Goal: Transaction & Acquisition: Purchase product/service

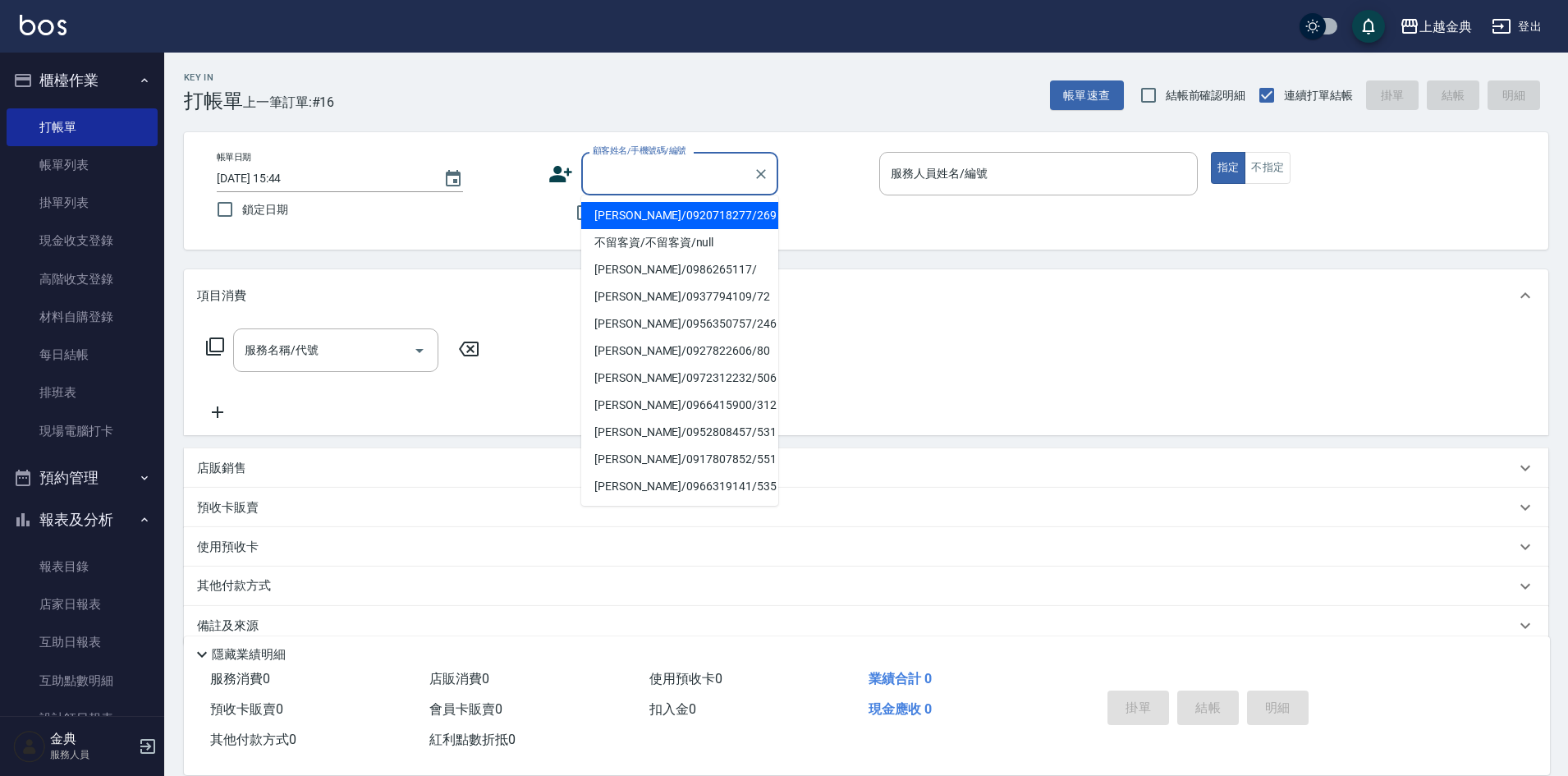
click at [629, 165] on input "顧客姓名/手機號碼/編號" at bounding box center [668, 173] width 158 height 29
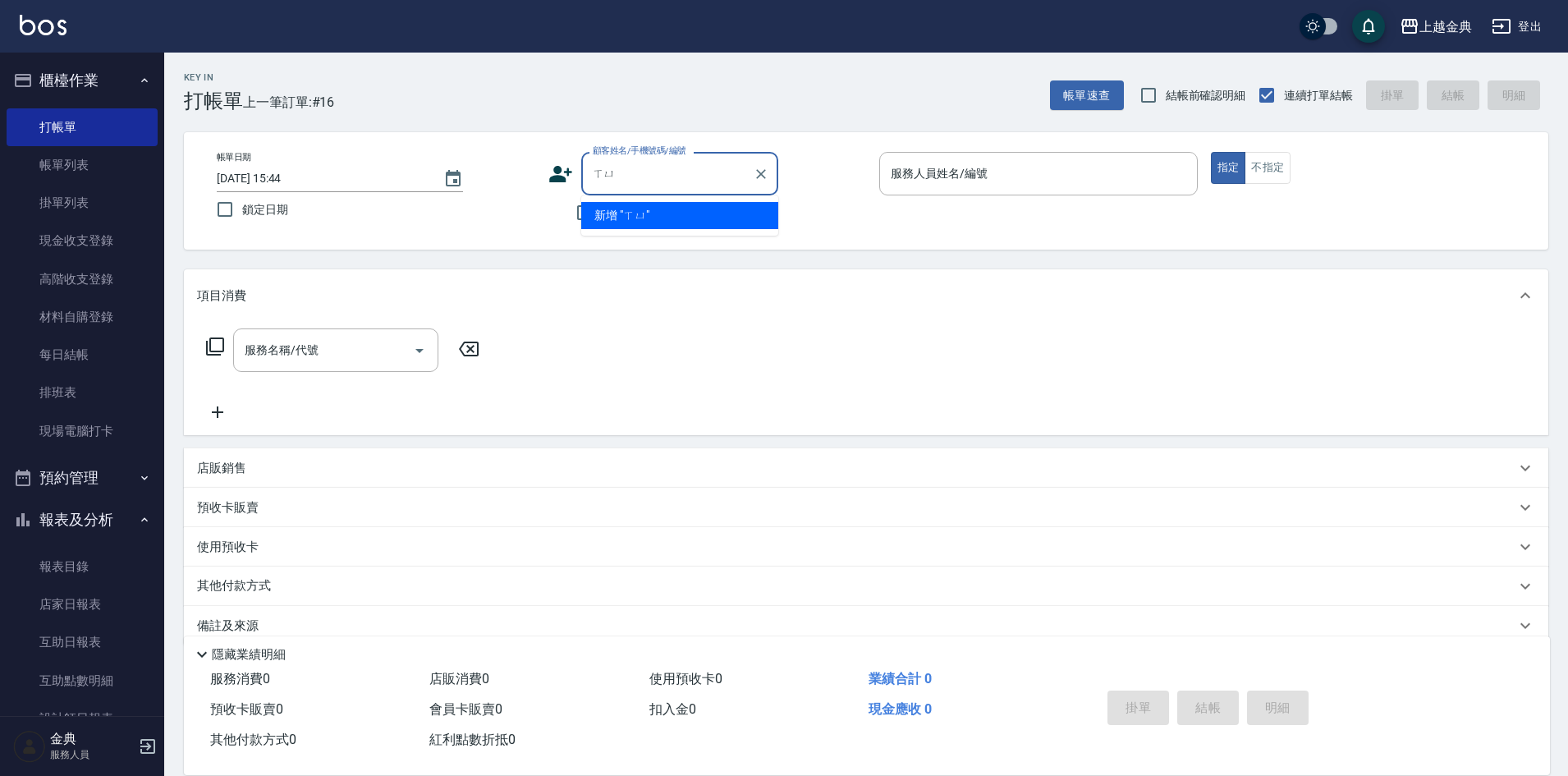
type input "徐"
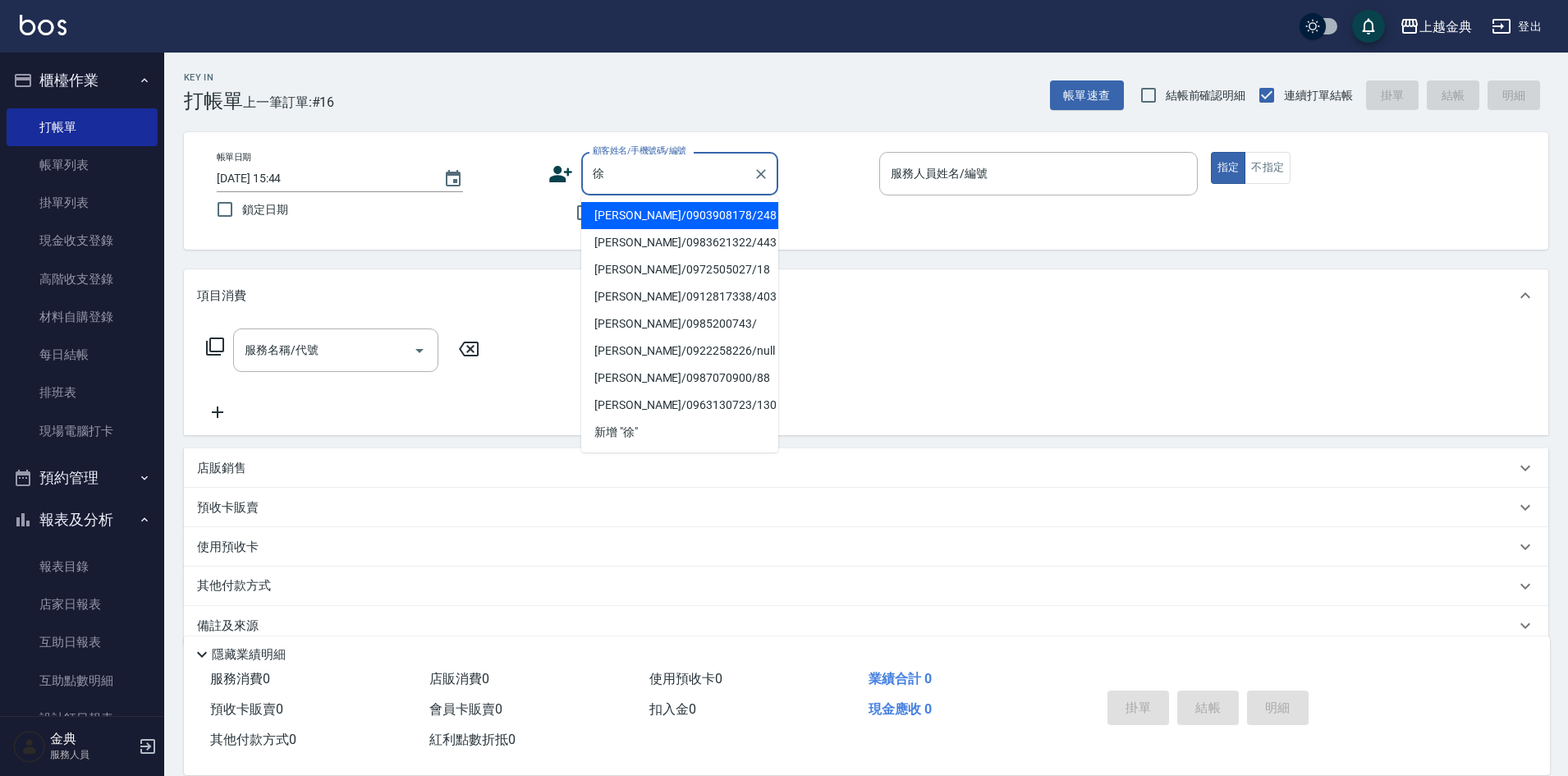
click at [633, 176] on input "徐" at bounding box center [668, 173] width 158 height 29
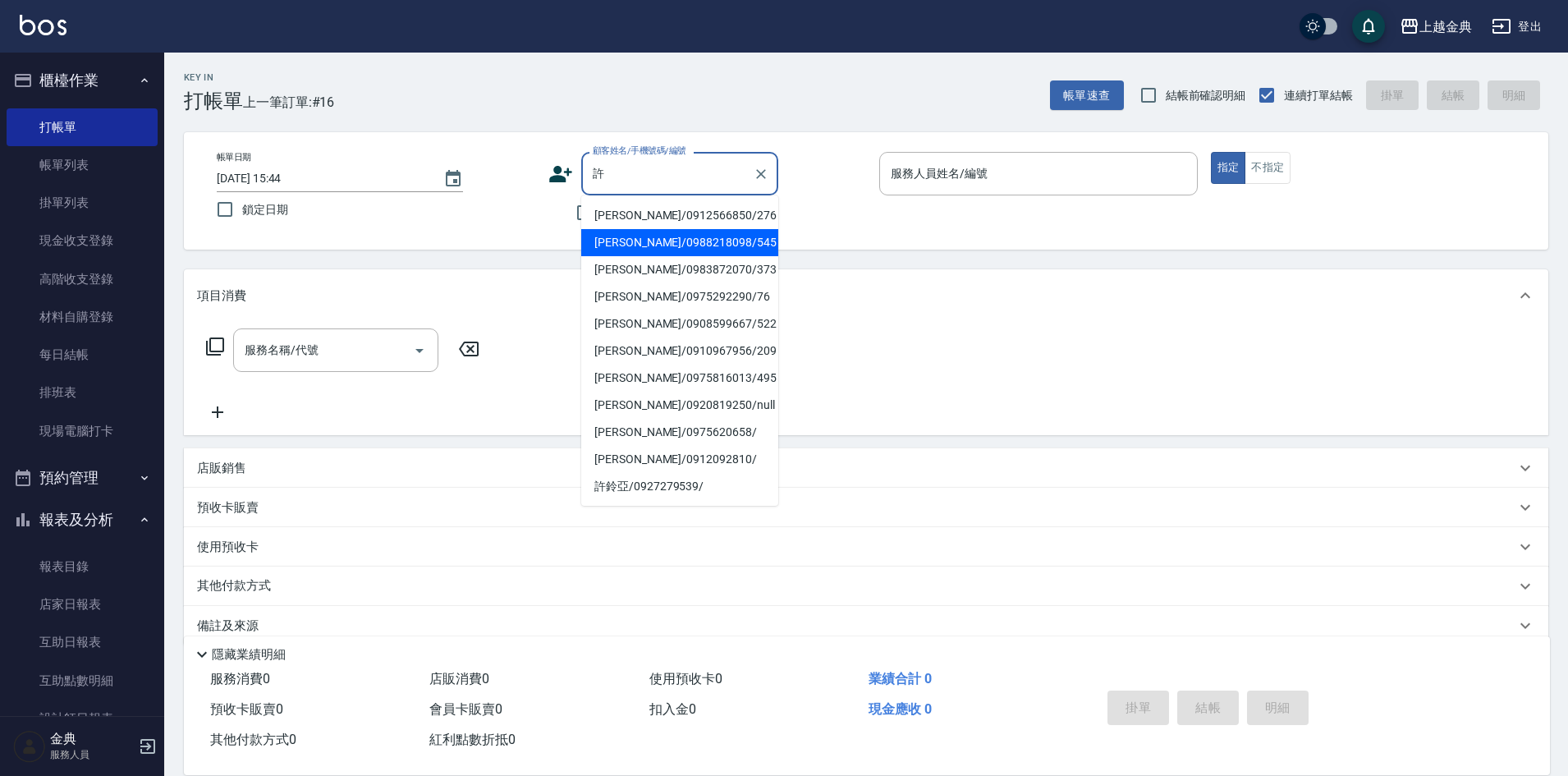
click at [671, 245] on li "[PERSON_NAME]/0988218098/545" at bounding box center [680, 243] width 197 height 27
type input "[PERSON_NAME]/0988218098/545"
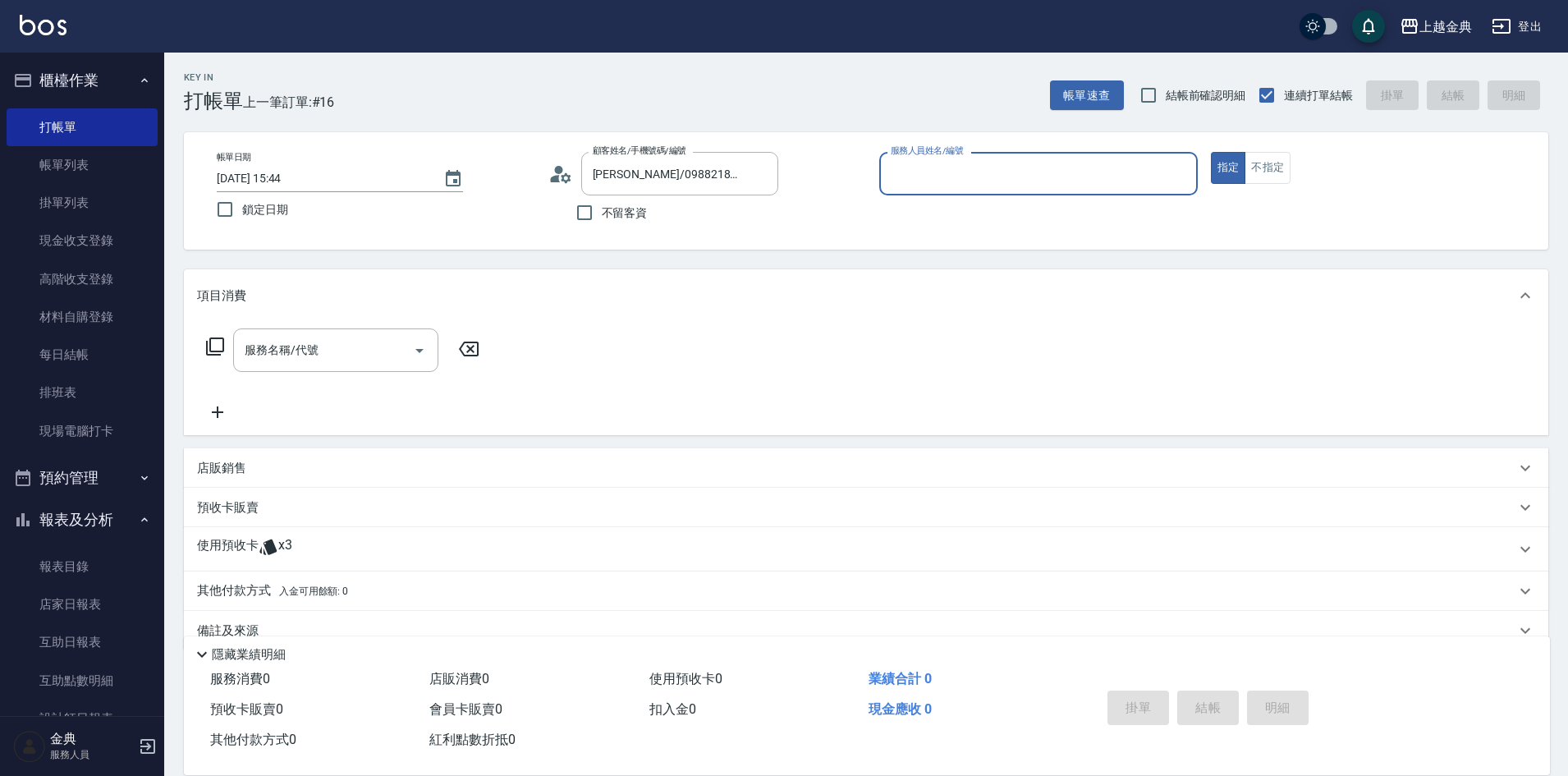
click at [987, 168] on input "服務人員姓名/編號" at bounding box center [1039, 173] width 304 height 29
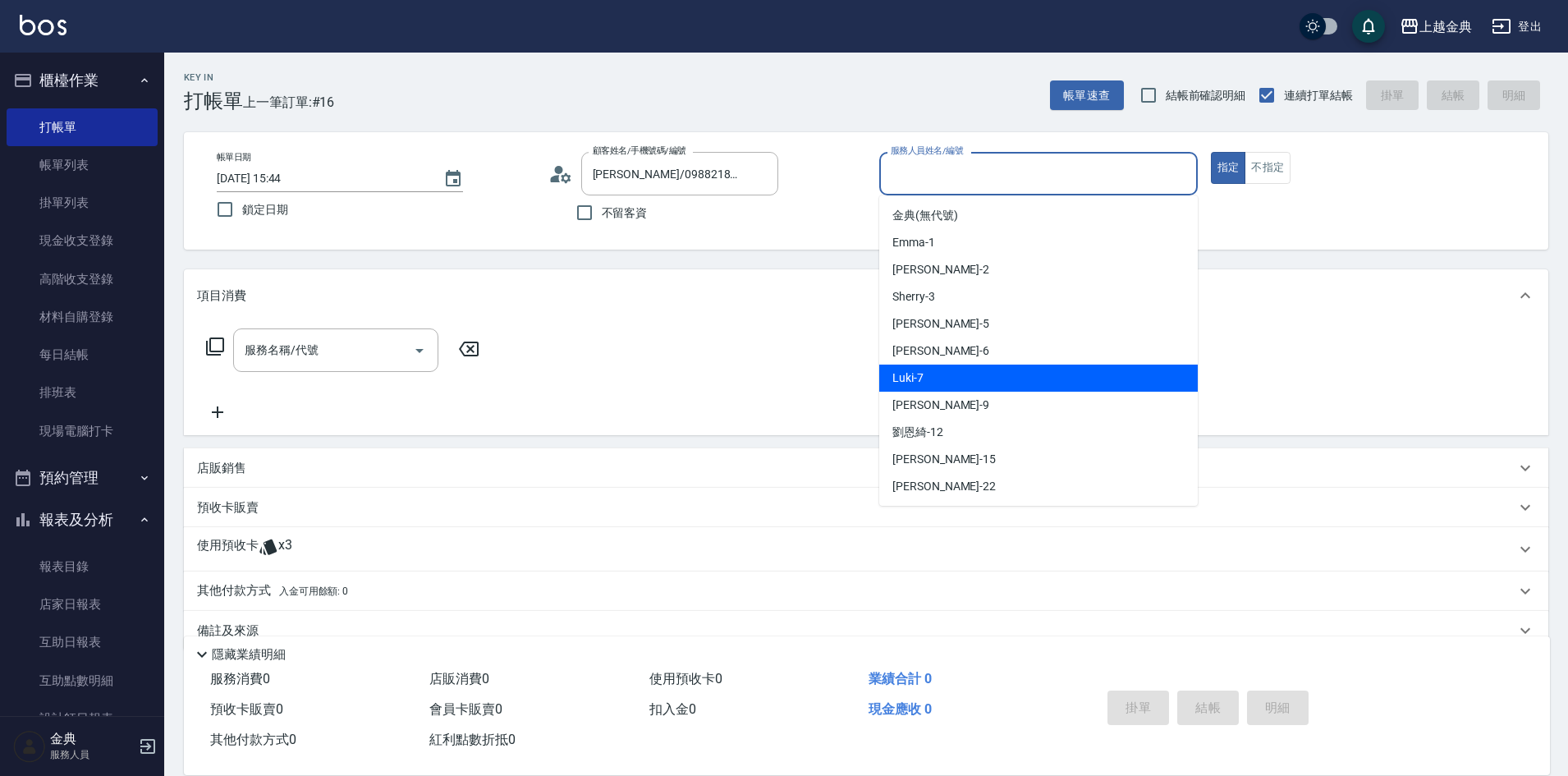
click at [1013, 375] on div "Luki -7" at bounding box center [1039, 378] width 319 height 27
type input "Luki-7"
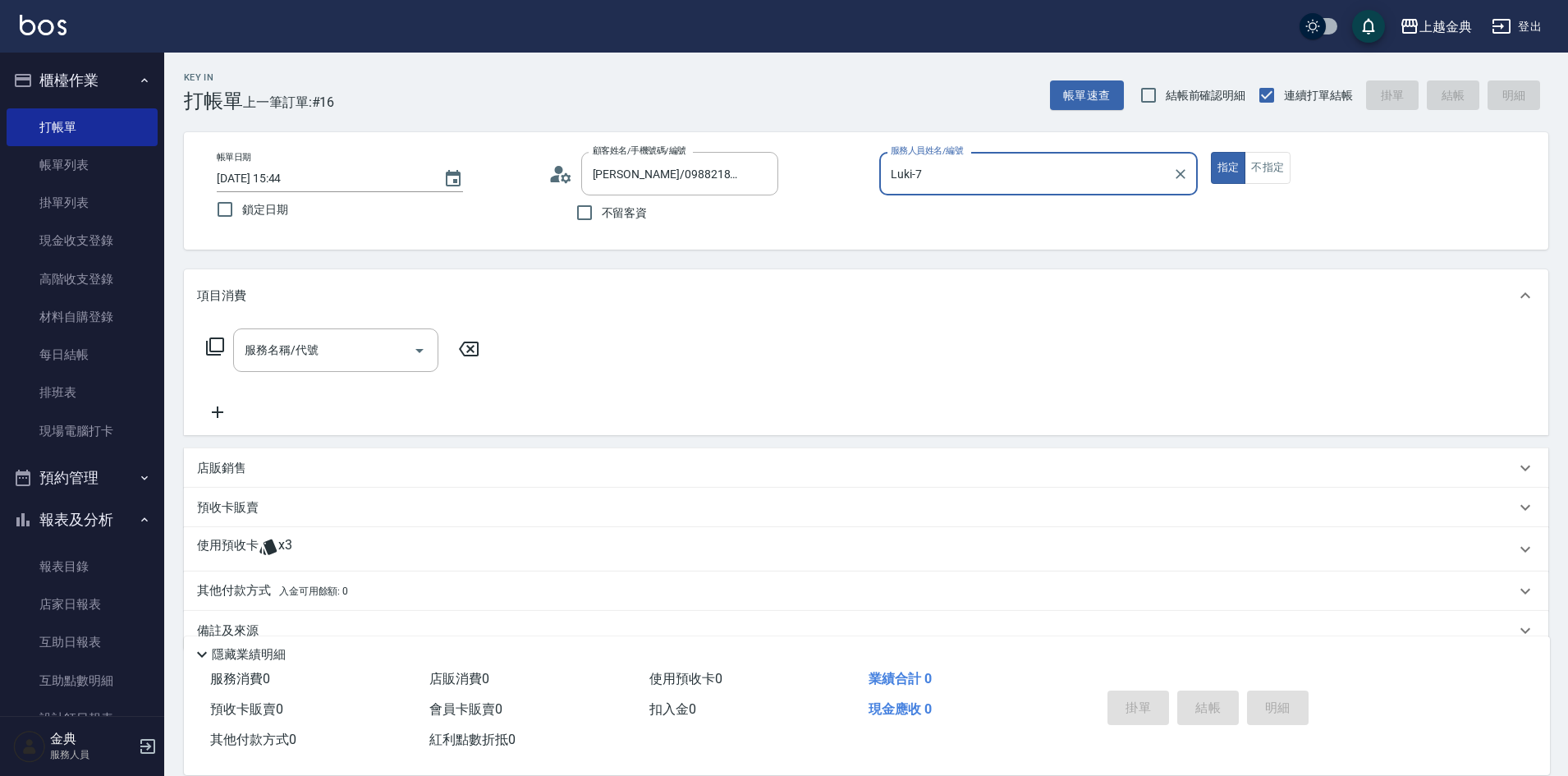
click at [602, 216] on span "不留客資" at bounding box center [625, 213] width 46 height 17
click at [602, 216] on input "不留客資" at bounding box center [584, 213] width 35 height 35
checkbox input "true"
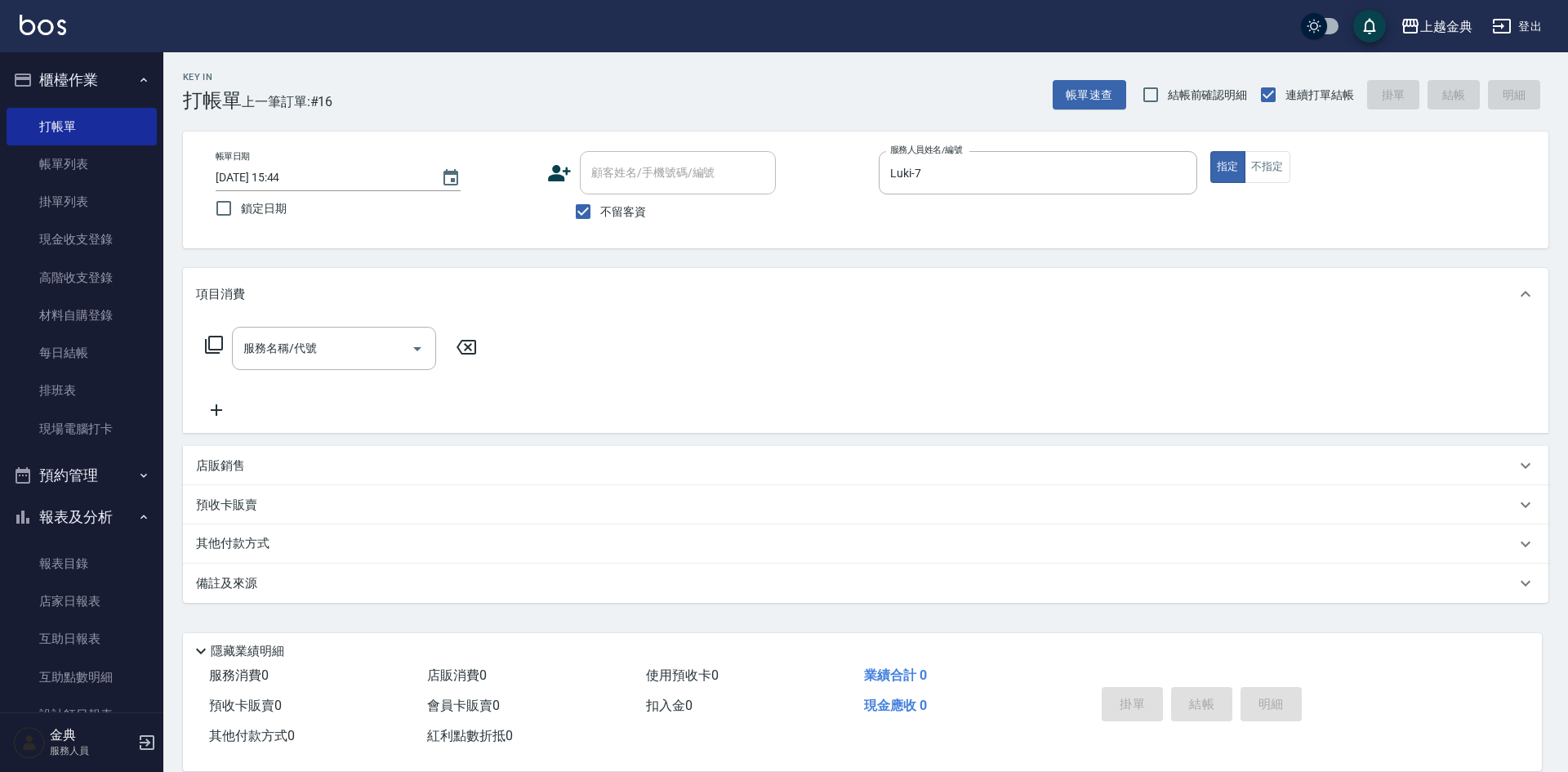
click at [217, 343] on icon at bounding box center [213, 345] width 19 height 19
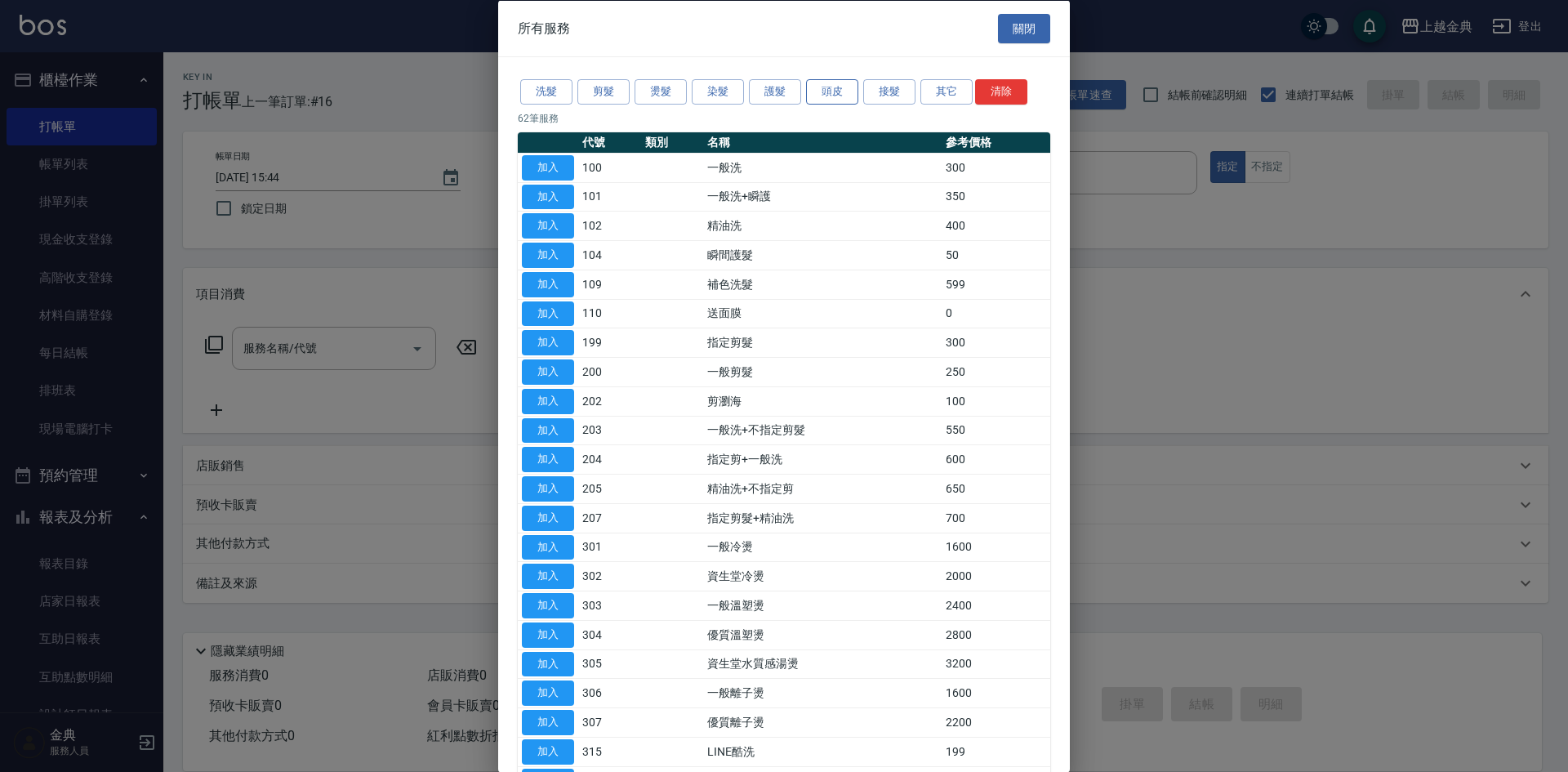
click at [844, 86] on button "頭皮" at bounding box center [832, 92] width 53 height 25
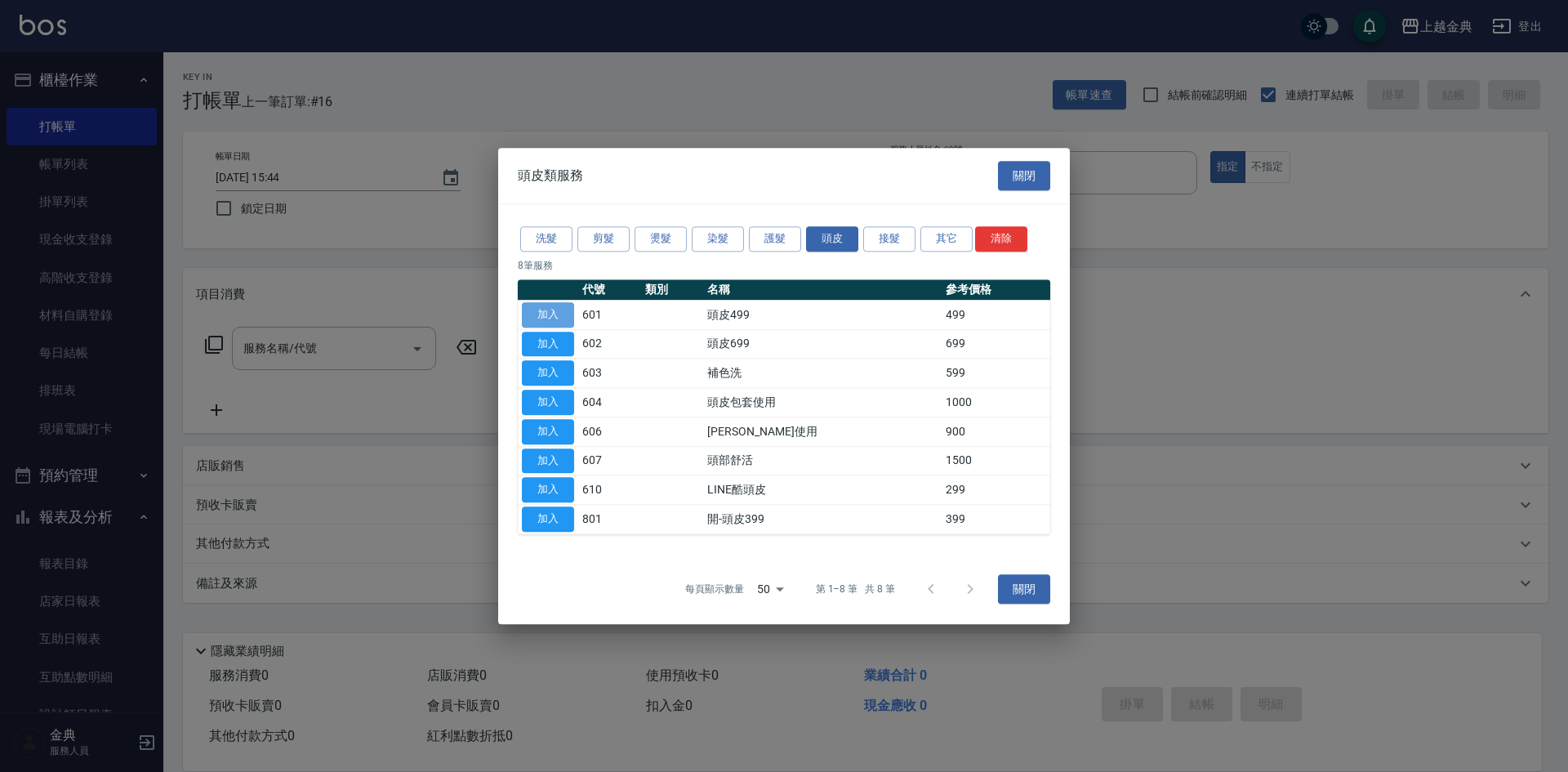
click at [543, 307] on button "加入" at bounding box center [548, 315] width 53 height 25
type input "頭皮499(601)"
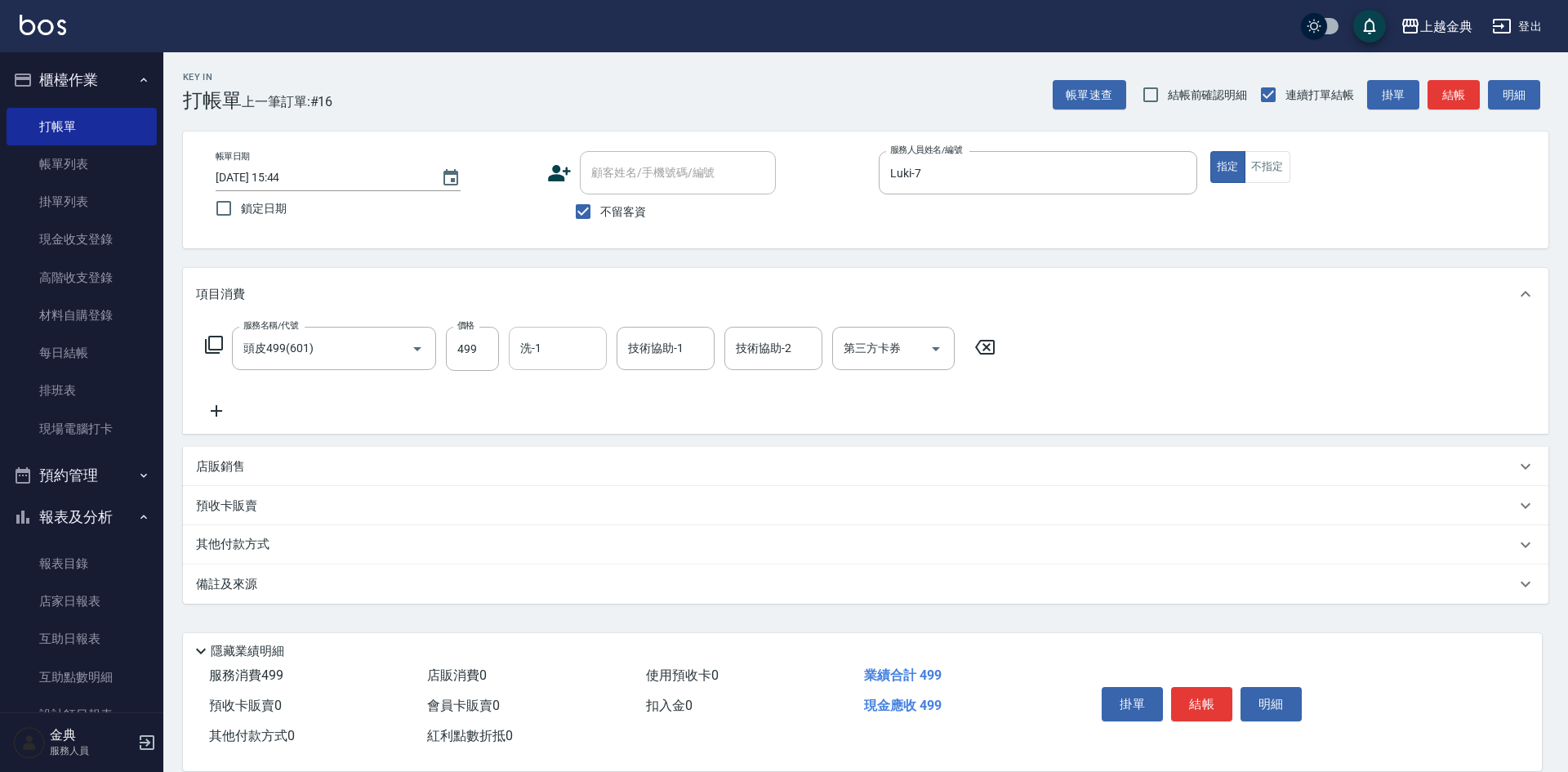
click at [566, 354] on input "洗-1" at bounding box center [557, 349] width 83 height 29
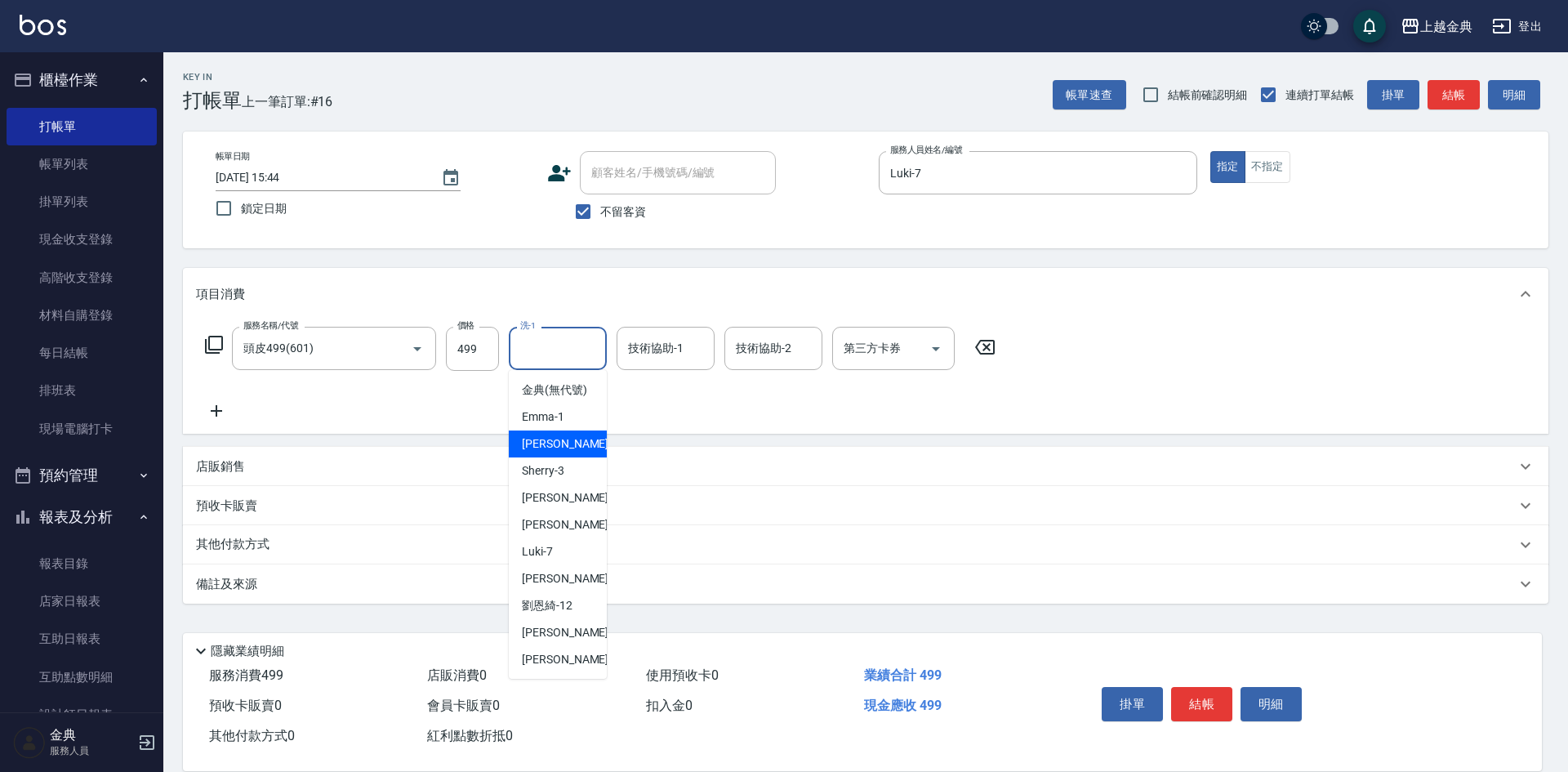
click at [570, 458] on div "Cindy -2" at bounding box center [557, 444] width 98 height 27
type input "Cindy-2"
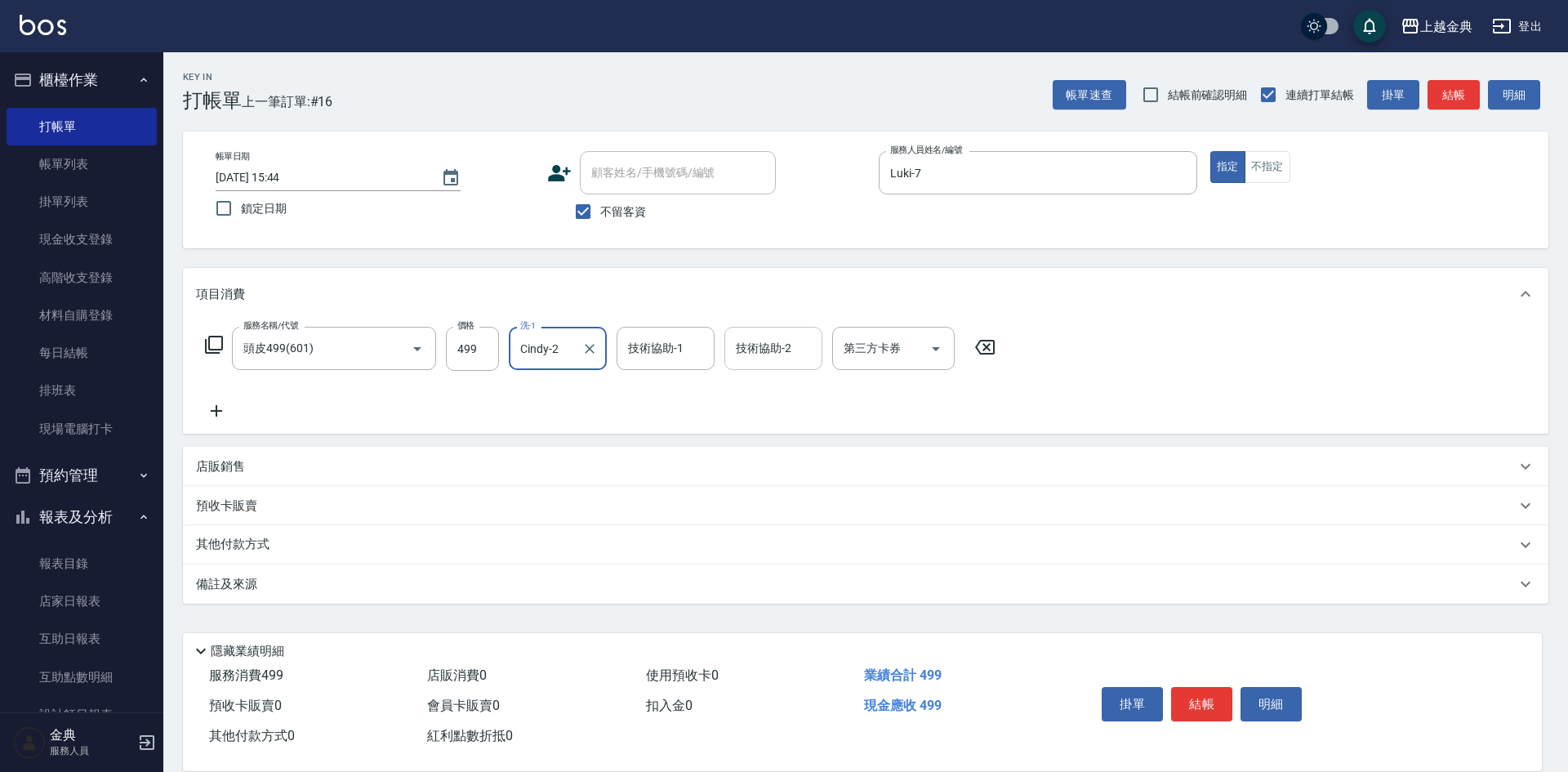
click at [780, 328] on div "技術協助-2" at bounding box center [773, 348] width 98 height 43
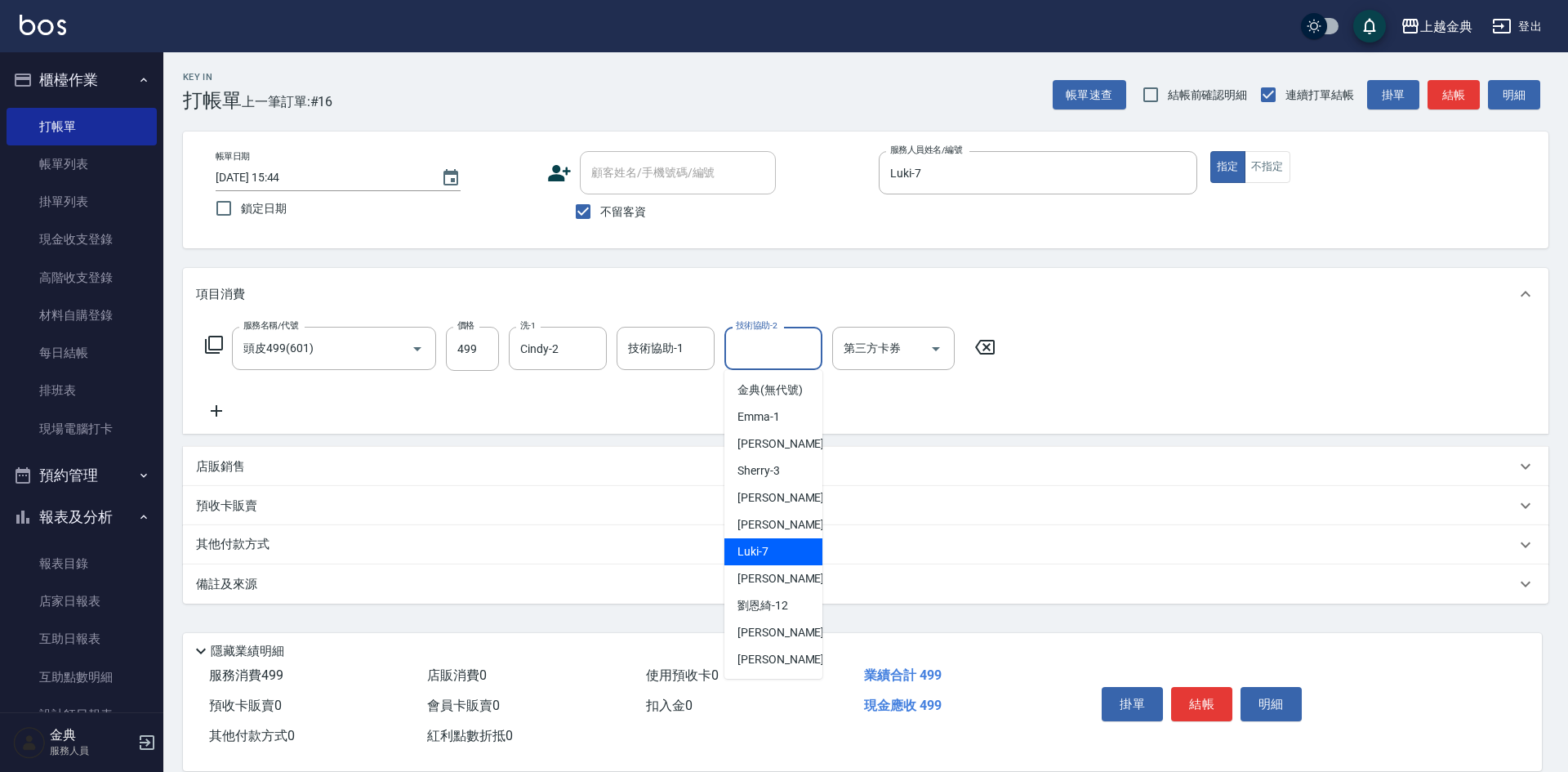
click at [787, 562] on div "Luki -7" at bounding box center [773, 552] width 98 height 27
type input "Luki-7"
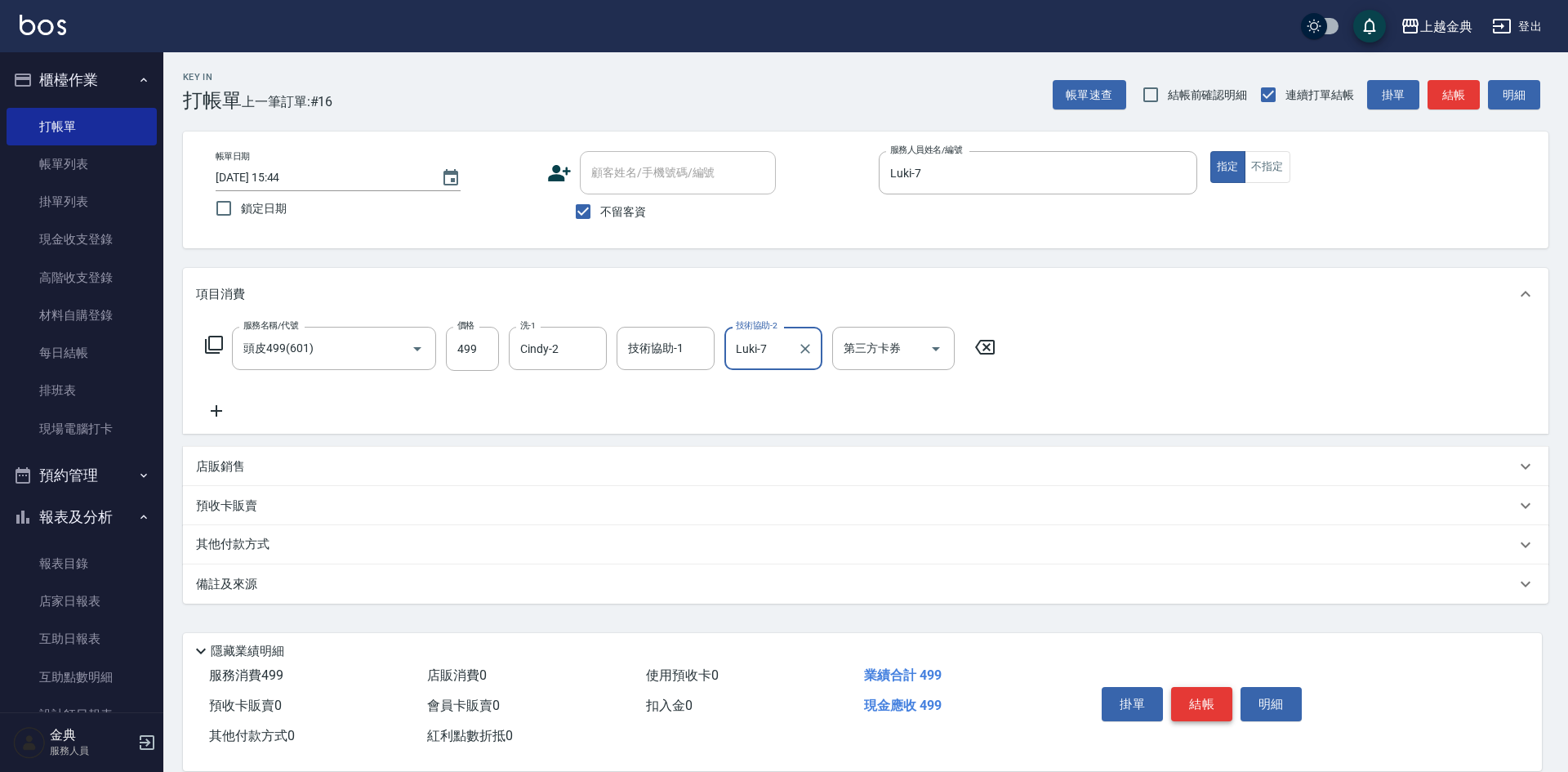
click at [1198, 693] on button "結帳" at bounding box center [1201, 704] width 61 height 34
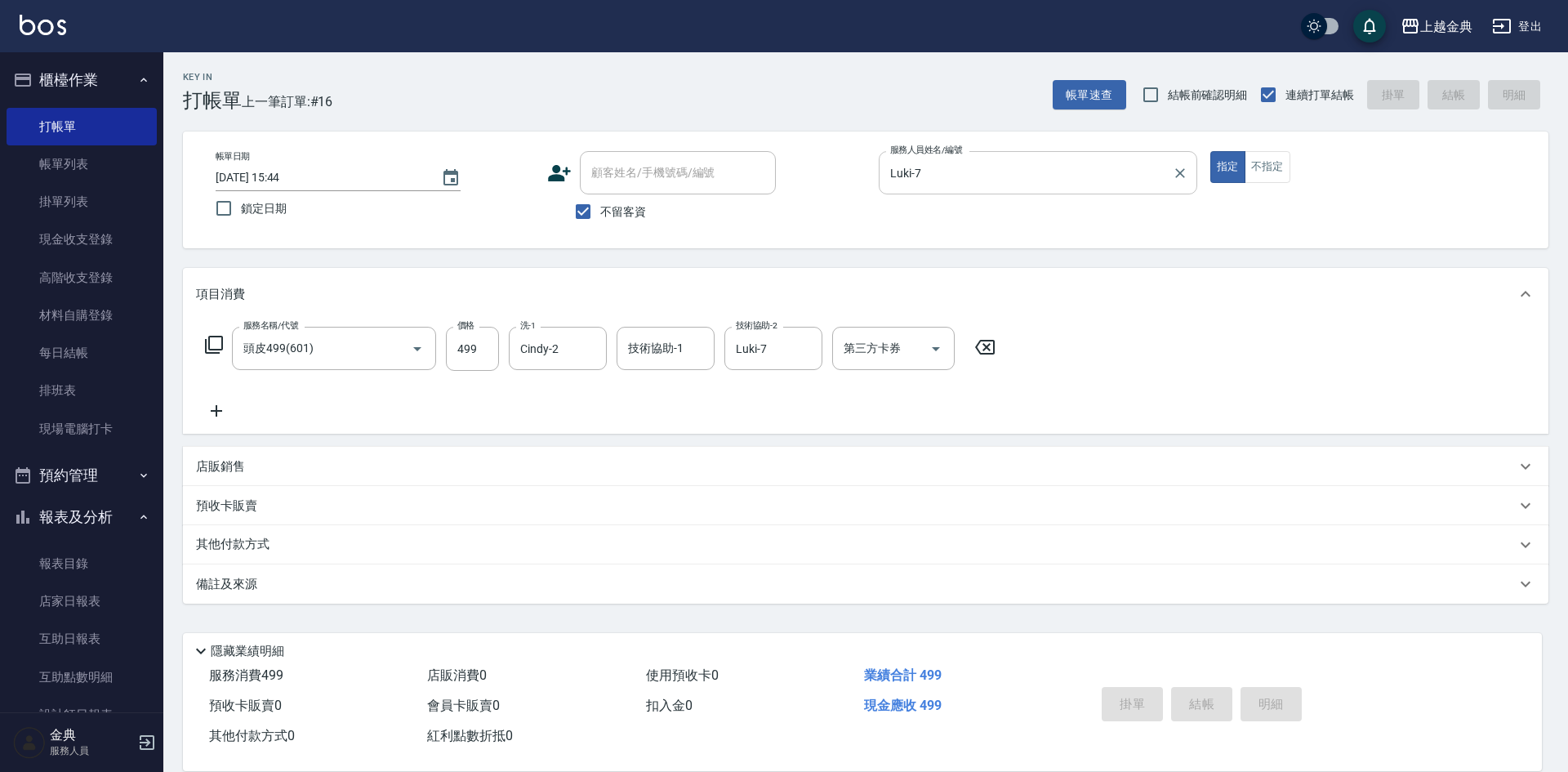
type input "[DATE] 16:53"
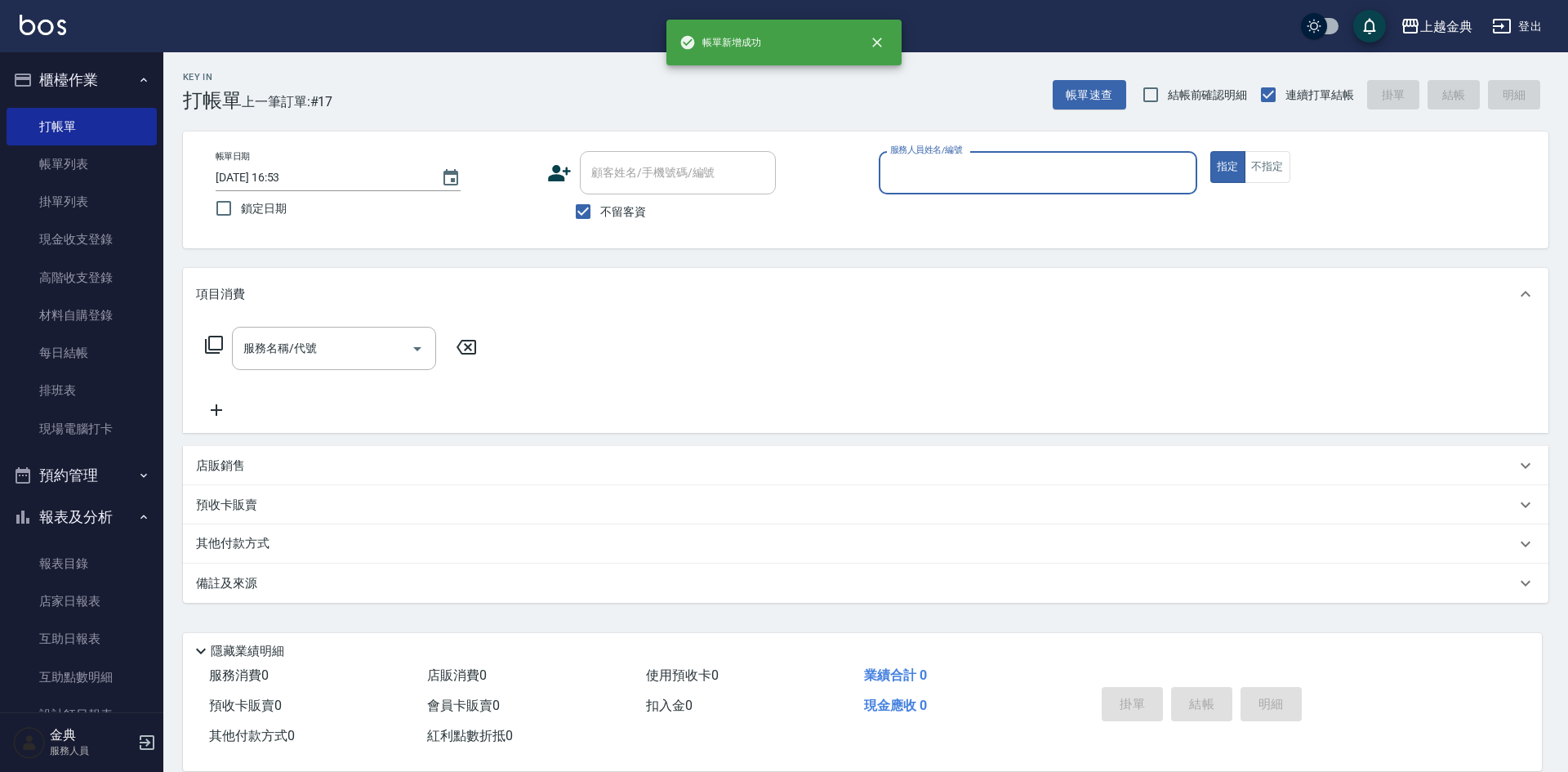
click at [983, 167] on input "服務人員姓名/編號" at bounding box center [1038, 172] width 303 height 29
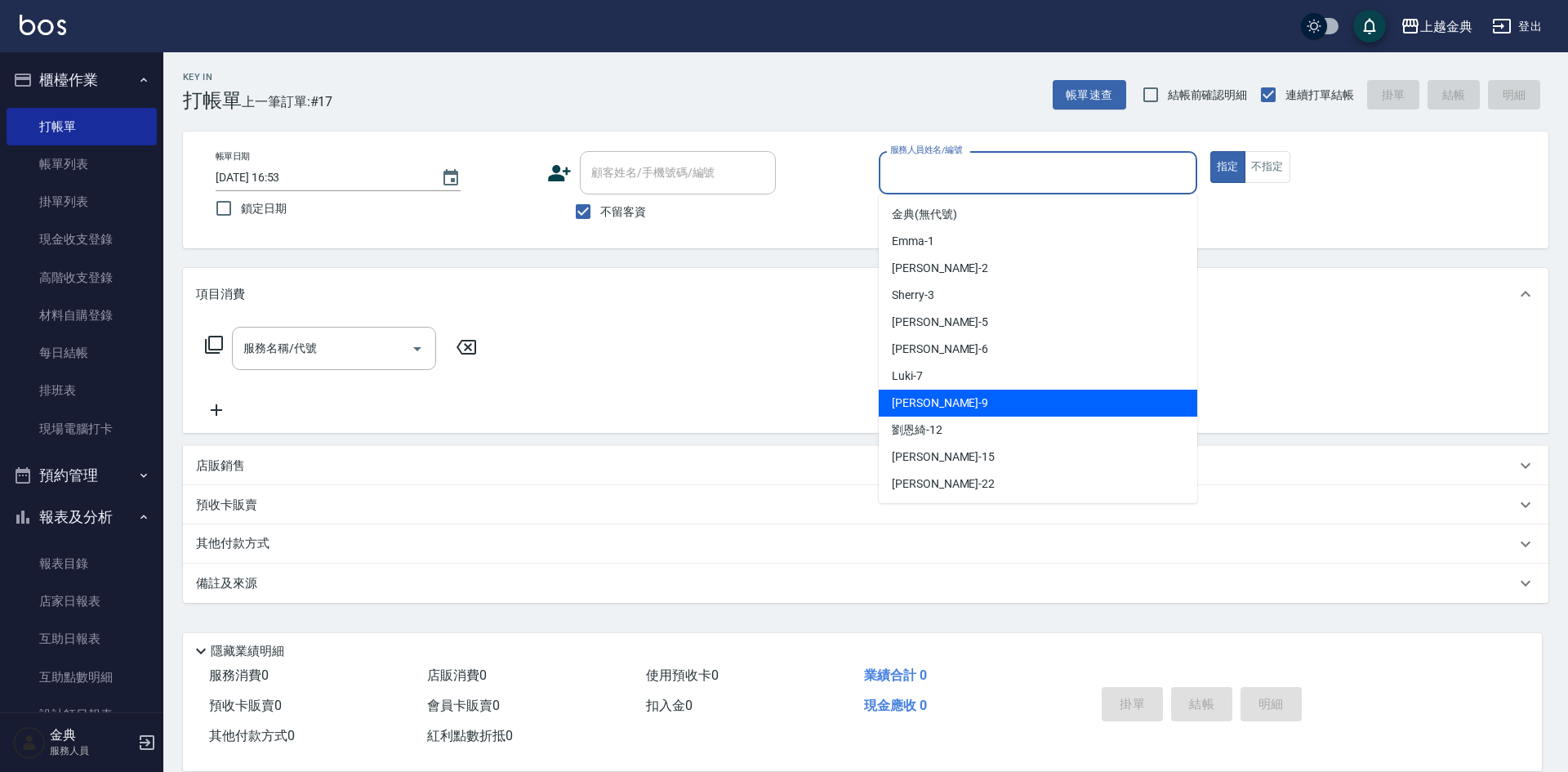
drag, startPoint x: 1011, startPoint y: 403, endPoint x: 953, endPoint y: 397, distance: 58.3
click at [1010, 403] on div "[PERSON_NAME] -9" at bounding box center [1038, 403] width 319 height 27
type input "[PERSON_NAME]-9"
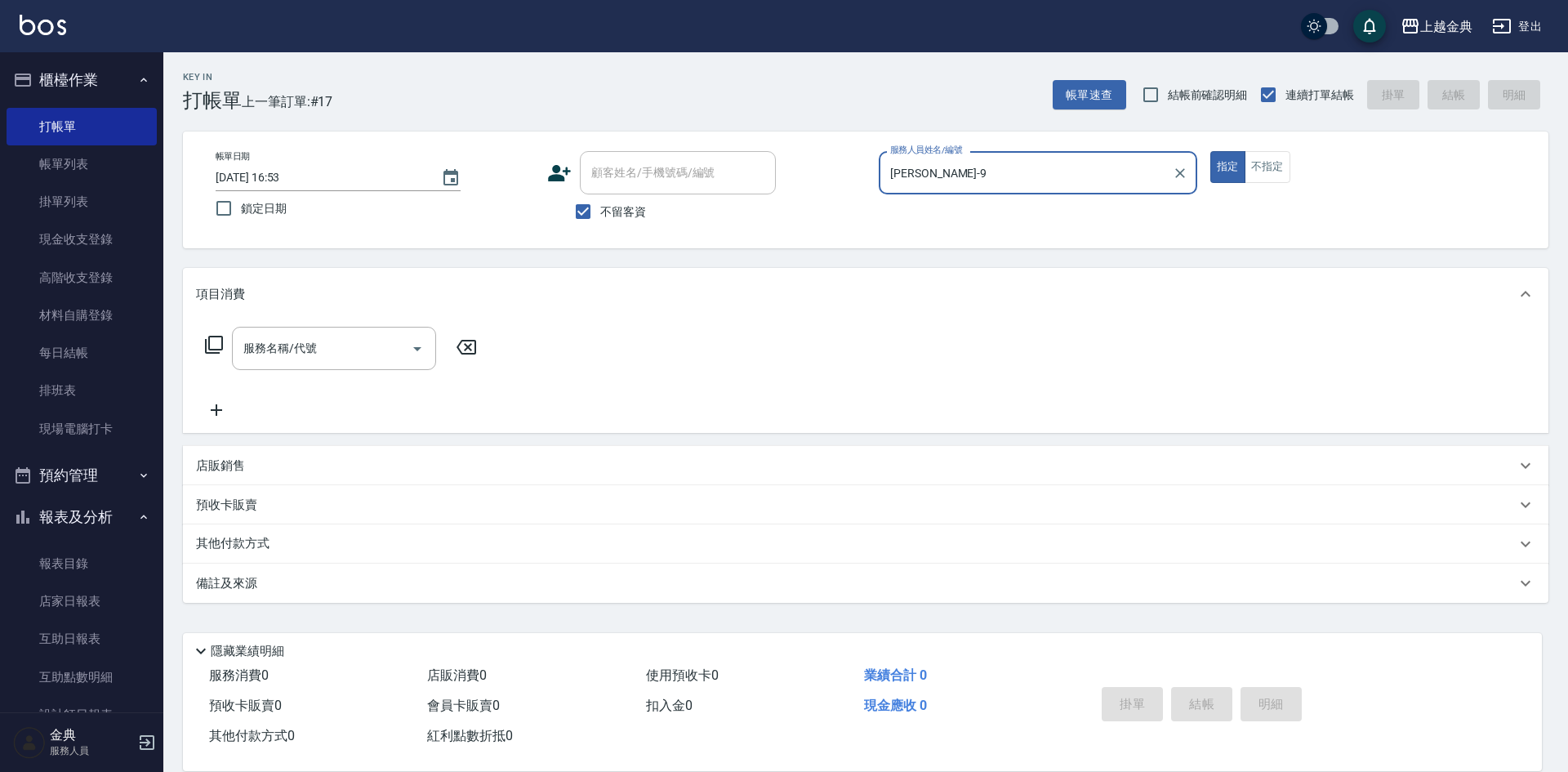
click at [191, 343] on div "服務名稱/代號 服務名稱/代號" at bounding box center [865, 376] width 1365 height 113
click at [219, 345] on icon at bounding box center [213, 345] width 19 height 19
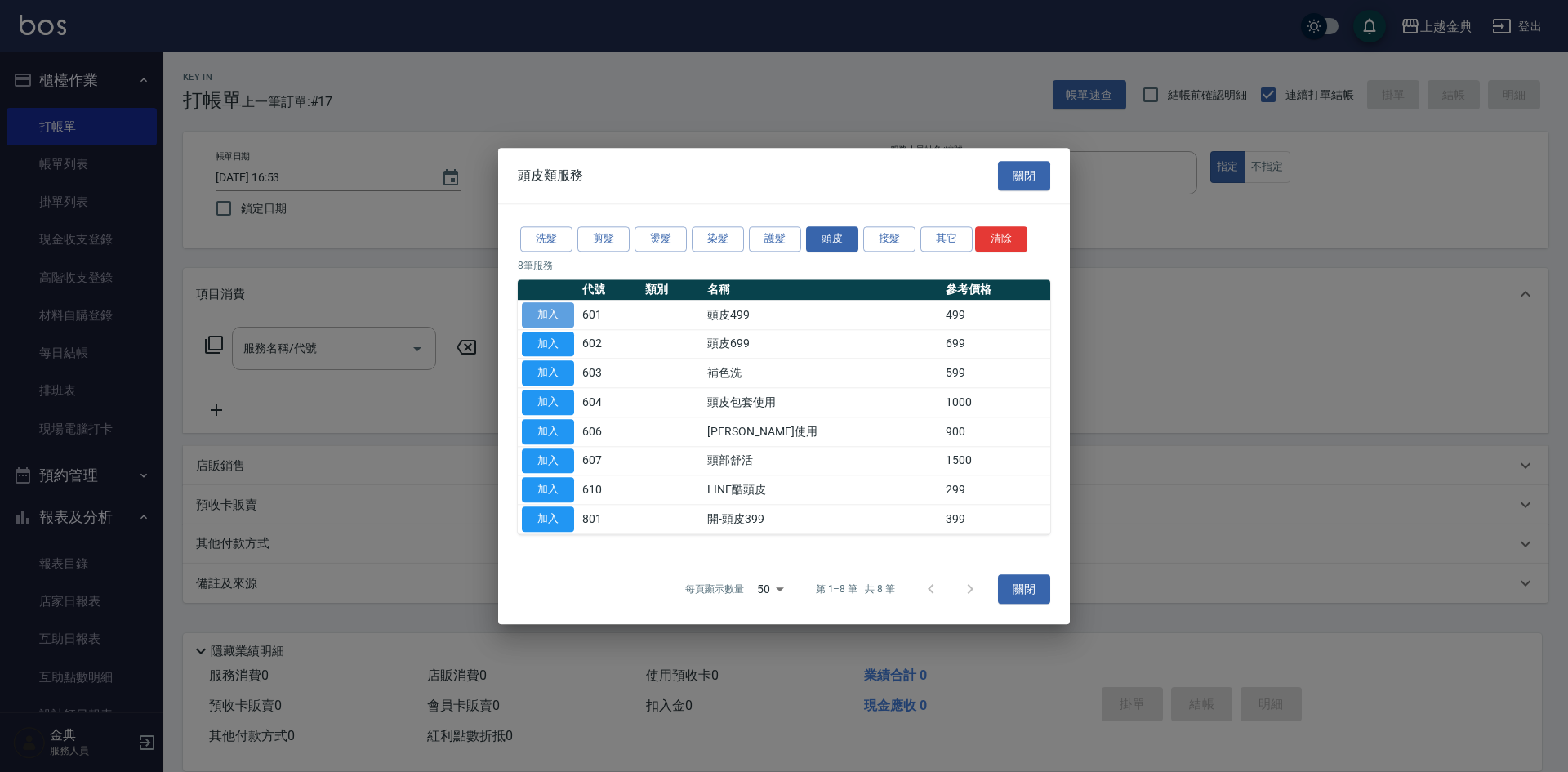
click at [549, 309] on button "加入" at bounding box center [548, 315] width 53 height 25
type input "頭皮499(601)"
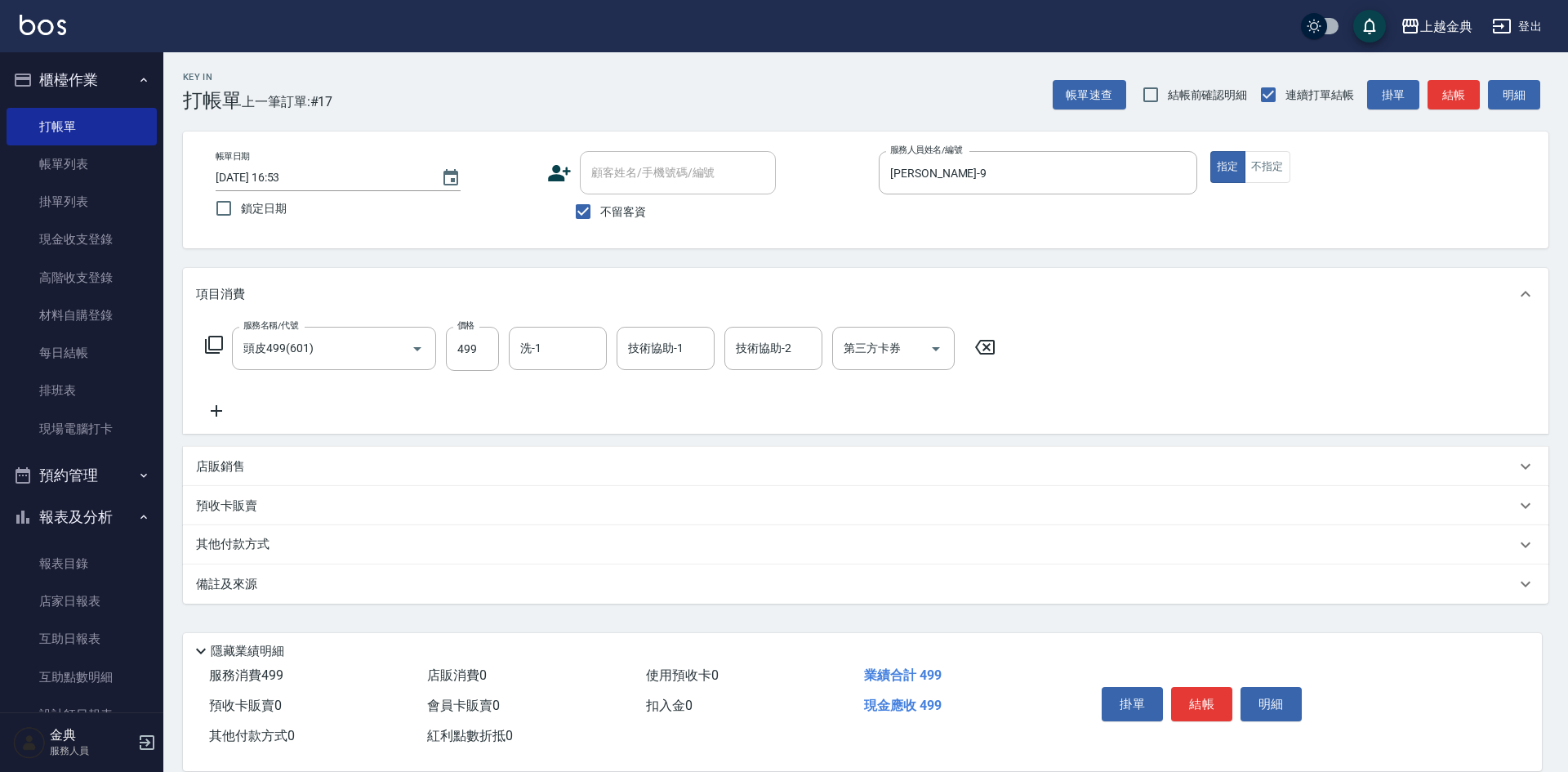
click at [523, 324] on div "服務名稱/代號 頭皮499(601) 服務名稱/代號 價格 499 價格 洗-1 洗-1 技術協助-1 技術協助-1 技術協助-2 技術協助-2 第三方卡券 …" at bounding box center [865, 376] width 1365 height 114
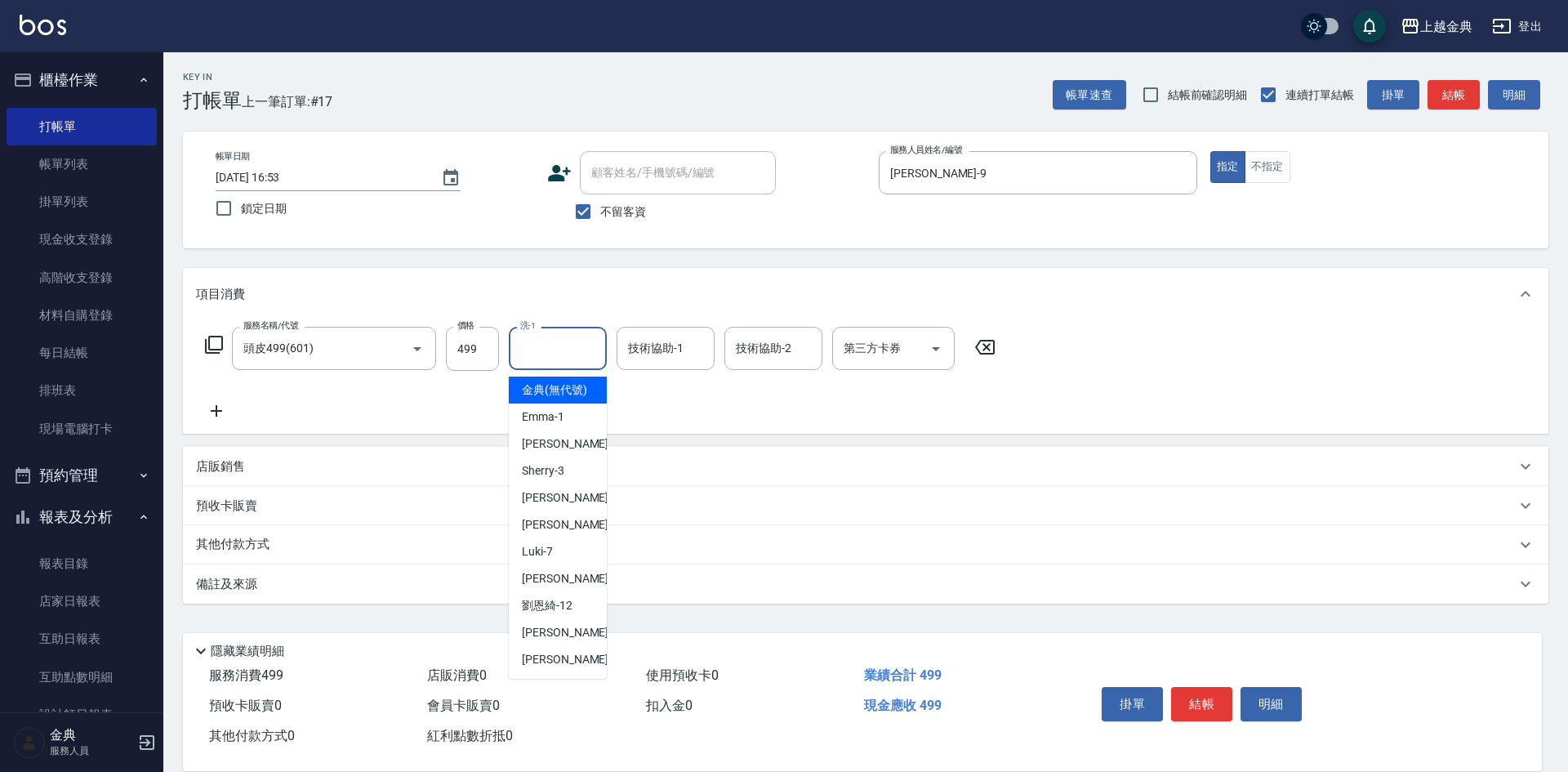
click at [542, 349] on input "洗-1" at bounding box center [557, 349] width 83 height 29
click at [565, 511] on div "[PERSON_NAME] -5" at bounding box center [557, 498] width 98 height 27
type input "[PERSON_NAME]-5"
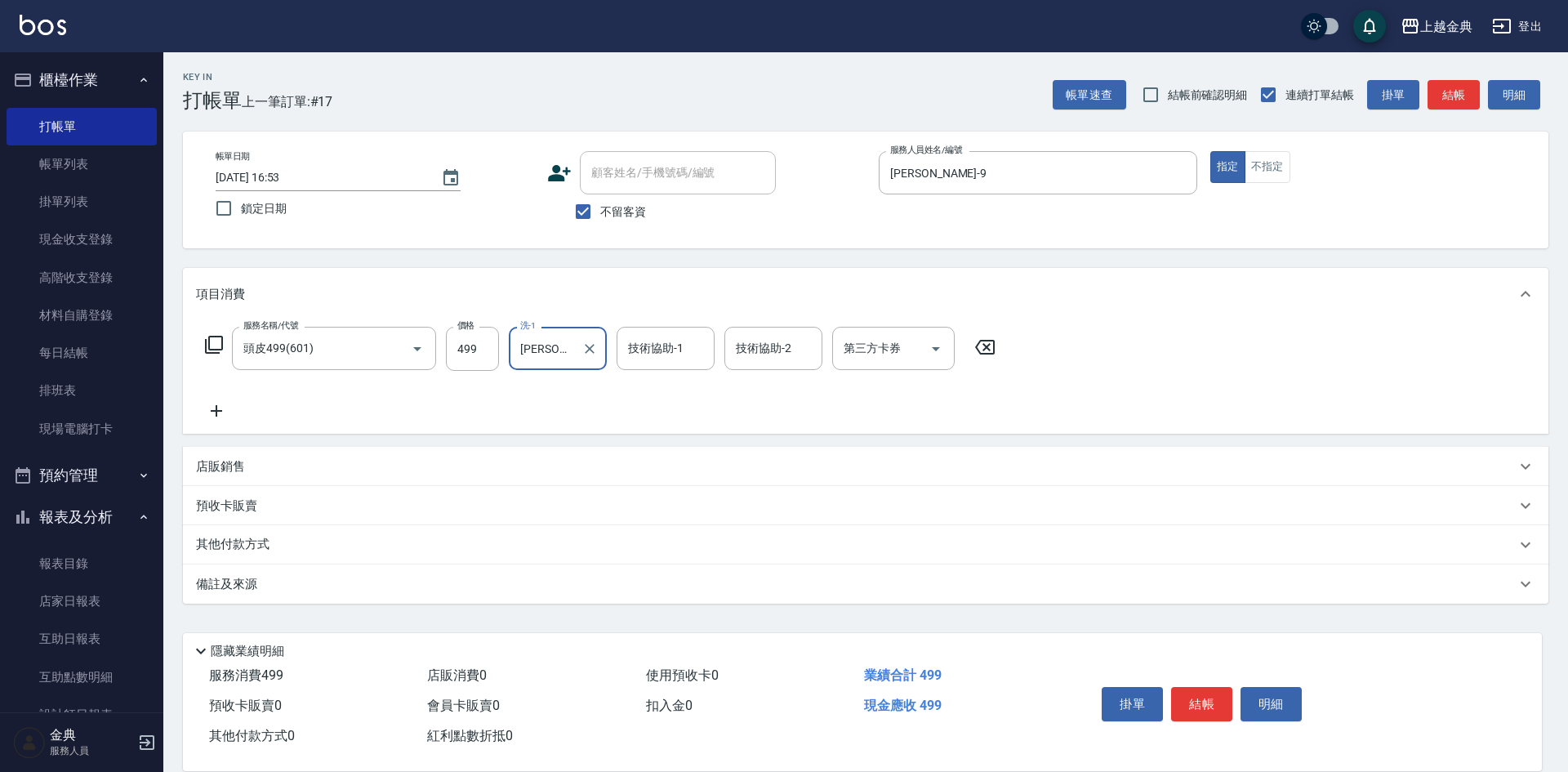
click at [760, 341] on div "技術協助-2 技術協助-2" at bounding box center [773, 348] width 98 height 43
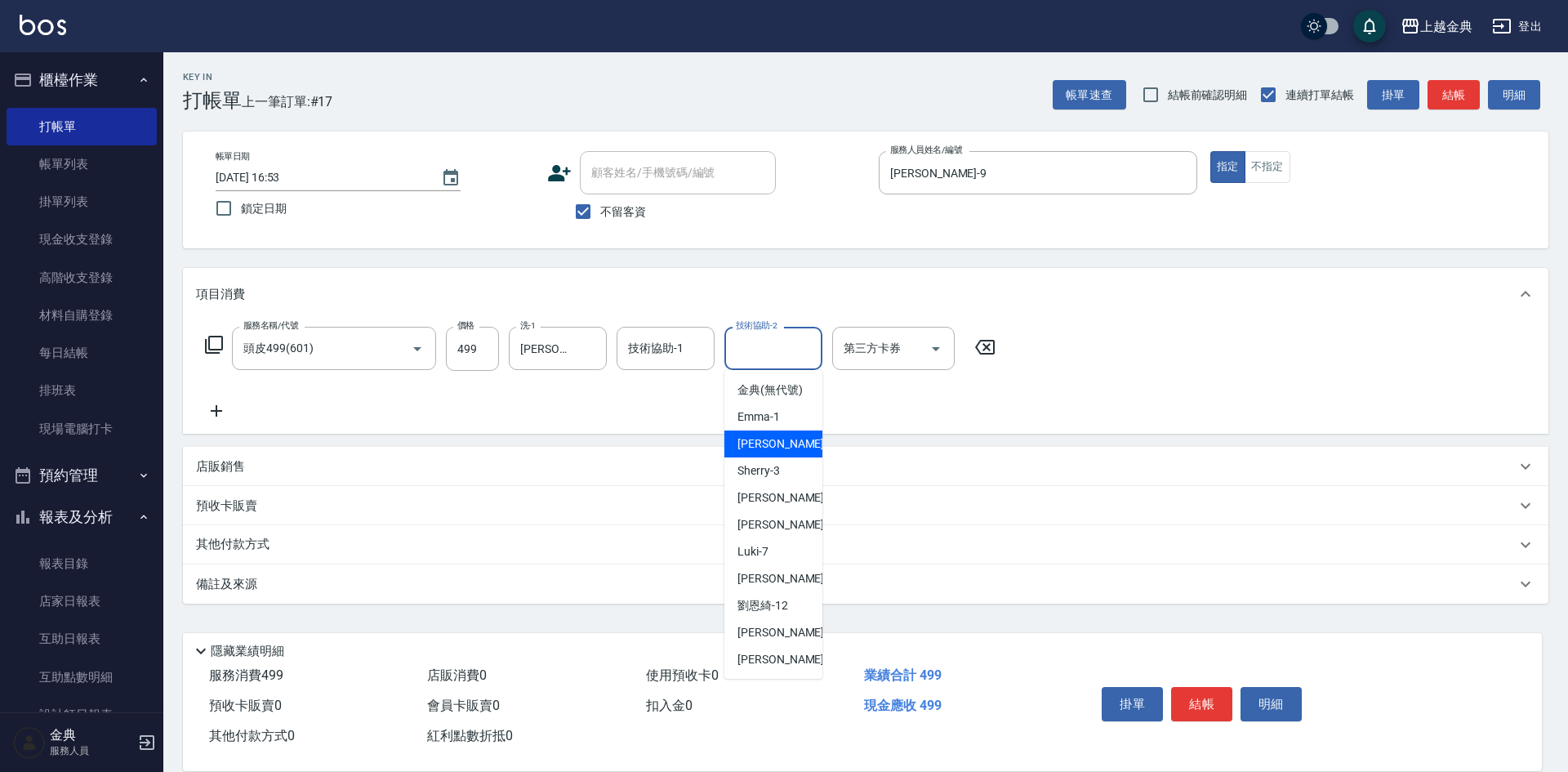
click at [784, 458] on div "Cindy -2" at bounding box center [773, 444] width 98 height 27
type input "Cindy-2"
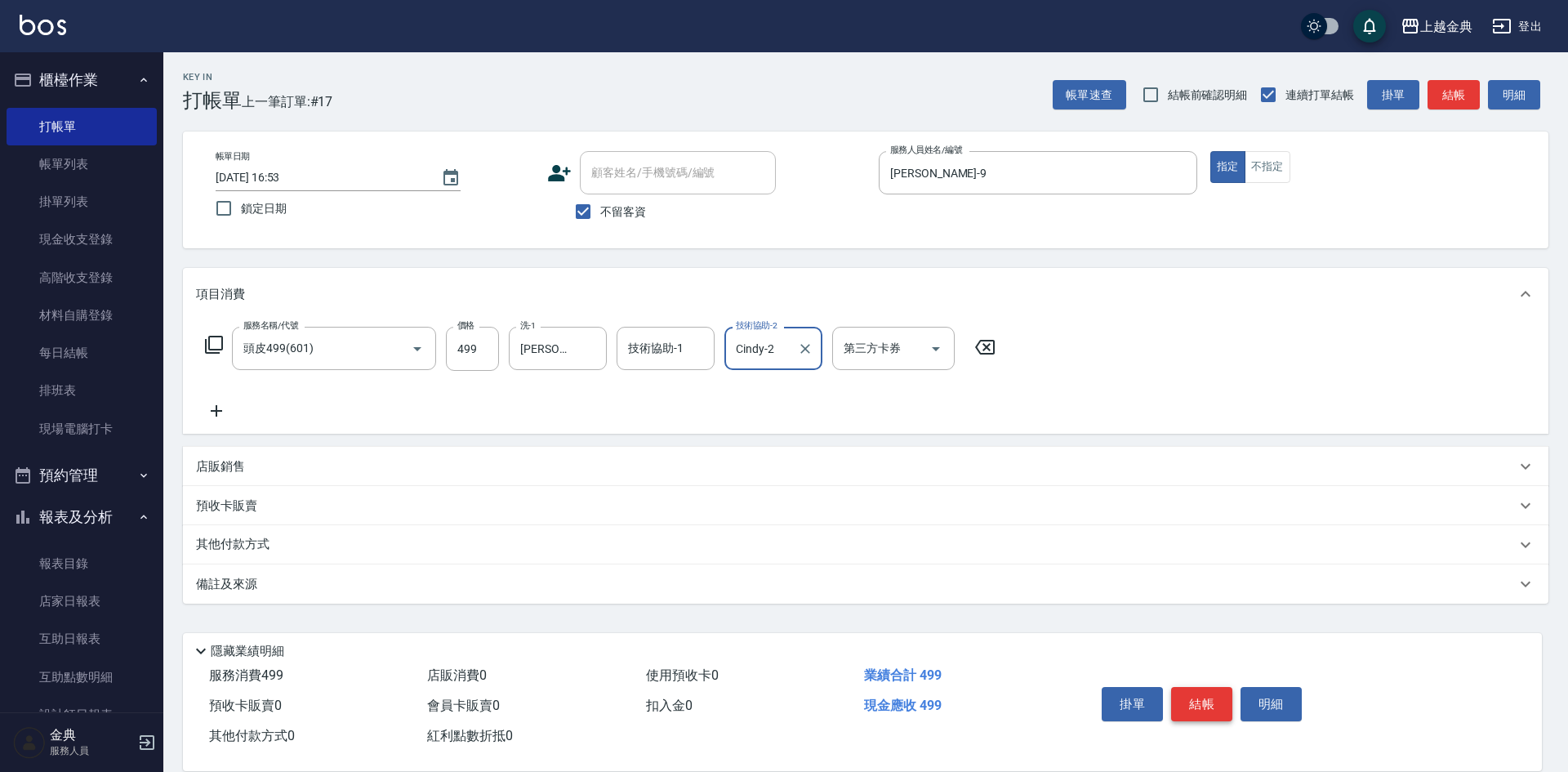
click at [1194, 694] on button "結帳" at bounding box center [1201, 704] width 61 height 34
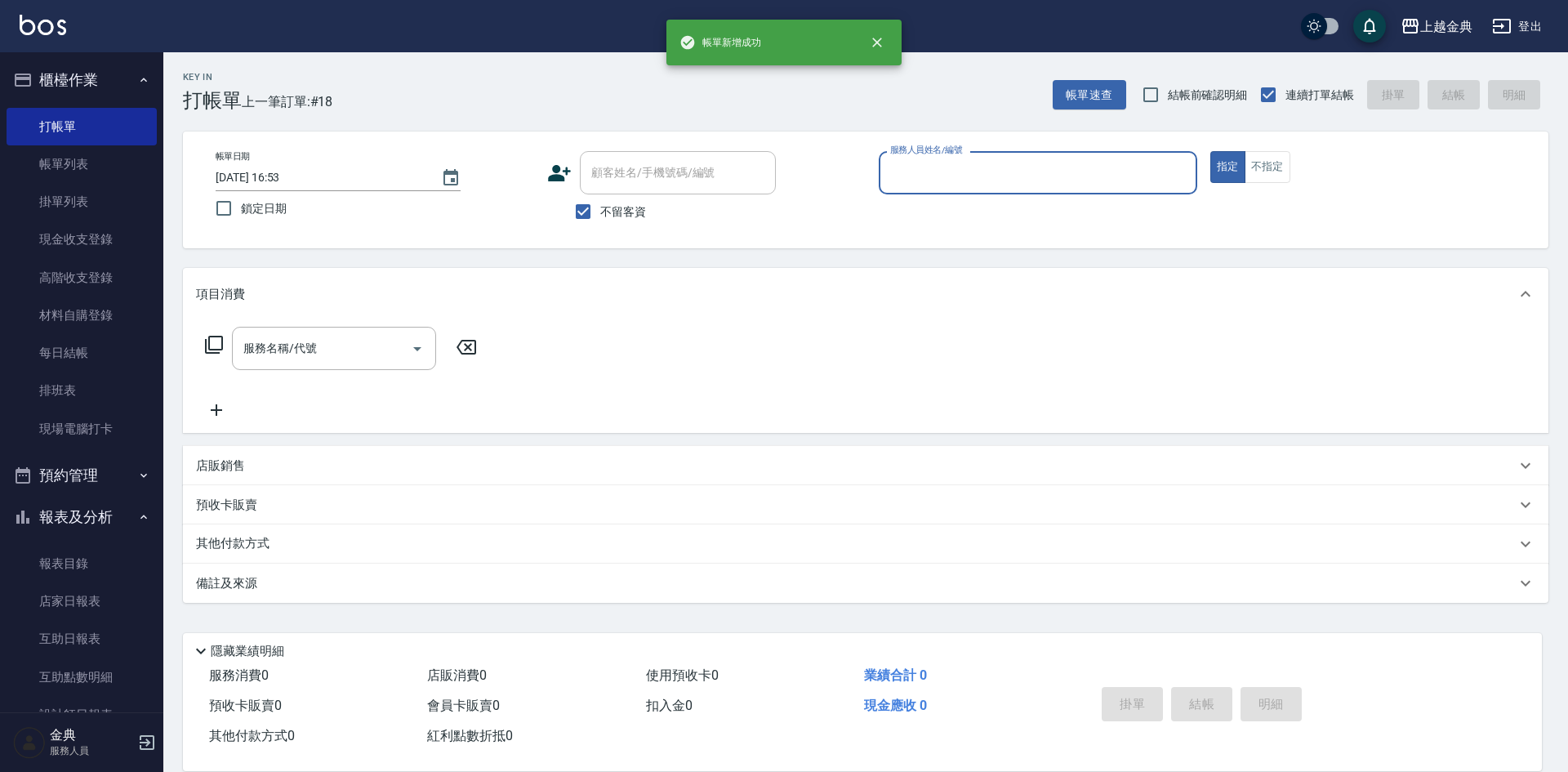
click at [1039, 186] on input "服務人員姓名/編號" at bounding box center [1038, 172] width 303 height 29
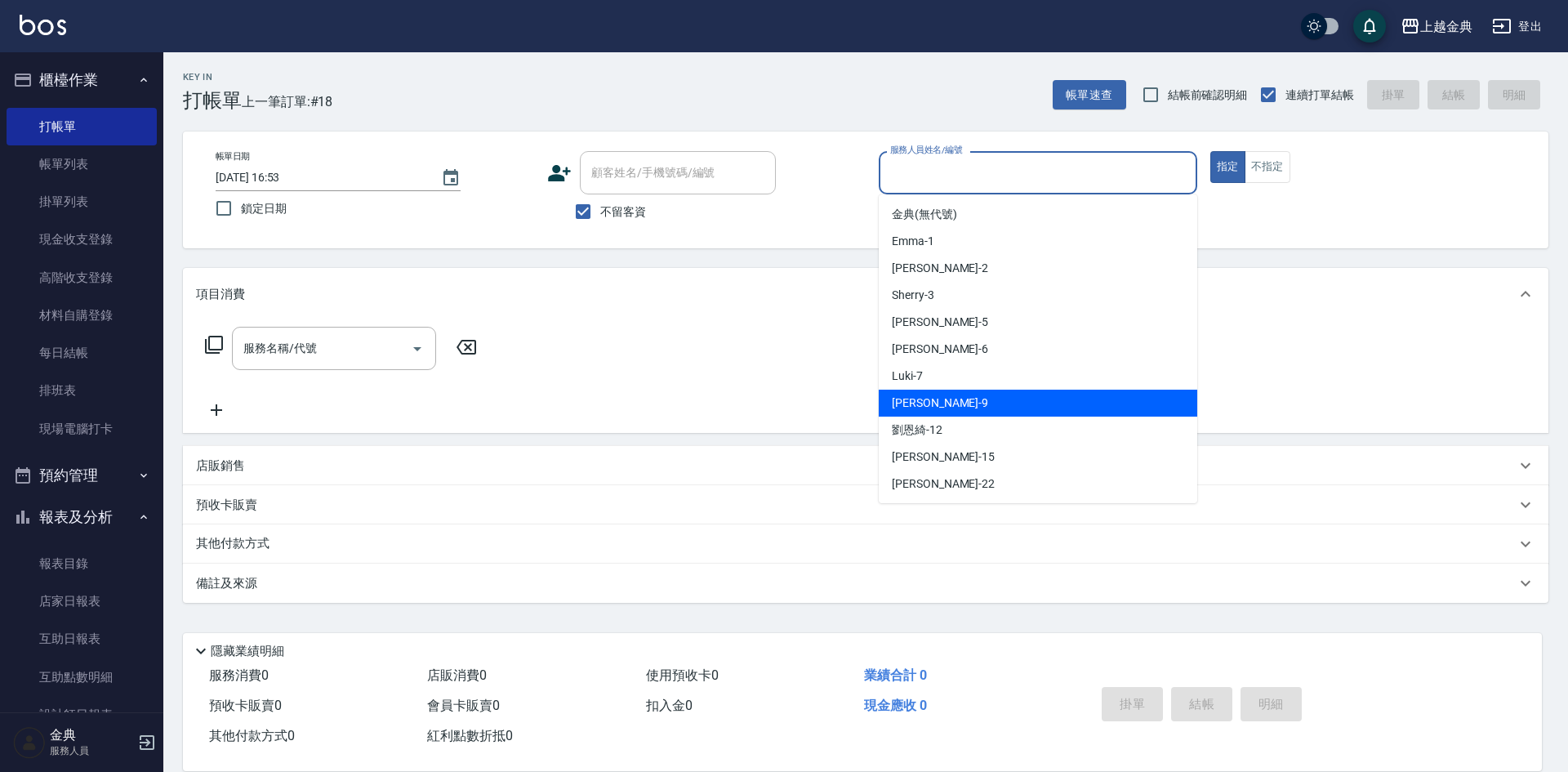
click at [1024, 397] on div "[PERSON_NAME] -9" at bounding box center [1038, 403] width 319 height 27
type input "[PERSON_NAME]-9"
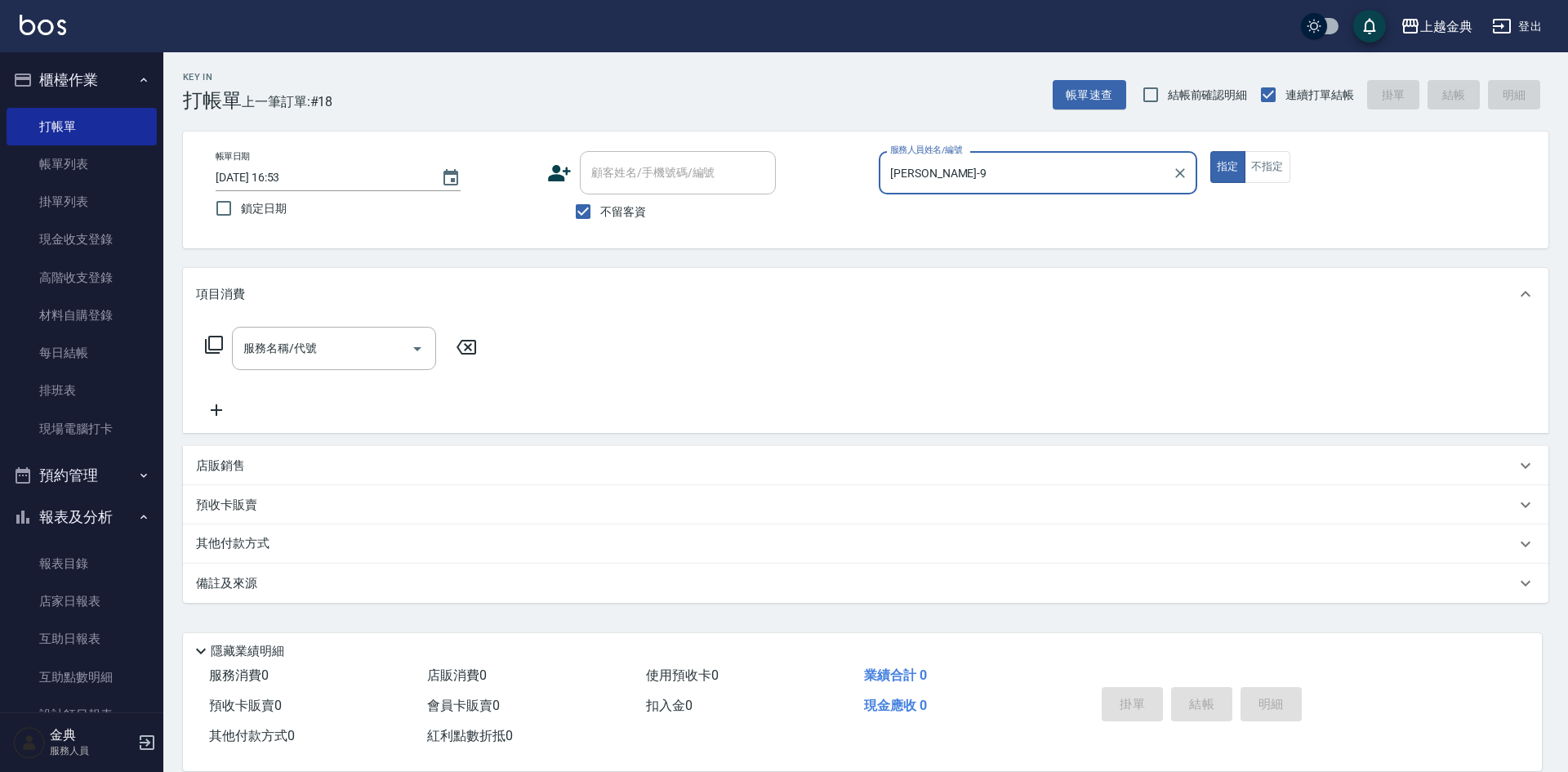
click at [218, 351] on icon at bounding box center [213, 345] width 18 height 18
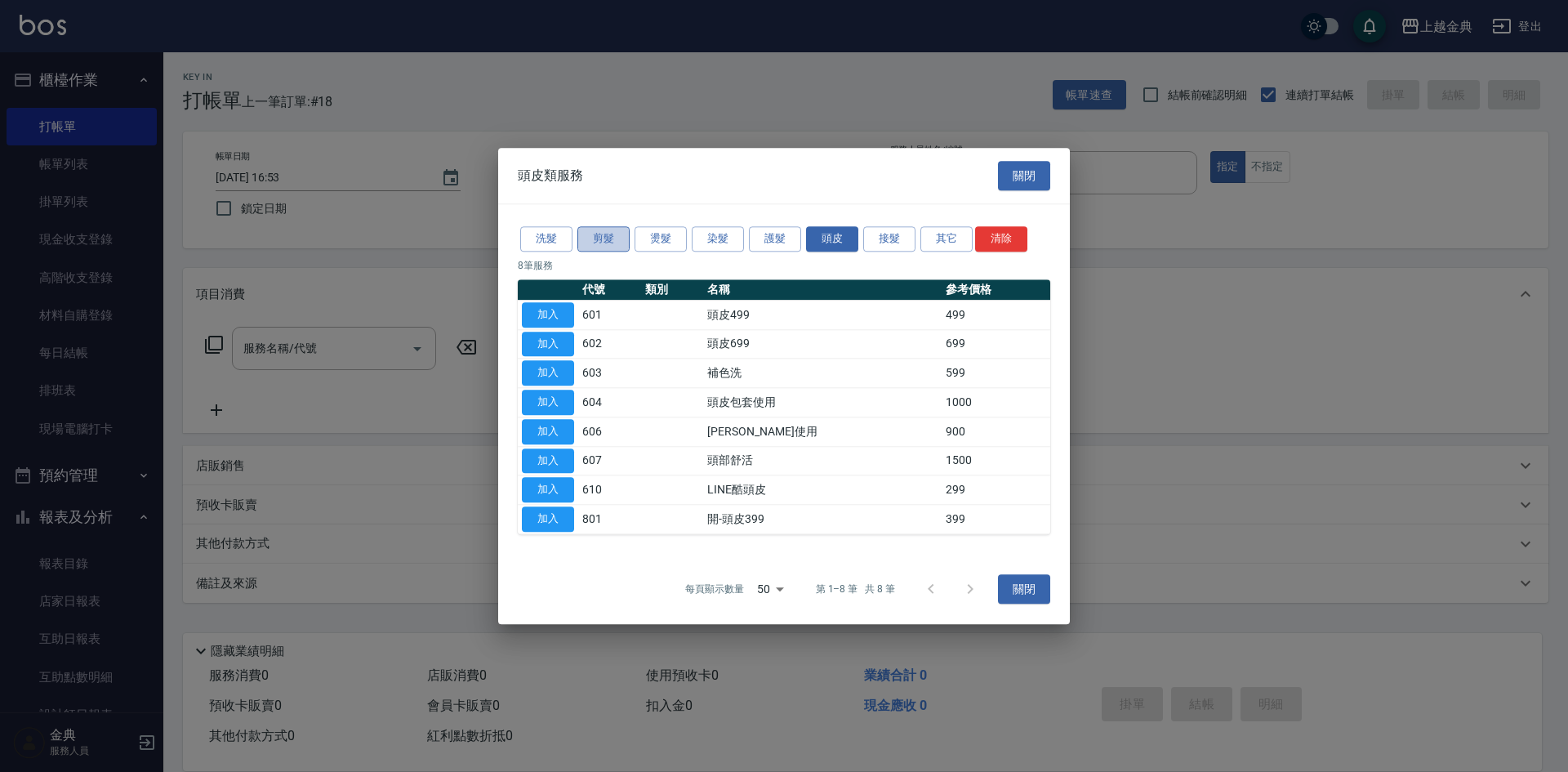
click at [608, 245] on button "剪髮" at bounding box center [603, 238] width 53 height 25
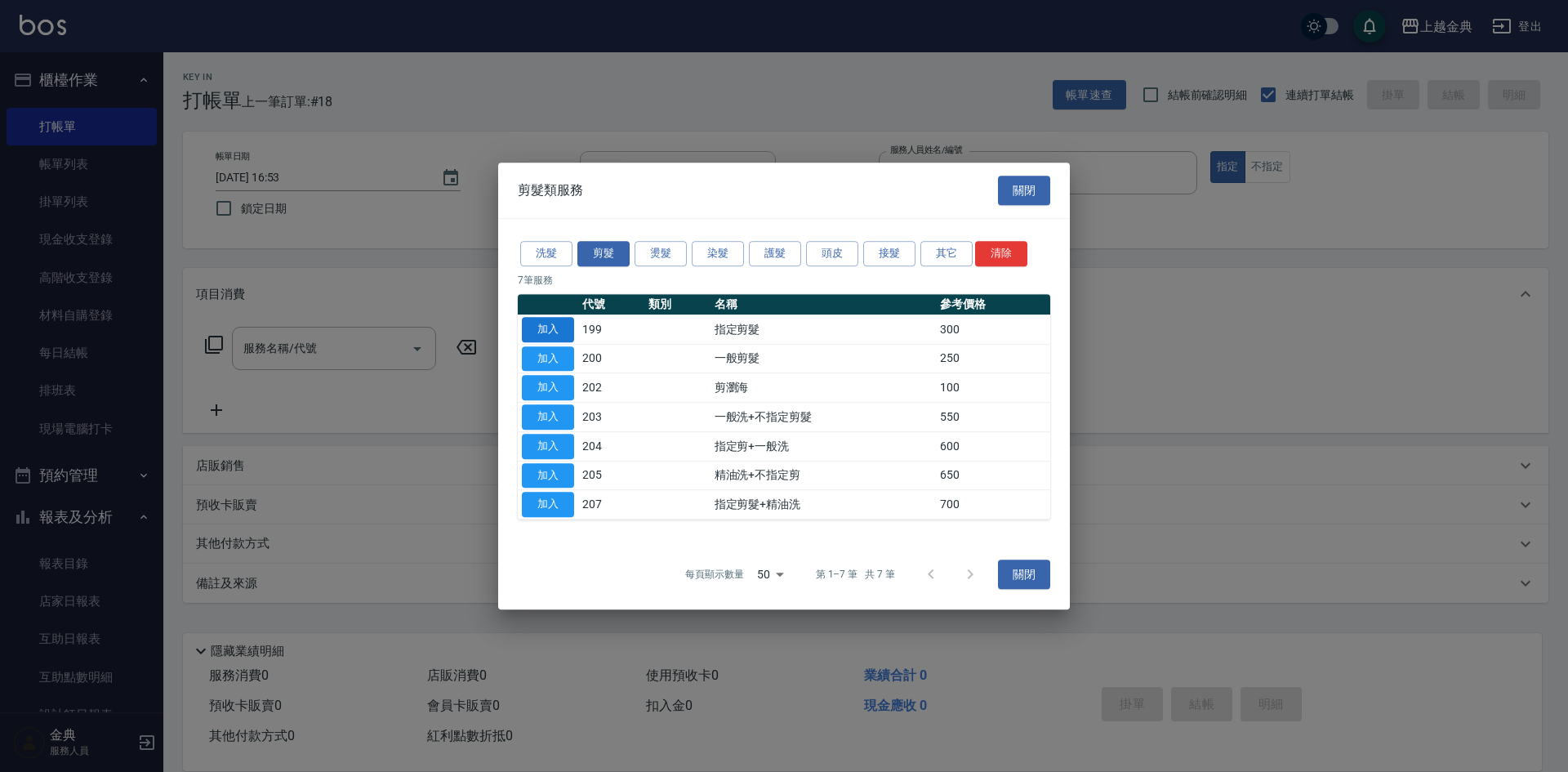
click at [549, 326] on button "加入" at bounding box center [548, 329] width 53 height 25
type input "指定剪髮(199)"
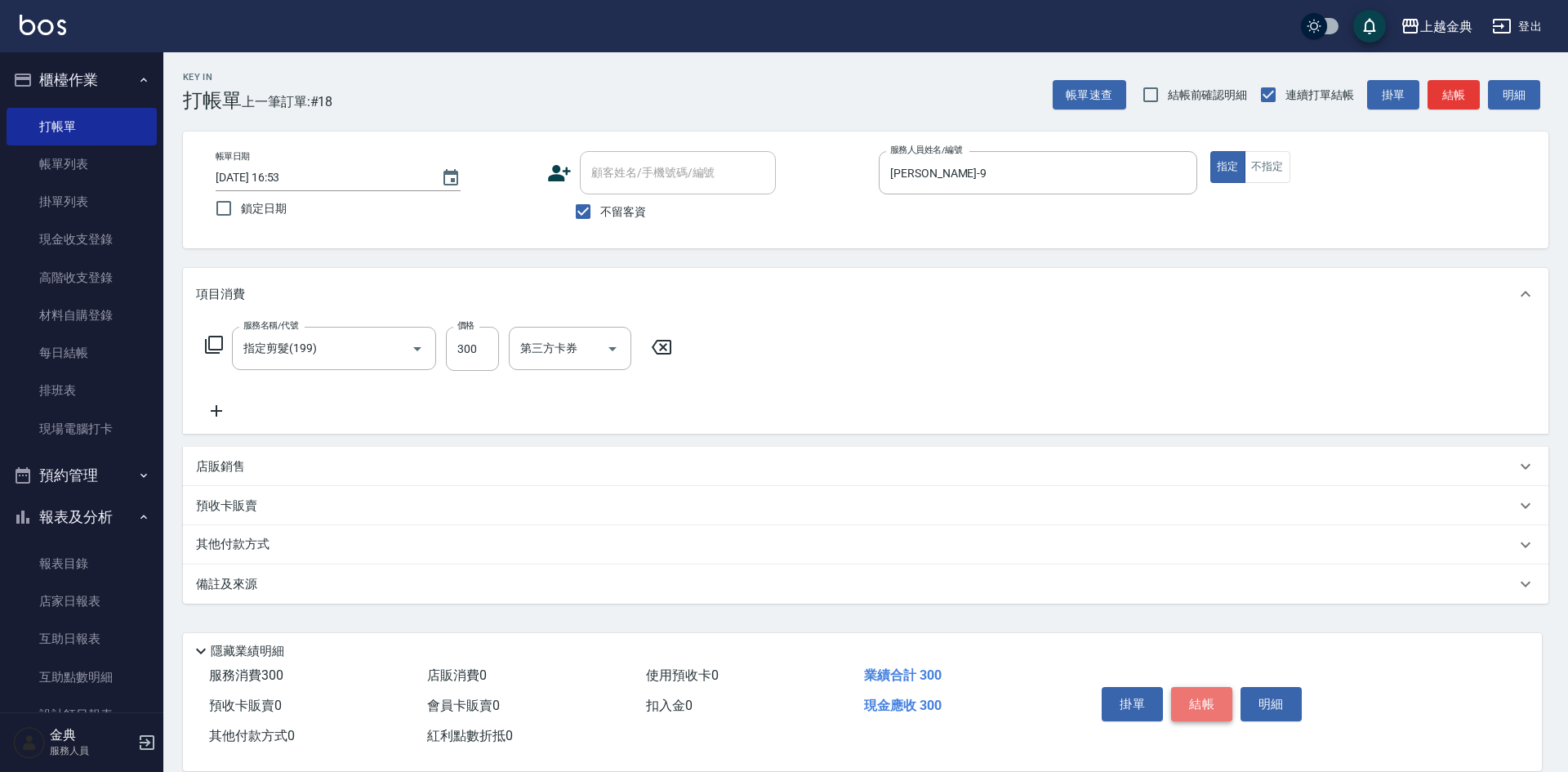
click at [1200, 690] on button "結帳" at bounding box center [1201, 704] width 61 height 34
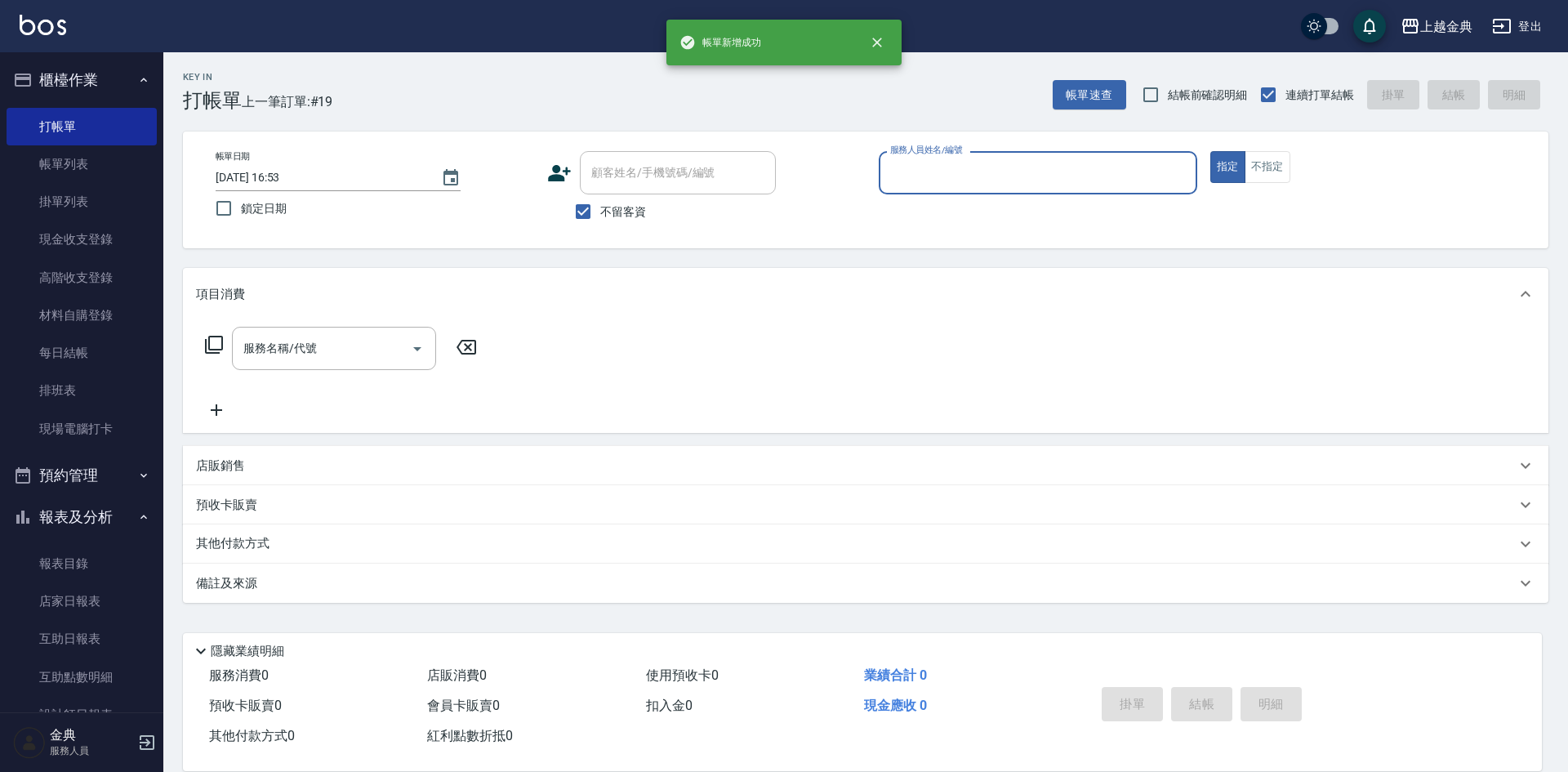
click at [1004, 176] on input "服務人員姓名/編號" at bounding box center [1038, 172] width 303 height 29
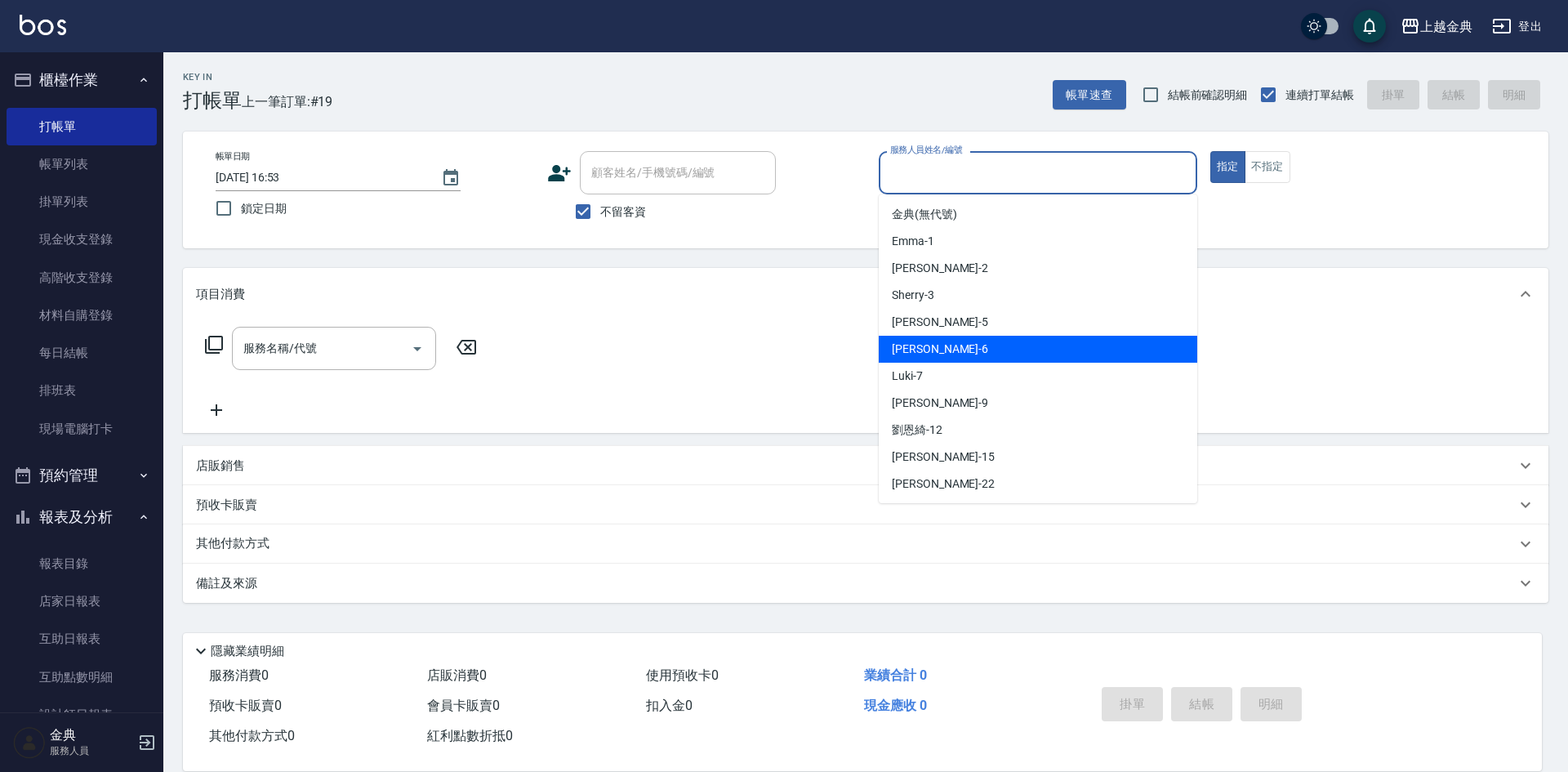
drag, startPoint x: 997, startPoint y: 350, endPoint x: 885, endPoint y: 352, distance: 112.0
click at [997, 349] on div "[PERSON_NAME] -6" at bounding box center [1038, 350] width 319 height 27
type input "[PERSON_NAME]-6"
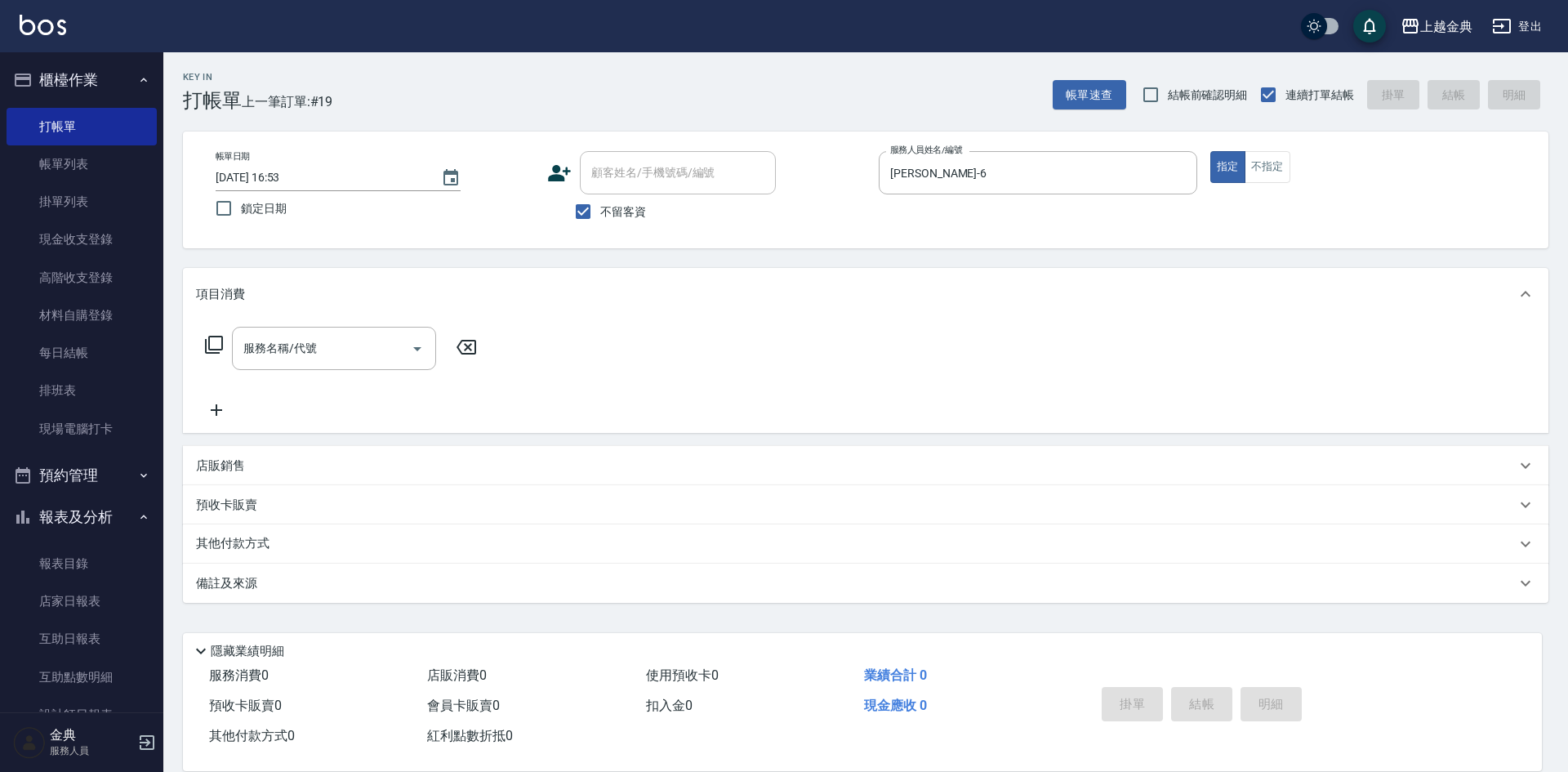
click at [215, 351] on icon at bounding box center [213, 345] width 18 height 18
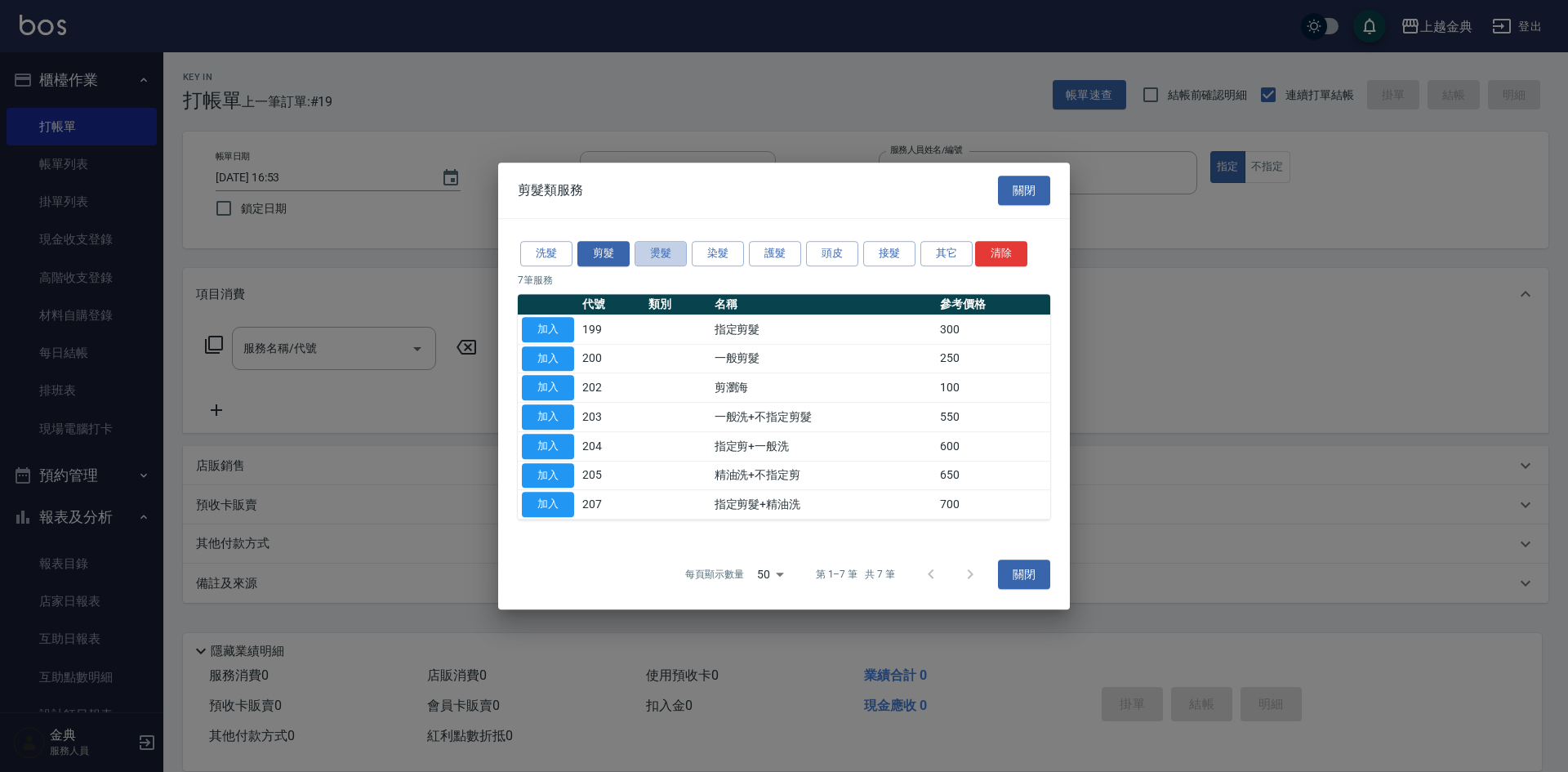
drag, startPoint x: 675, startPoint y: 244, endPoint x: 686, endPoint y: 241, distance: 11.4
click at [674, 246] on button "燙髮" at bounding box center [661, 254] width 53 height 25
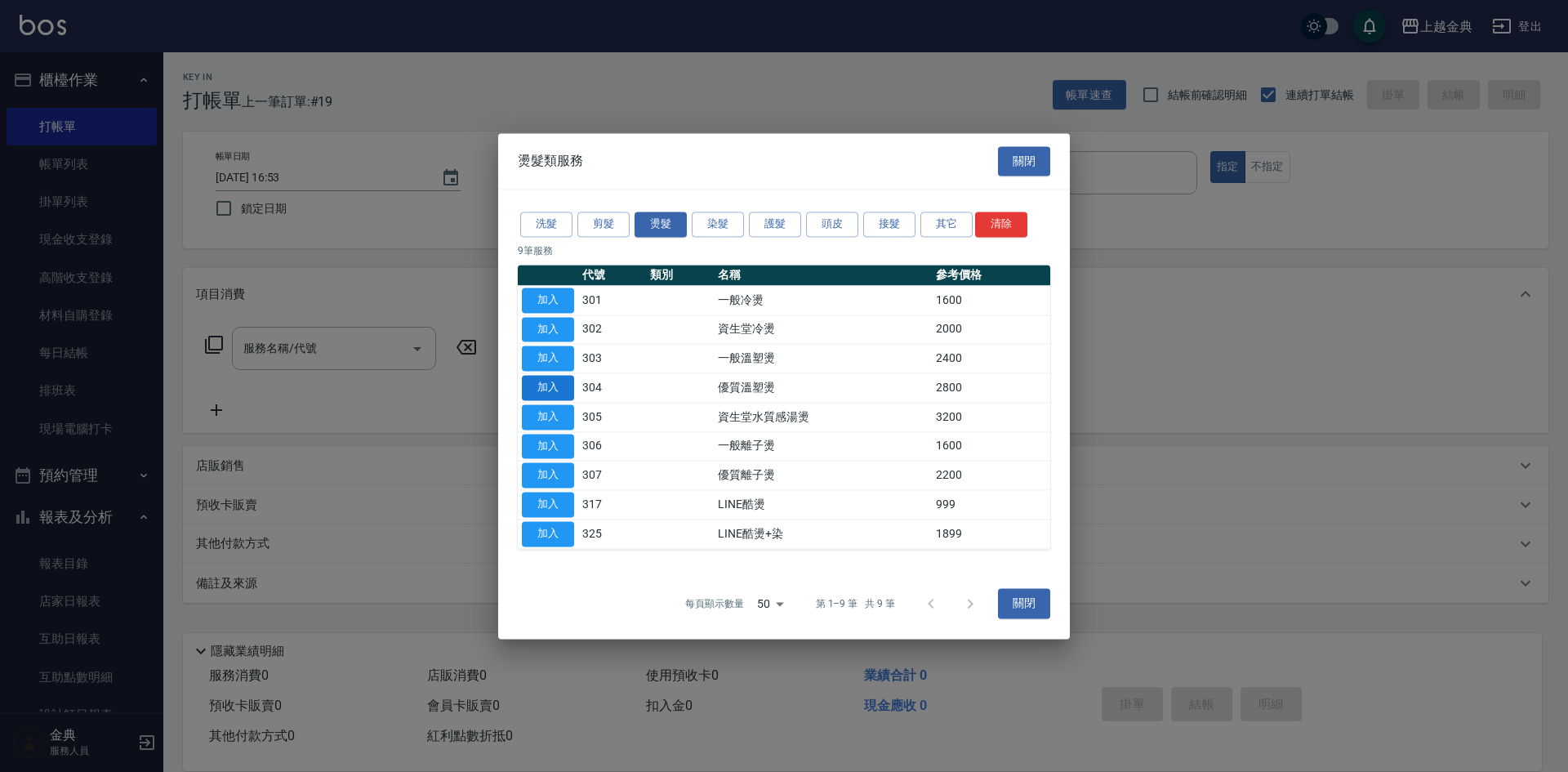
click at [539, 376] on button "加入" at bounding box center [548, 388] width 53 height 25
type input "優質溫塑燙(304)"
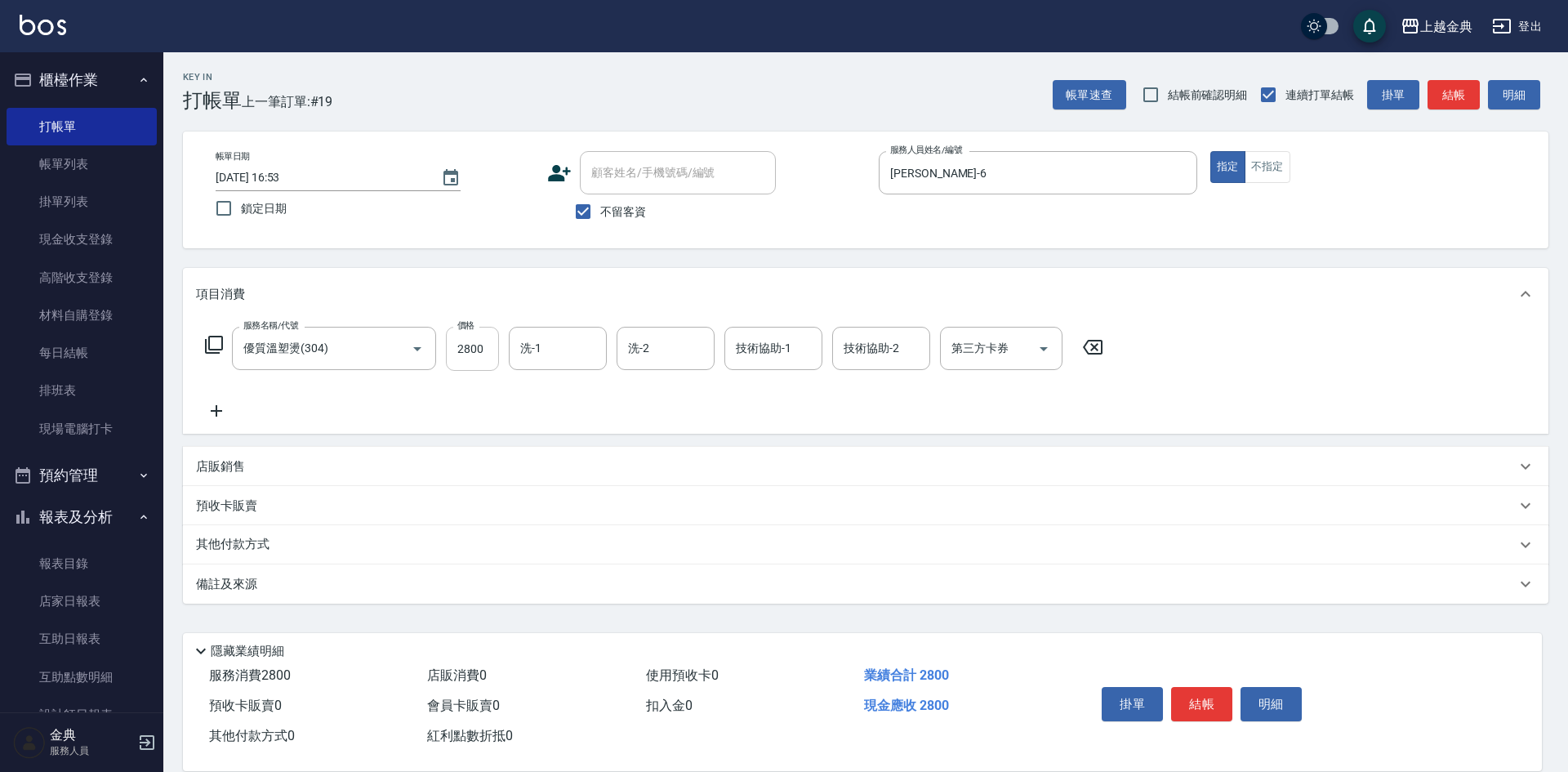
click at [479, 345] on input "2800" at bounding box center [472, 349] width 53 height 44
type input "3899"
click at [546, 350] on input "洗-1" at bounding box center [557, 349] width 83 height 29
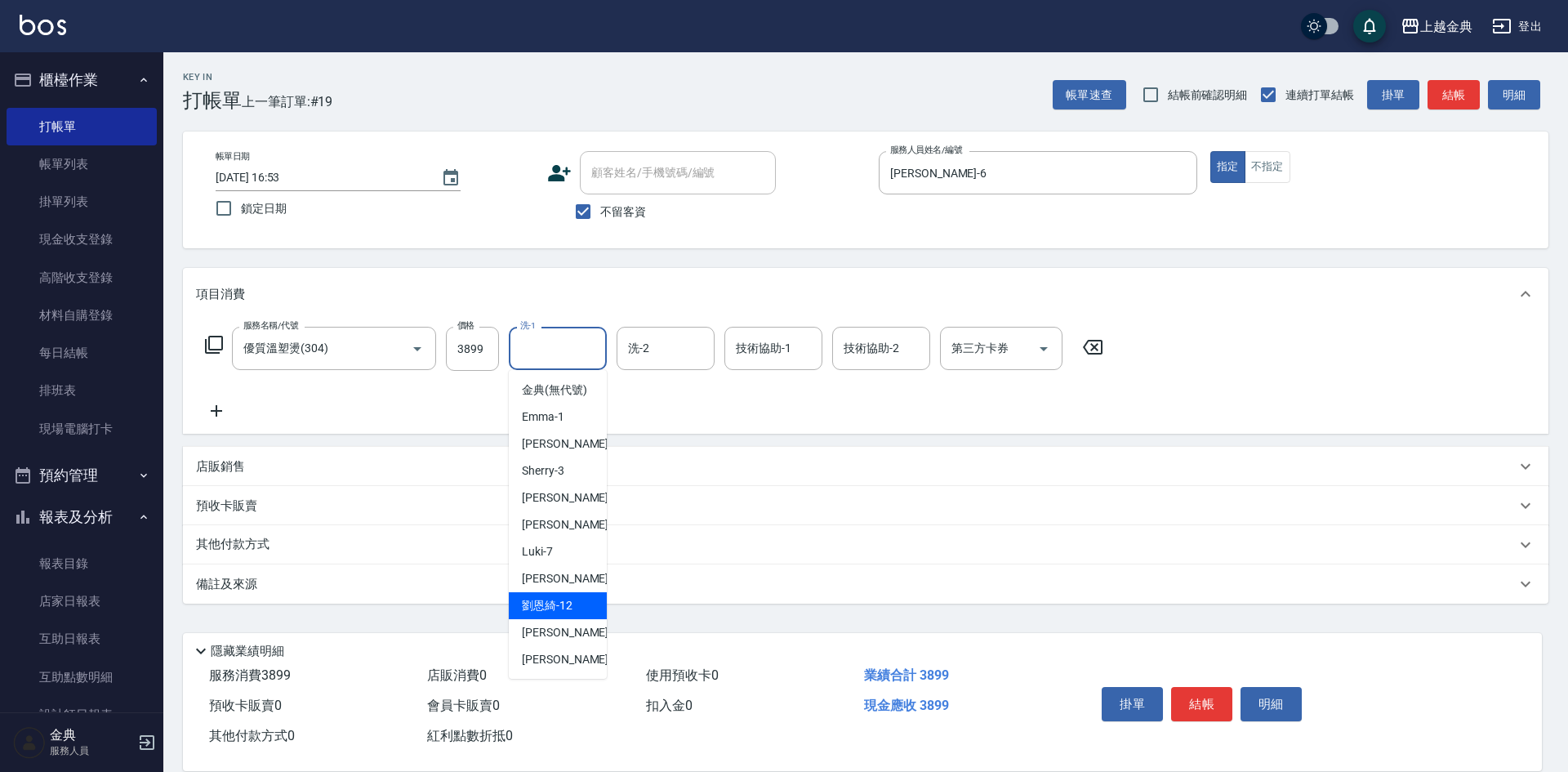
click at [581, 613] on div "[PERSON_NAME]-12" at bounding box center [557, 605] width 98 height 27
type input "[PERSON_NAME]-12"
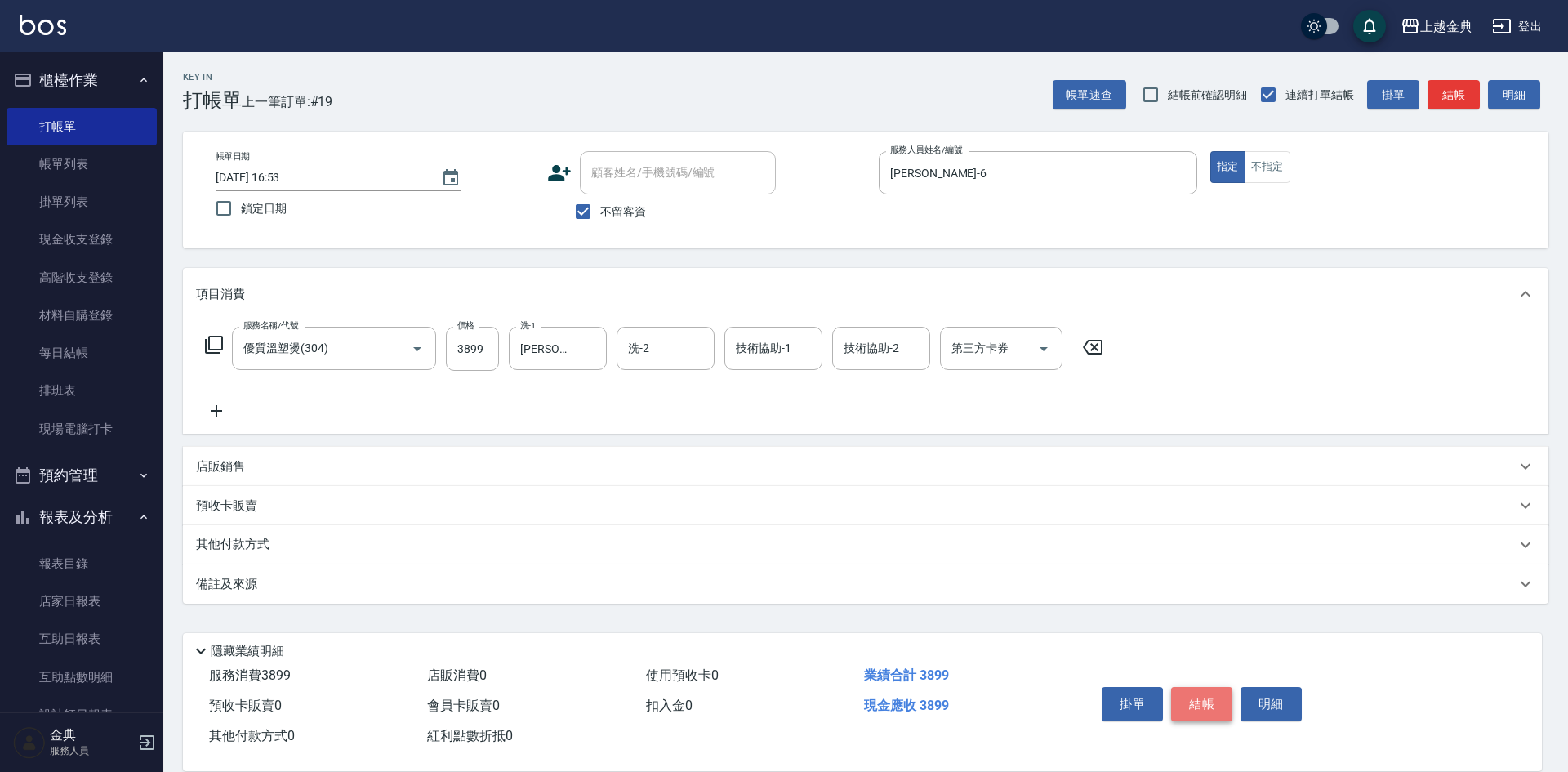
click at [1202, 688] on button "結帳" at bounding box center [1201, 704] width 61 height 34
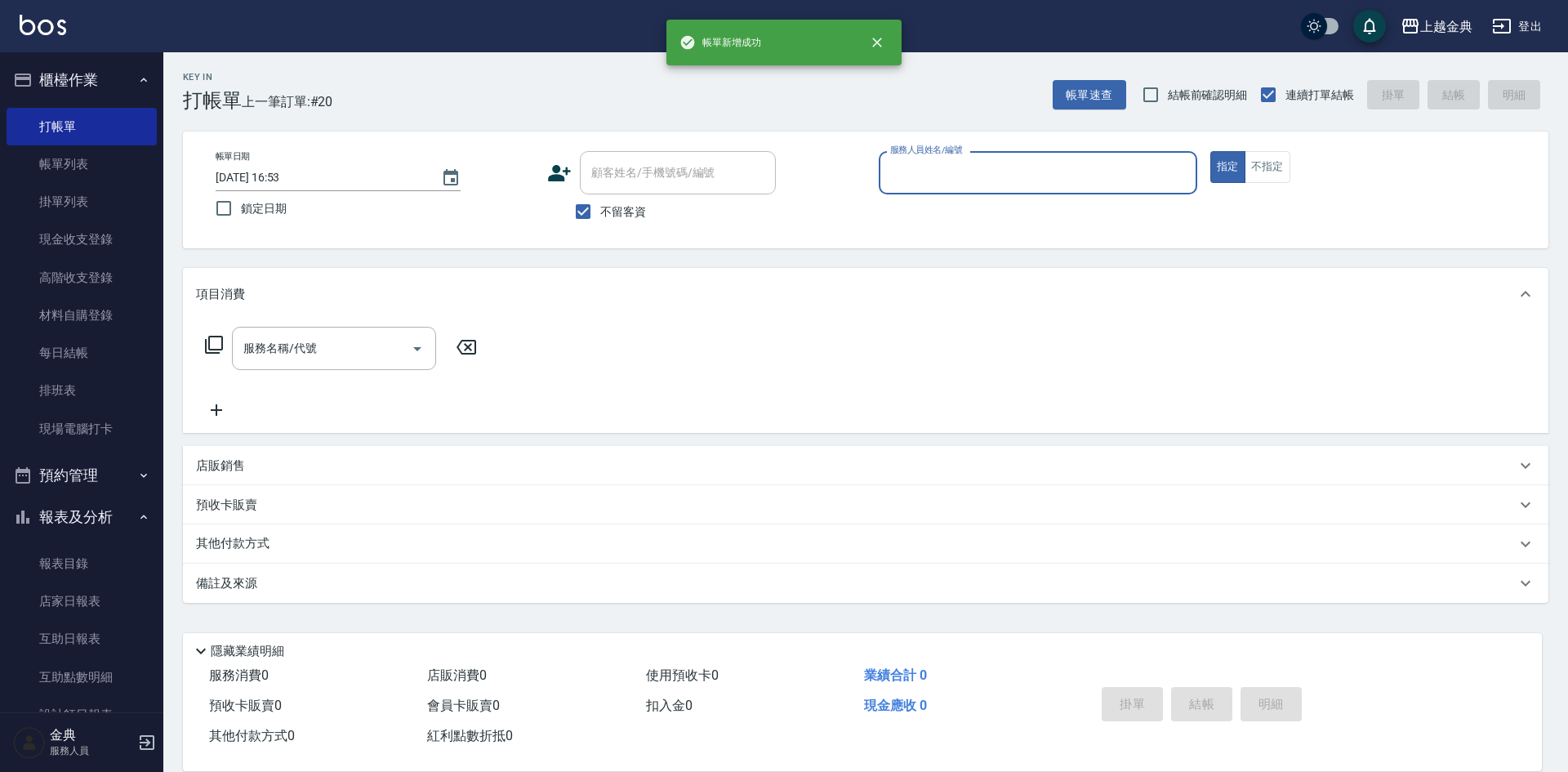
click at [1073, 156] on div "服務人員姓名/編號" at bounding box center [1038, 172] width 319 height 43
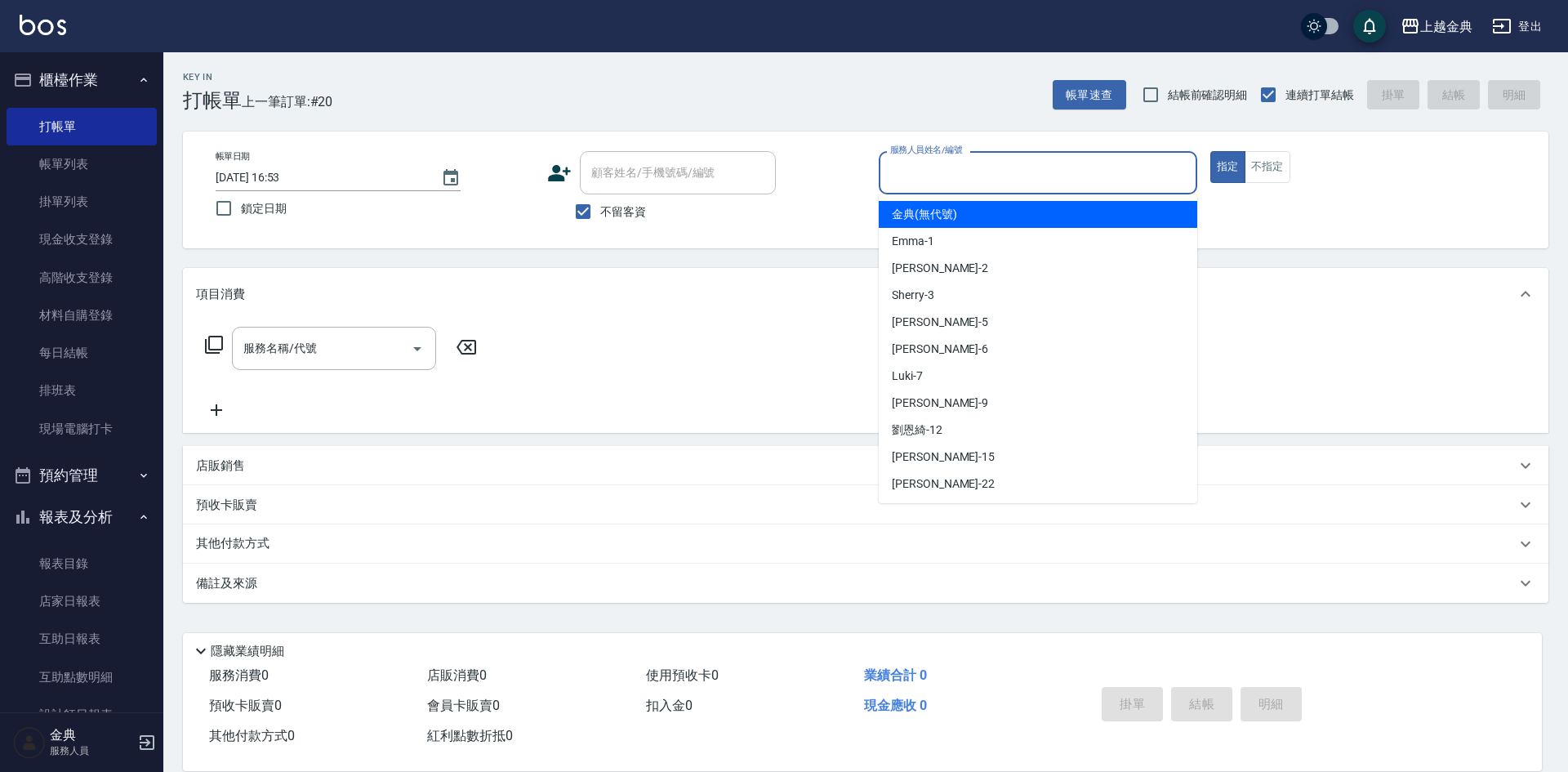
click at [1073, 179] on input "服務人員姓名/編號" at bounding box center [1038, 172] width 303 height 29
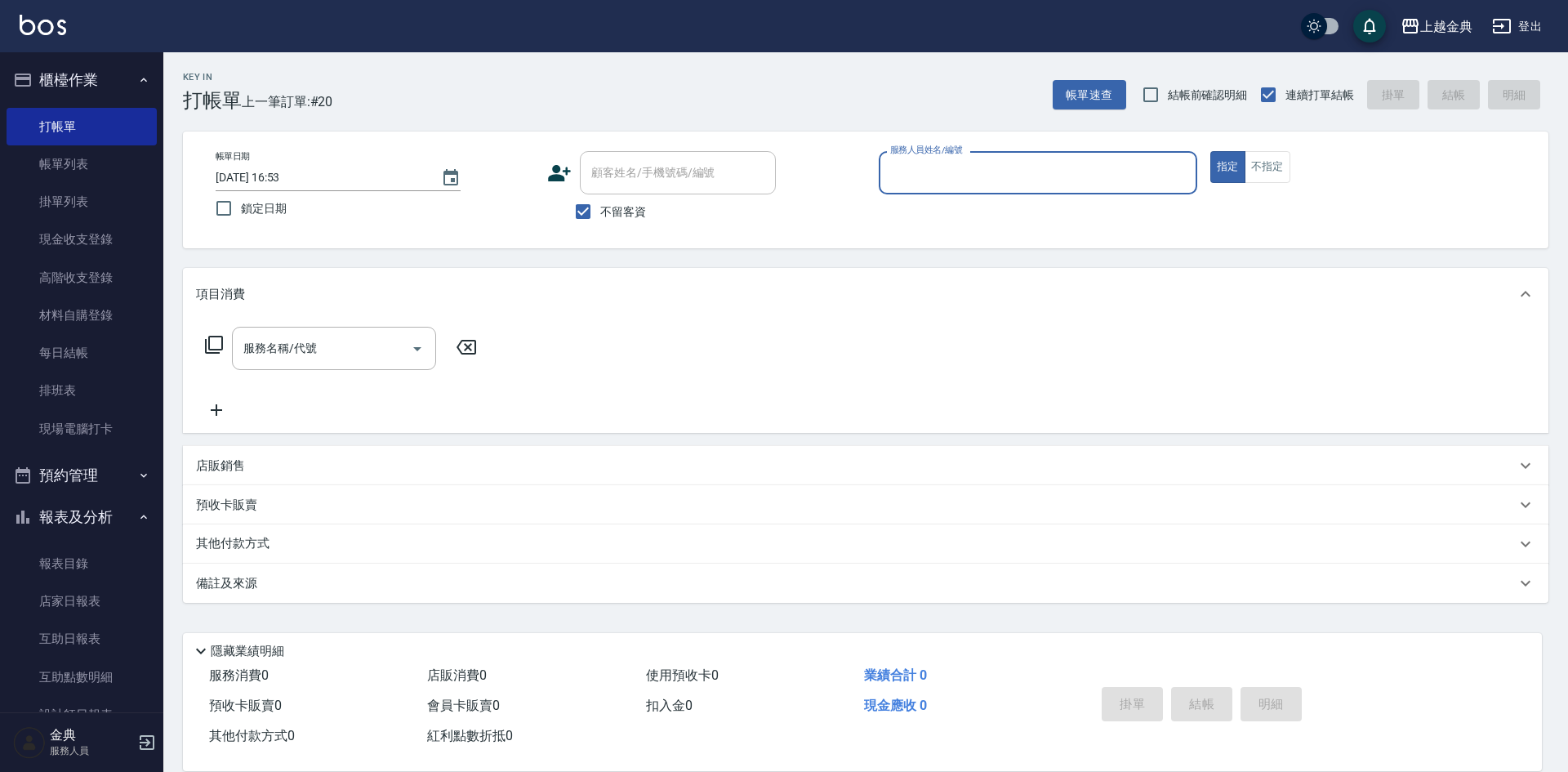
drag, startPoint x: 1075, startPoint y: 170, endPoint x: 1081, endPoint y: 186, distance: 17.1
click at [1078, 175] on input "服務人員姓名/編號" at bounding box center [1038, 172] width 303 height 29
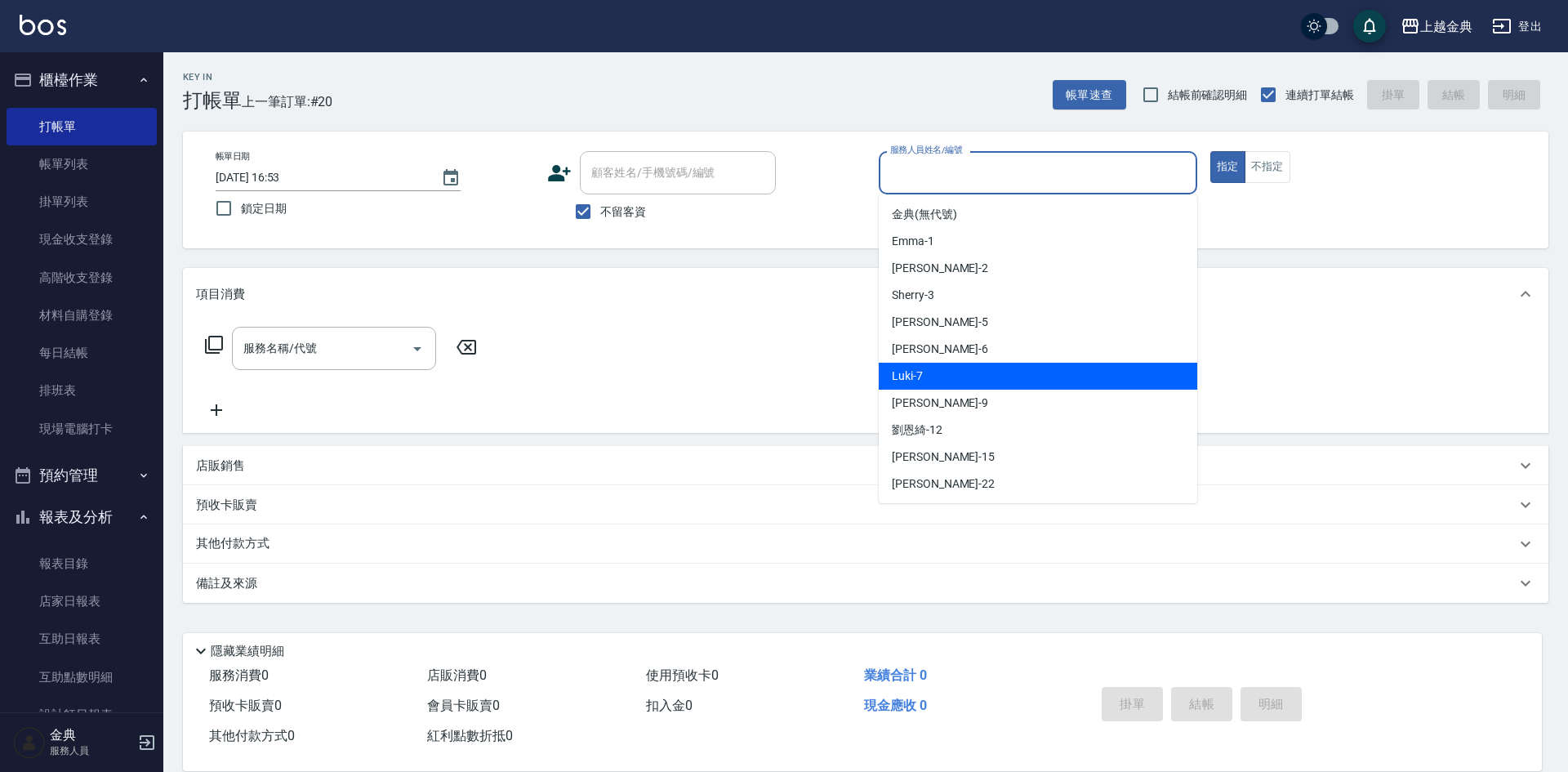
click at [1064, 365] on div "Luki -7" at bounding box center [1038, 376] width 319 height 27
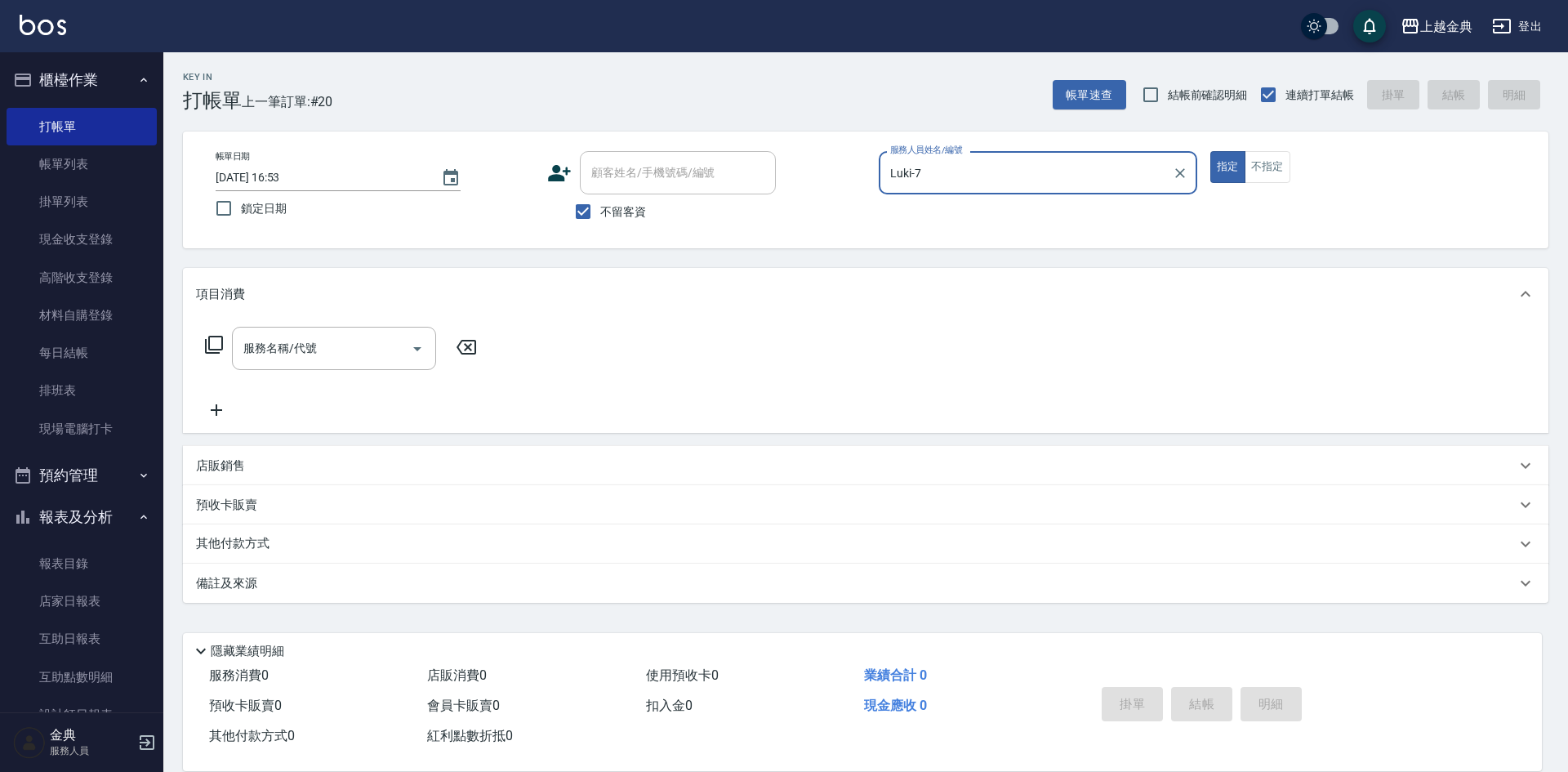
click at [1029, 194] on div "Luki-7 服務人員姓名/編號" at bounding box center [1038, 172] width 319 height 43
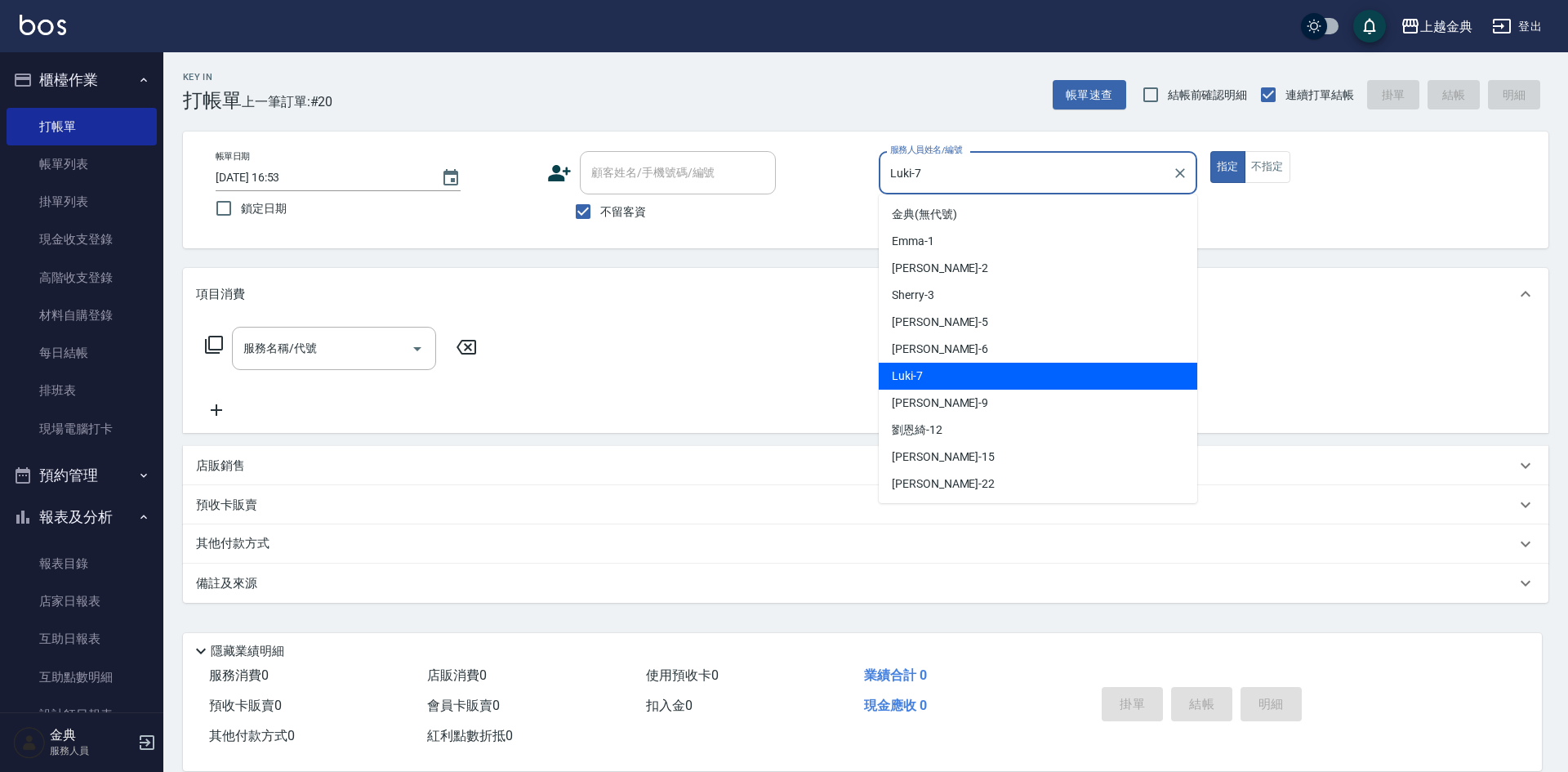
click at [1025, 164] on input "Luki-7" at bounding box center [1026, 172] width 280 height 29
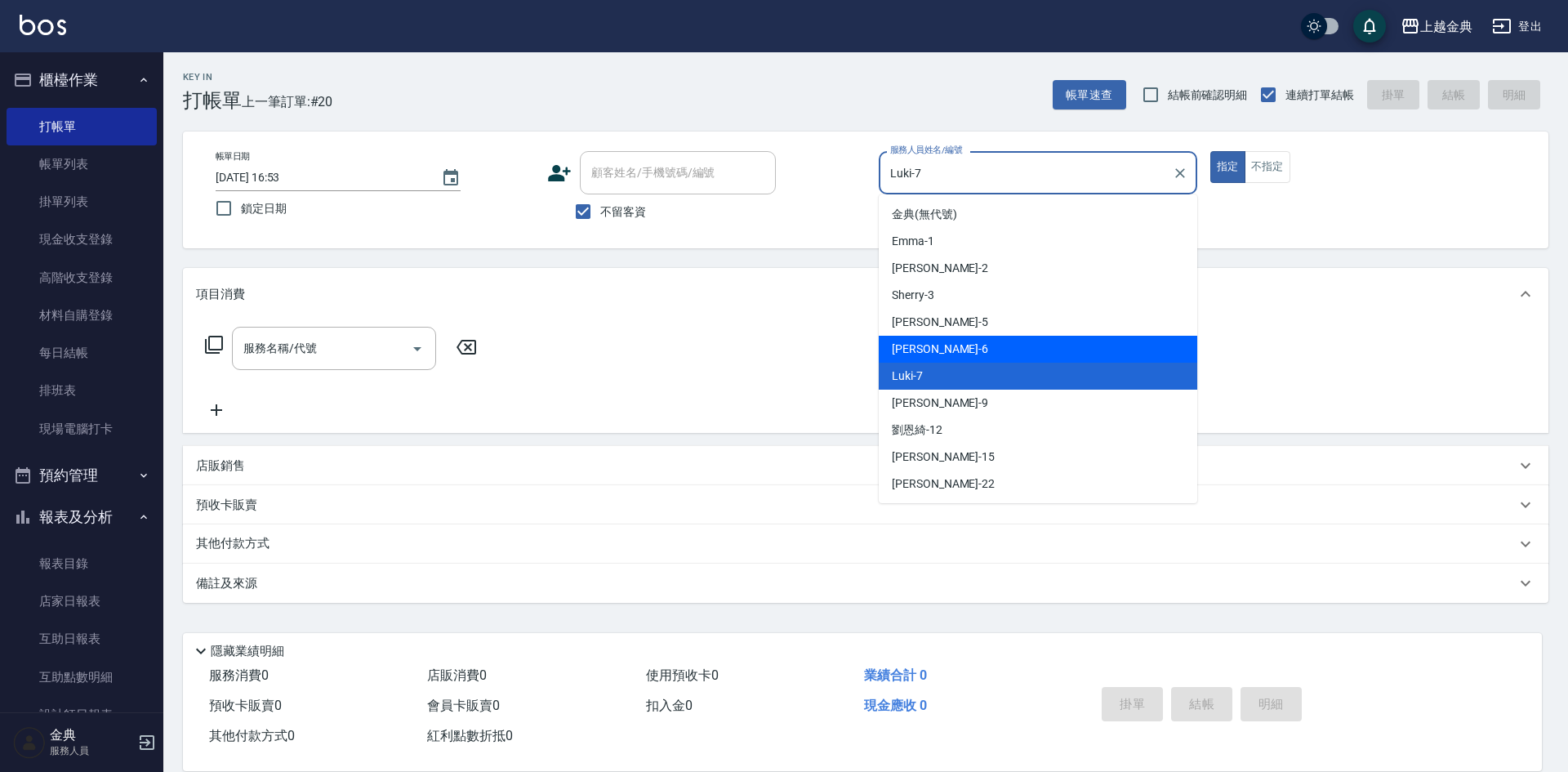
click at [1025, 342] on div "[PERSON_NAME] -6" at bounding box center [1038, 350] width 319 height 27
type input "[PERSON_NAME]-6"
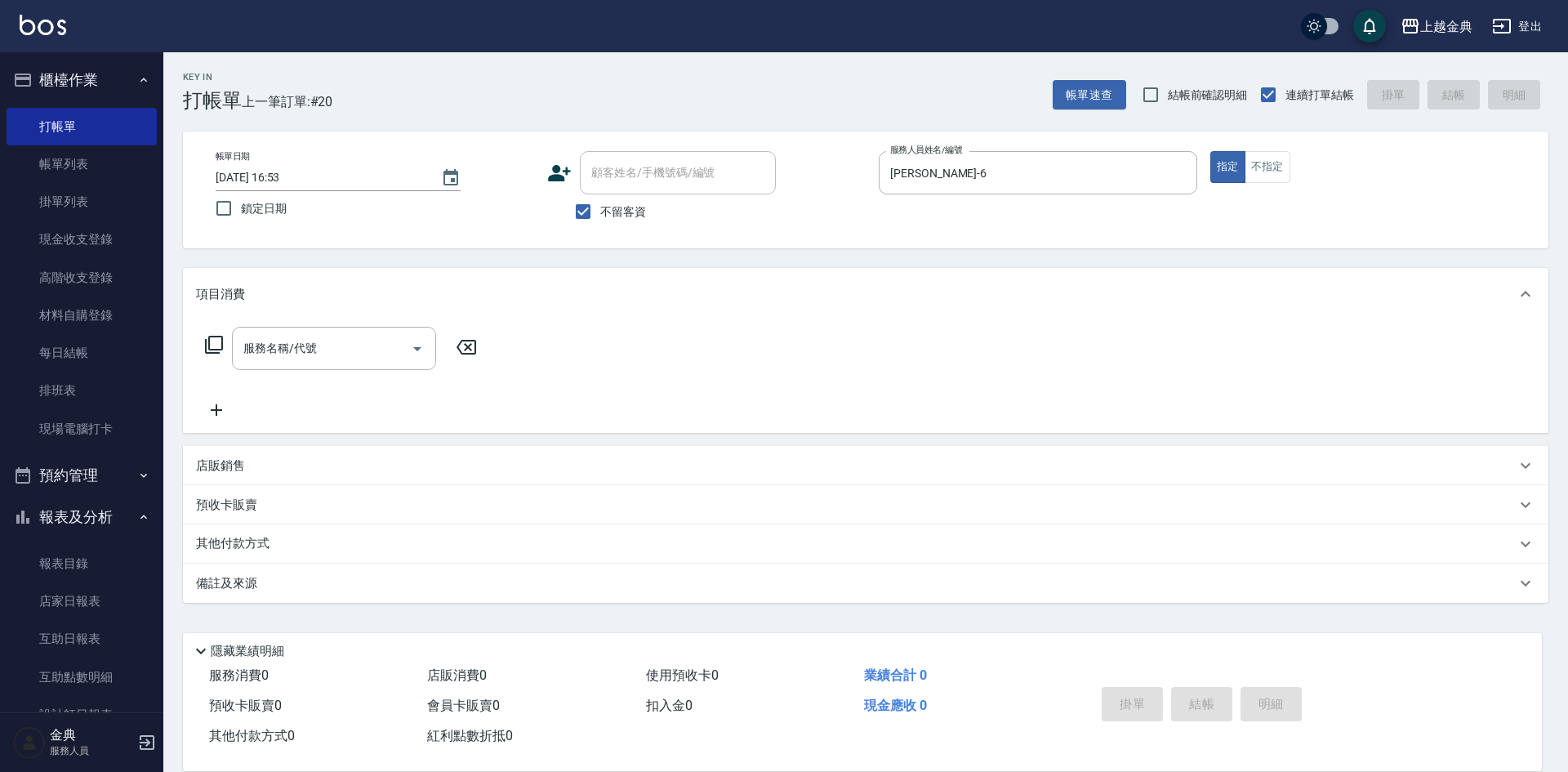
click at [217, 343] on icon at bounding box center [213, 345] width 19 height 19
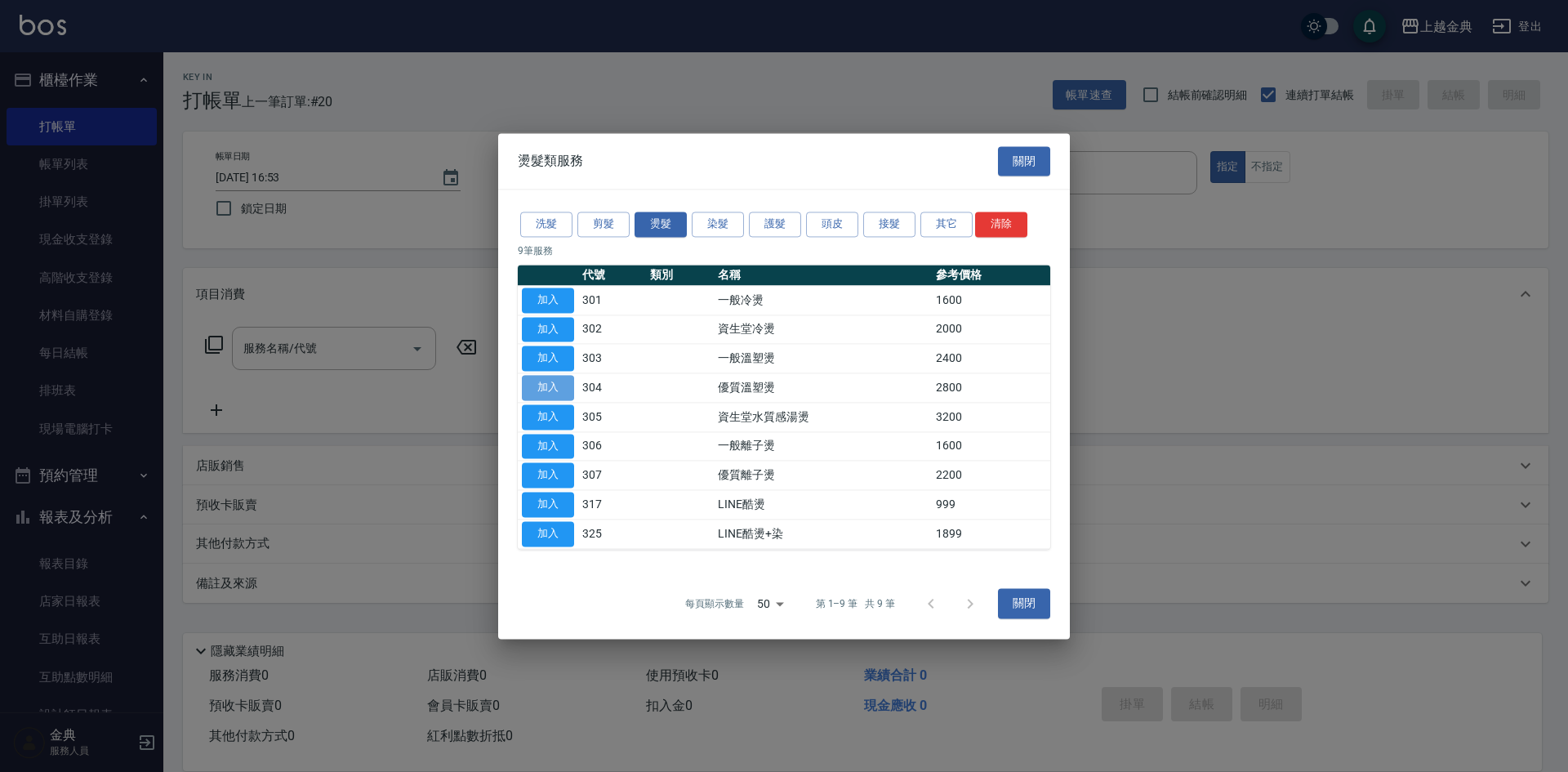
click at [552, 382] on button "加入" at bounding box center [548, 388] width 53 height 25
type input "優質溫塑燙(304)"
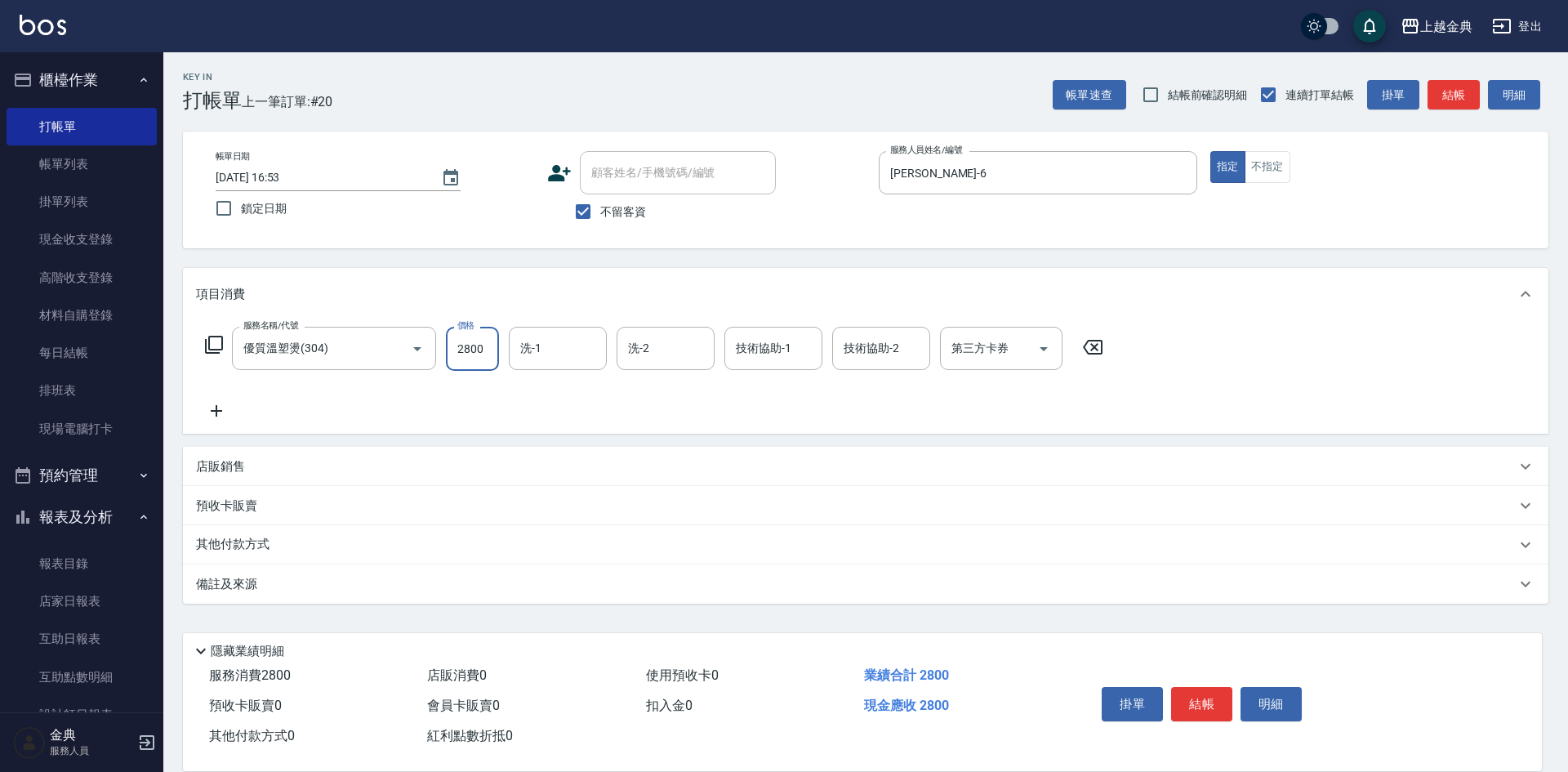
click at [492, 351] on input "2800" at bounding box center [472, 349] width 53 height 44
drag, startPoint x: 752, startPoint y: 331, endPoint x: 754, endPoint y: 344, distance: 13.2
click at [752, 337] on div "技術協助-1" at bounding box center [773, 348] width 98 height 43
type input "2899"
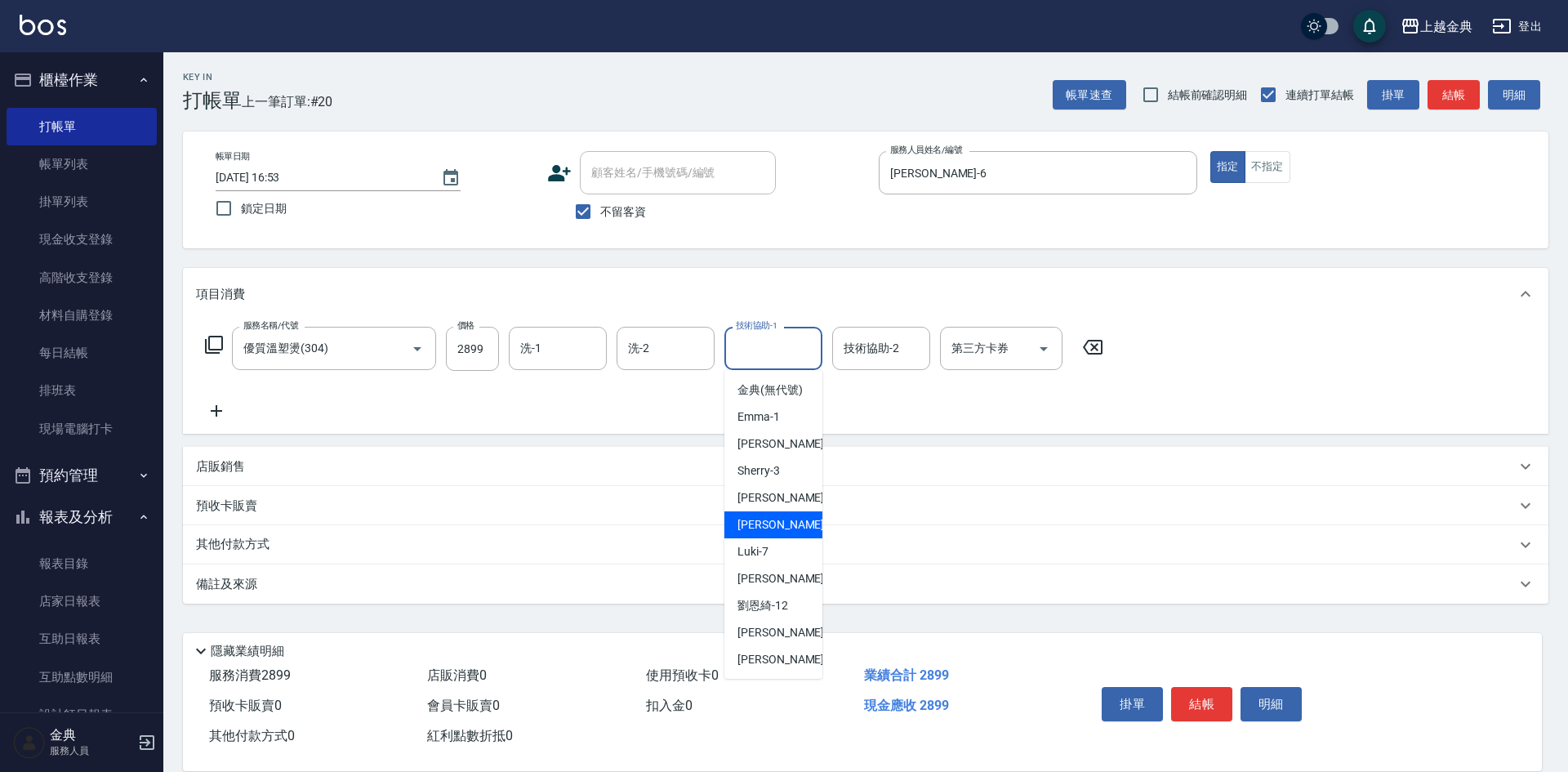
click at [750, 534] on span "[PERSON_NAME] -6" at bounding box center [785, 525] width 97 height 17
type input "[PERSON_NAME]-6"
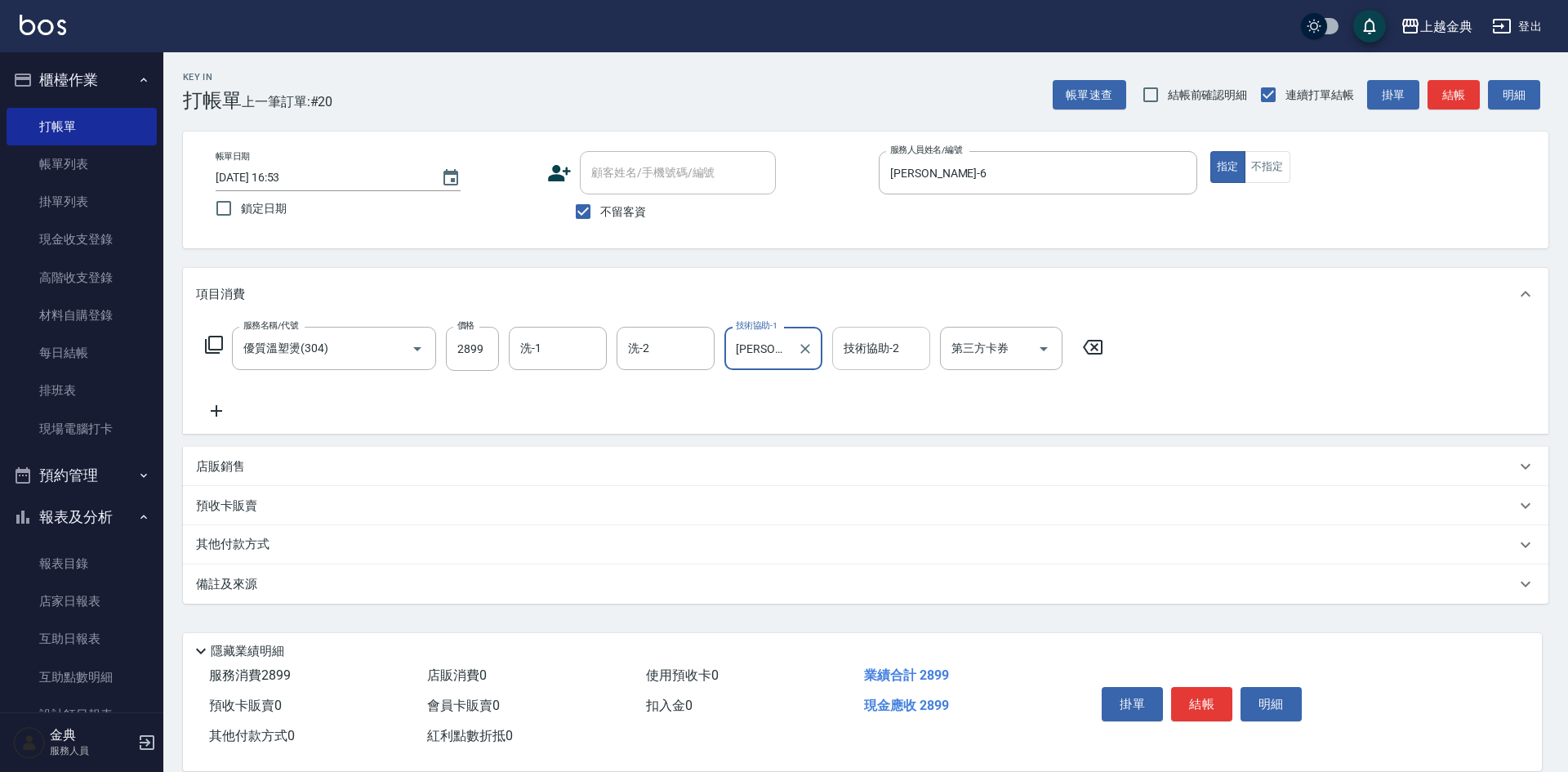
click at [881, 354] on input "技術協助-2" at bounding box center [881, 349] width 83 height 29
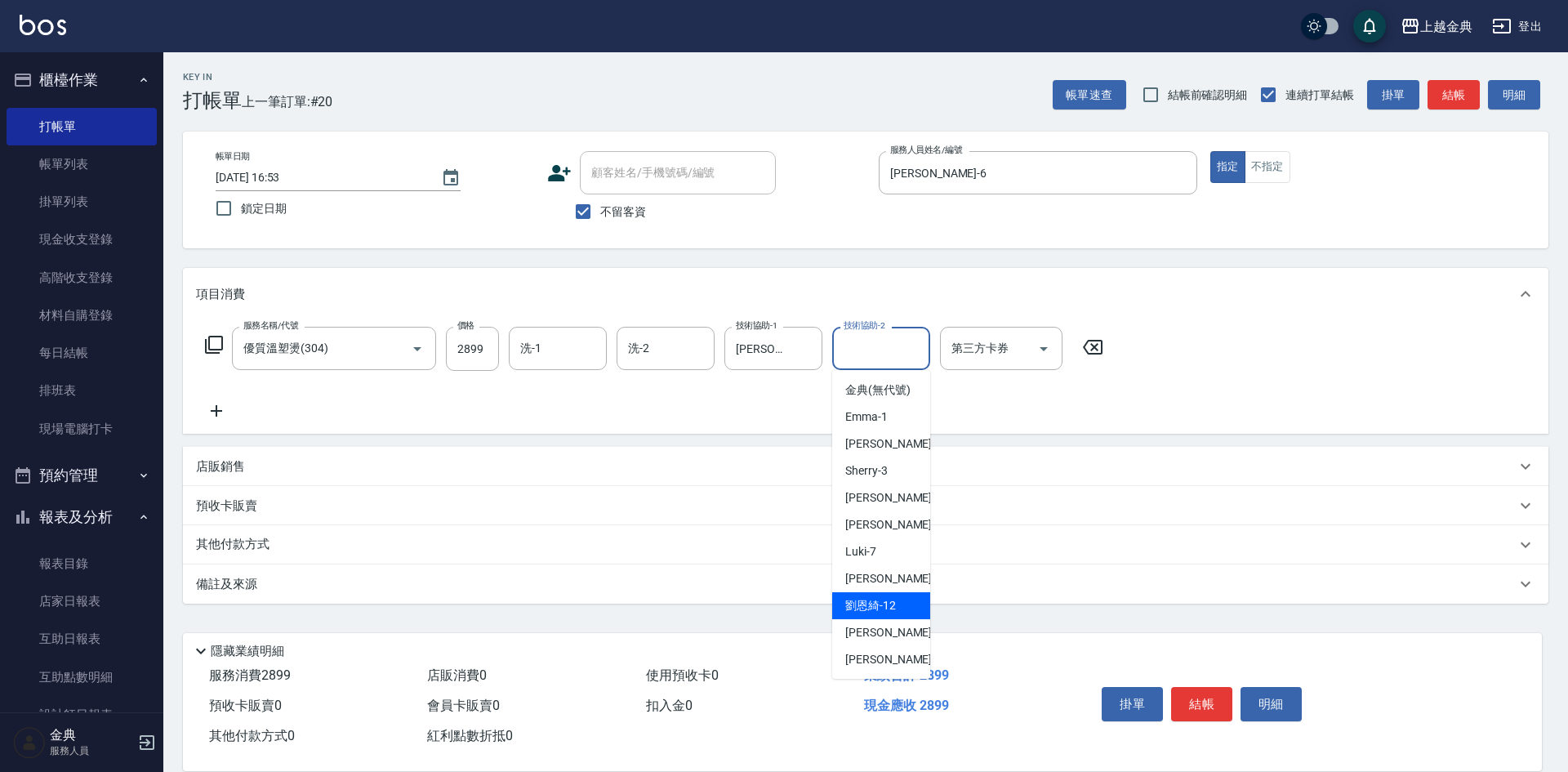
drag, startPoint x: 889, startPoint y: 635, endPoint x: 655, endPoint y: 355, distance: 364.9
click at [889, 620] on div "[PERSON_NAME]-12" at bounding box center [881, 605] width 98 height 27
type input "[PERSON_NAME]-12"
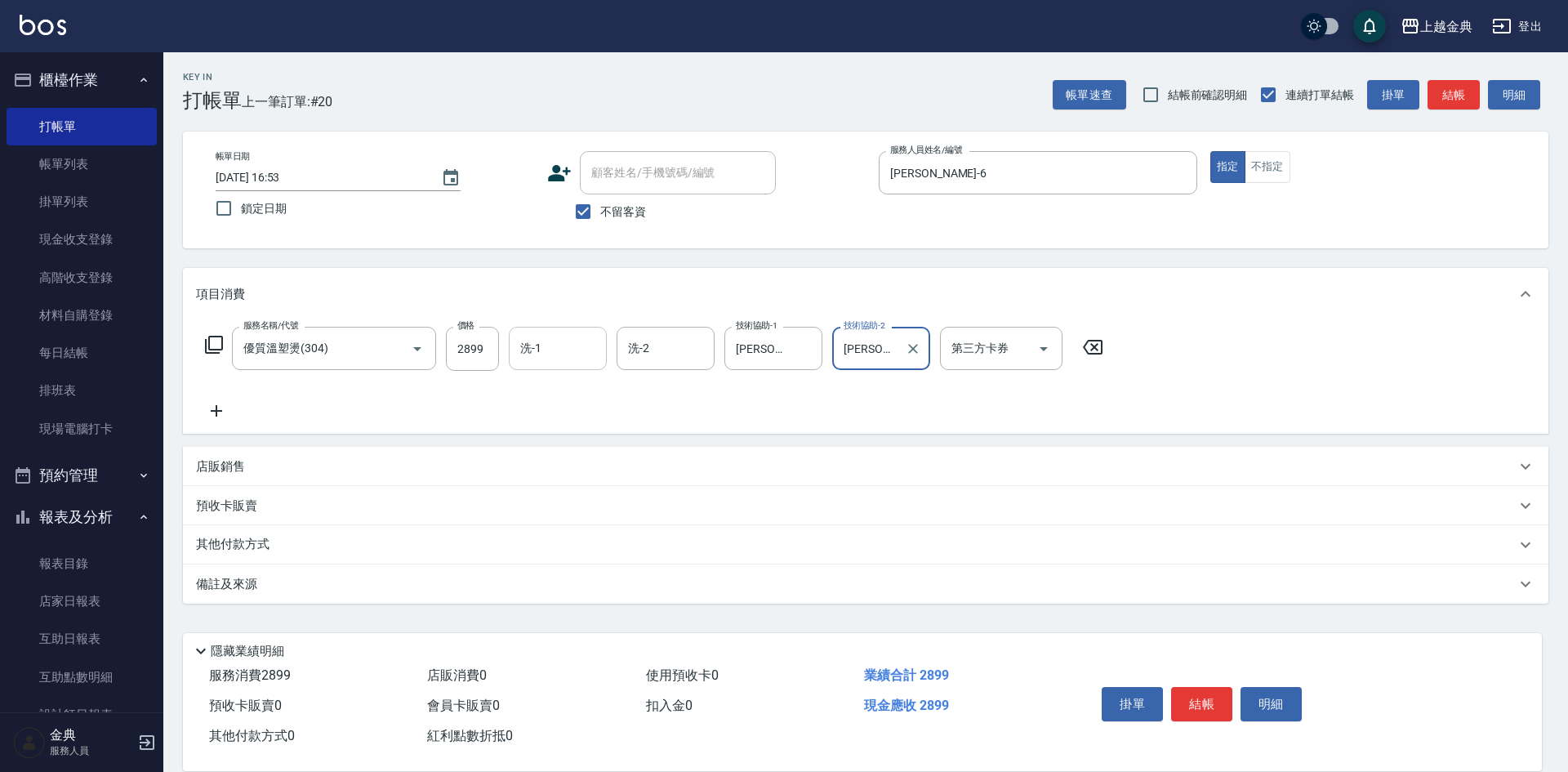
click at [587, 356] on input "洗-1" at bounding box center [557, 349] width 83 height 29
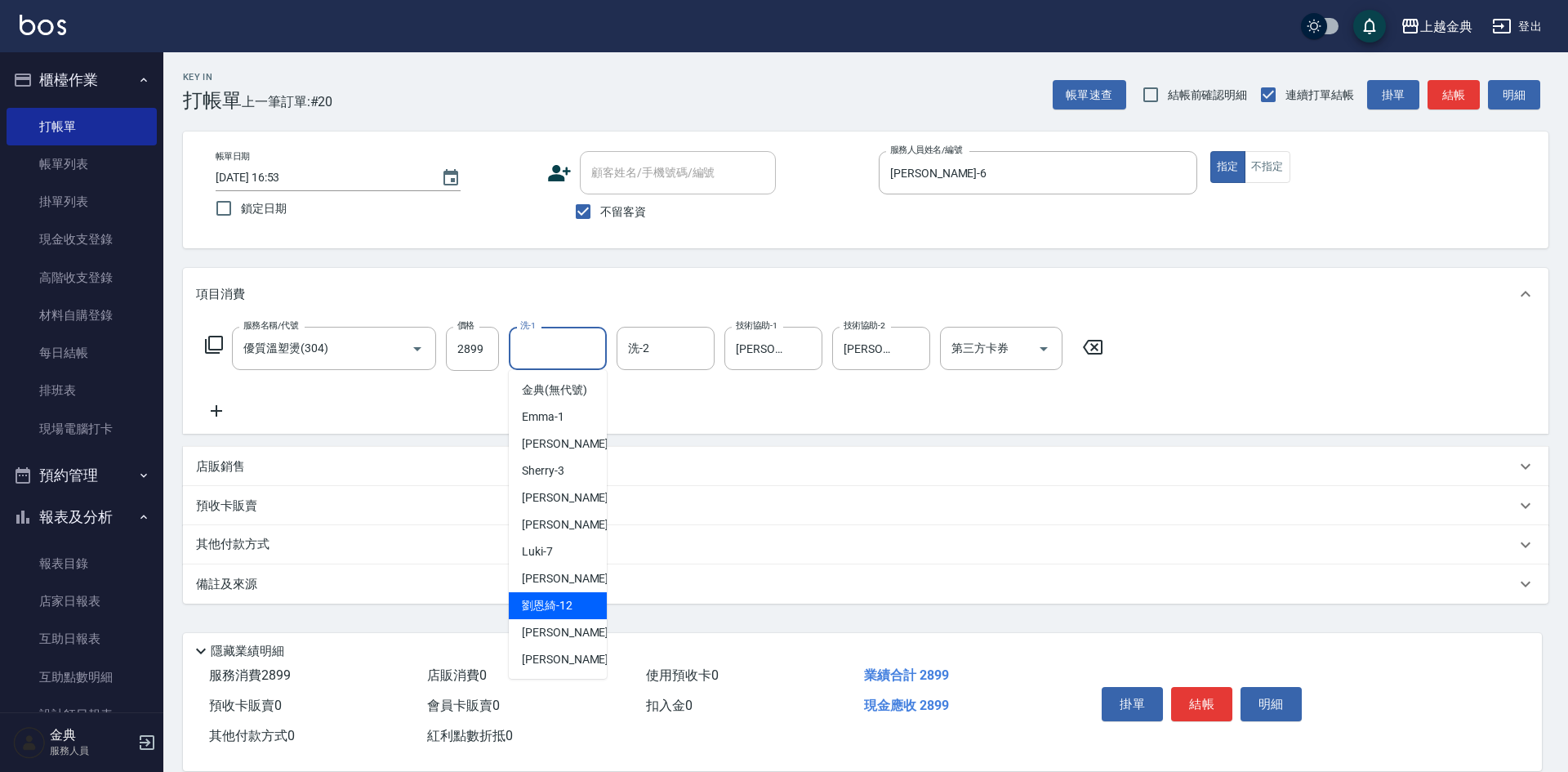
click at [567, 615] on span "[PERSON_NAME]-12" at bounding box center [547, 606] width 51 height 17
type input "[PERSON_NAME]-12"
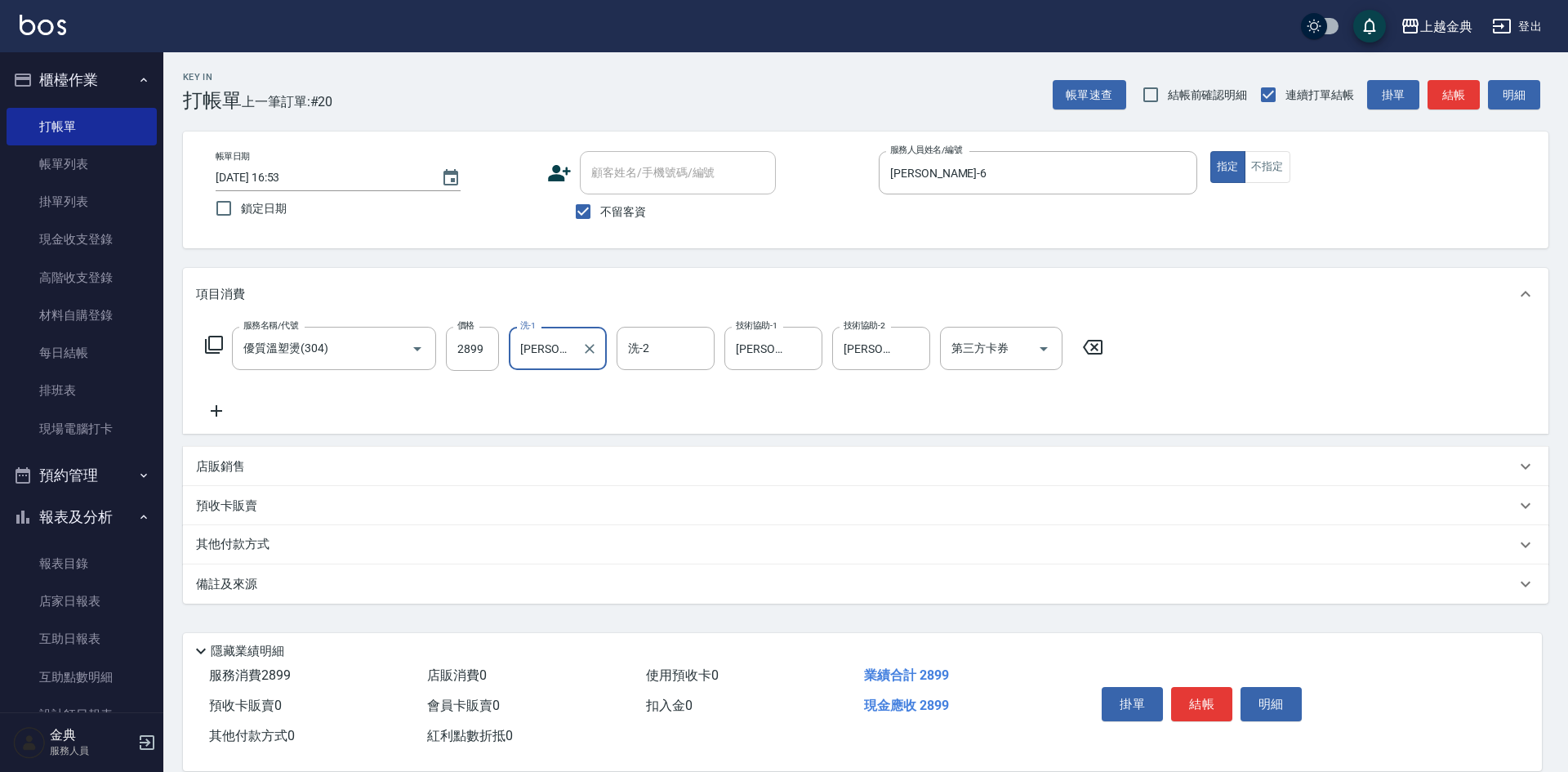
click at [205, 341] on icon at bounding box center [213, 345] width 19 height 19
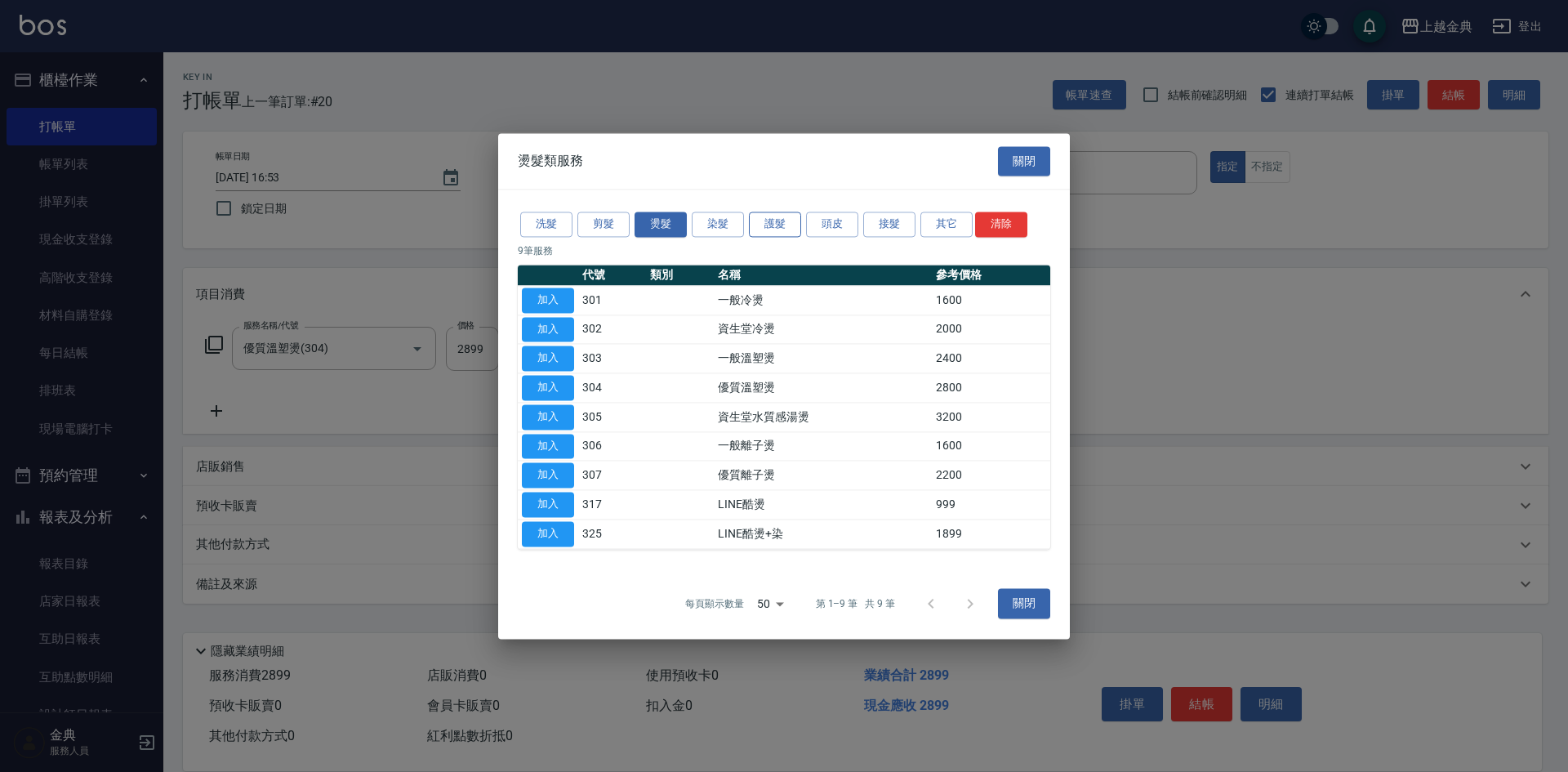
click at [765, 220] on button "護髮" at bounding box center [774, 224] width 53 height 25
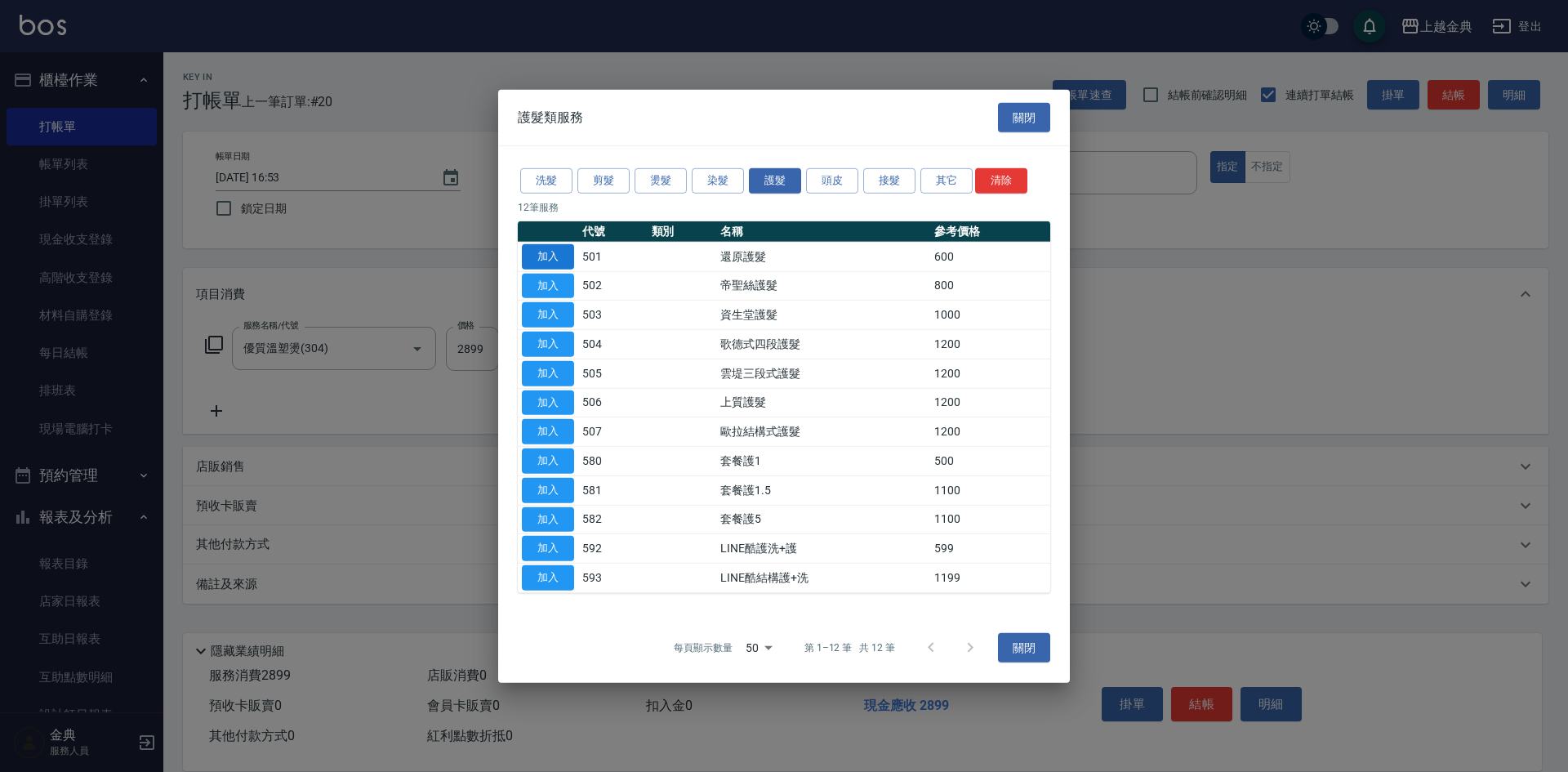
drag, startPoint x: 552, startPoint y: 251, endPoint x: 547, endPoint y: 308, distance: 57.2
click at [553, 251] on button "加入" at bounding box center [548, 257] width 53 height 25
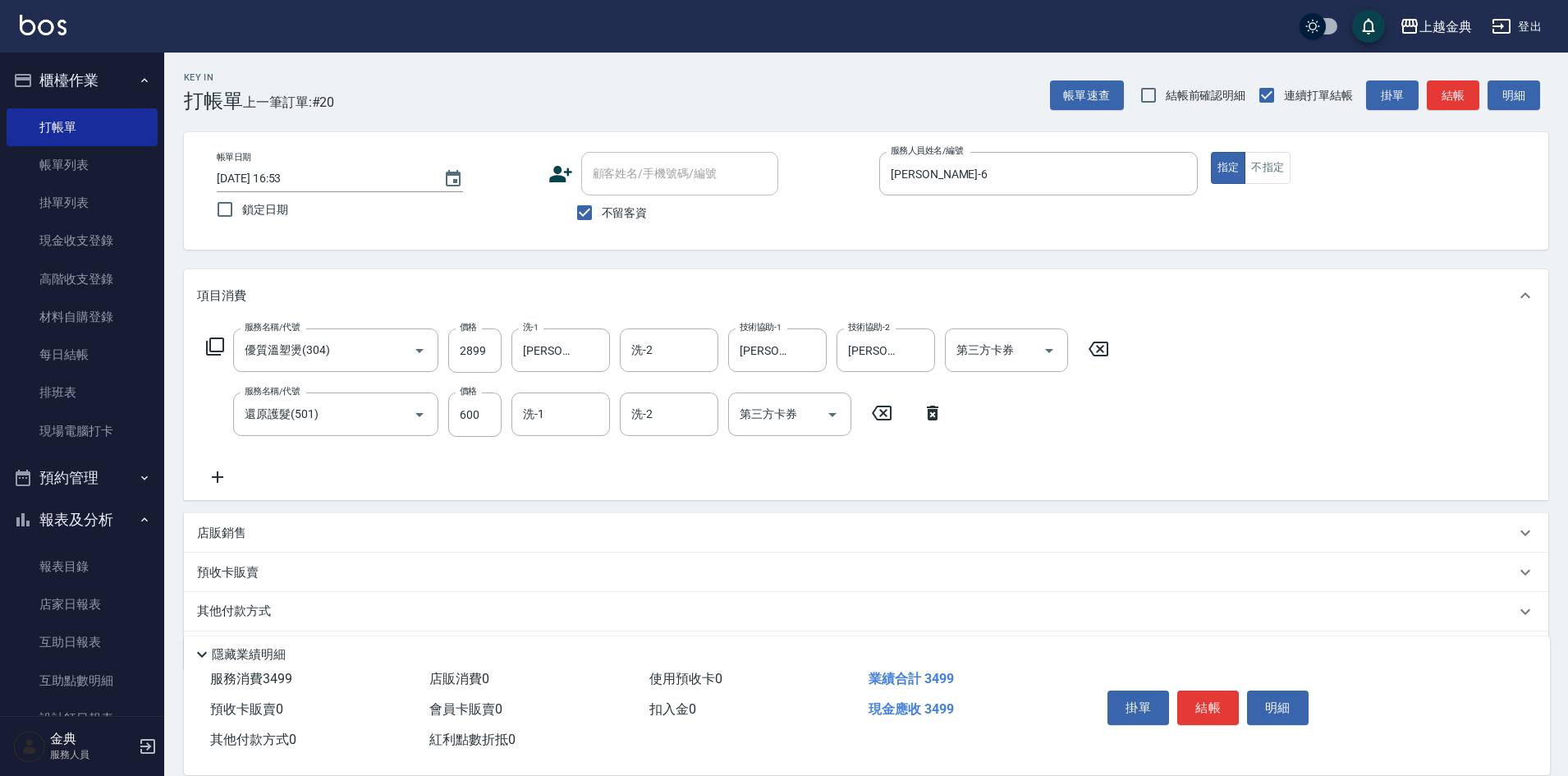
click at [477, 380] on div "服務名稱/代號 優質溫塑燙(304) 服務名稱/代號 價格 2899 價格 洗-1 [PERSON_NAME]-12 洗-1 洗-2 洗-2 技術協助-1 […" at bounding box center [658, 407] width 922 height 159
click at [468, 419] on input "600" at bounding box center [475, 415] width 53 height 44
type input "0"
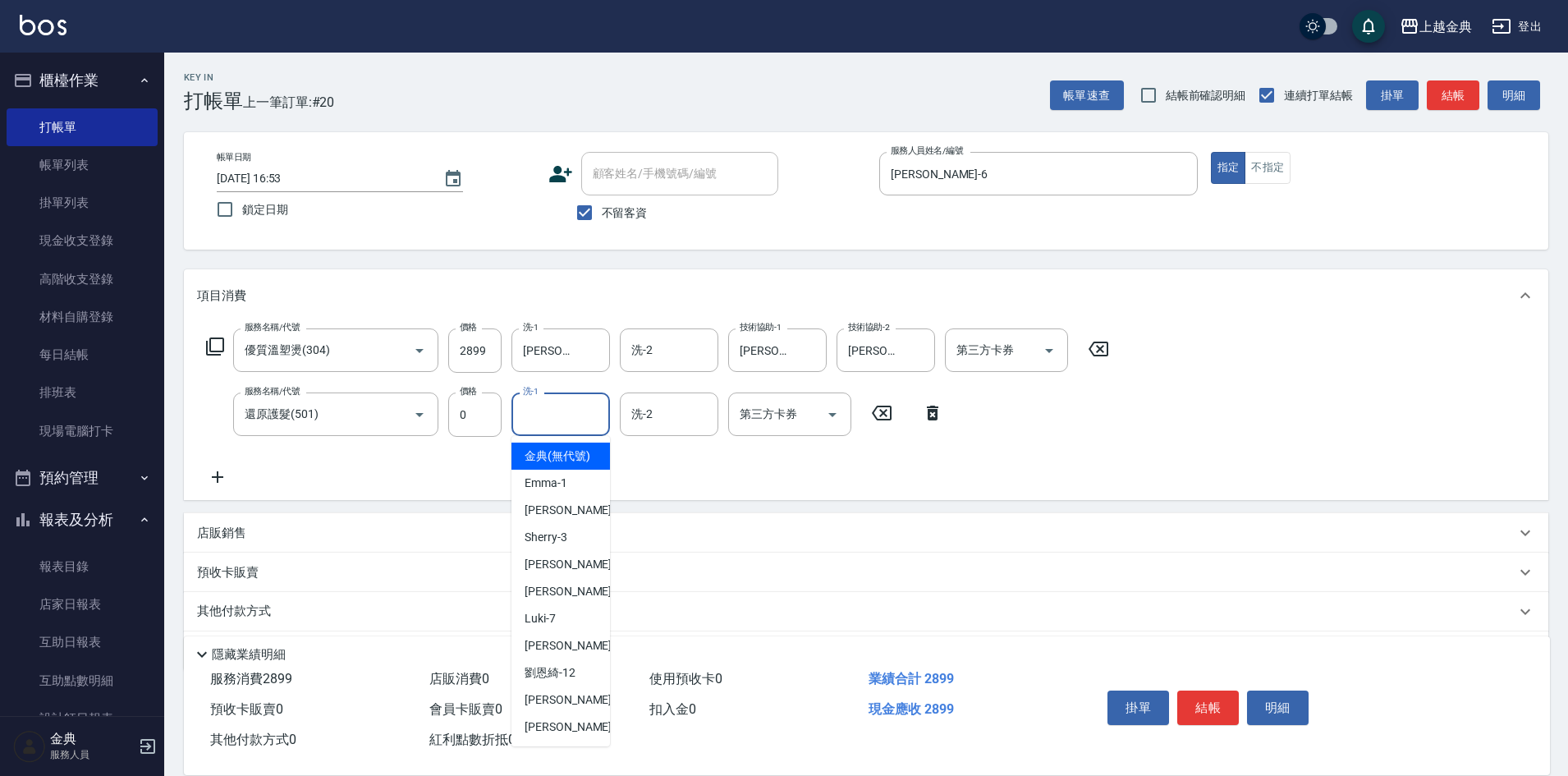
drag, startPoint x: 545, startPoint y: 405, endPoint x: 553, endPoint y: 467, distance: 62.5
click at [546, 407] on input "洗-1" at bounding box center [560, 414] width 84 height 29
click at [575, 682] on span "[PERSON_NAME]-12" at bounding box center [550, 673] width 51 height 17
type input "[PERSON_NAME]-12"
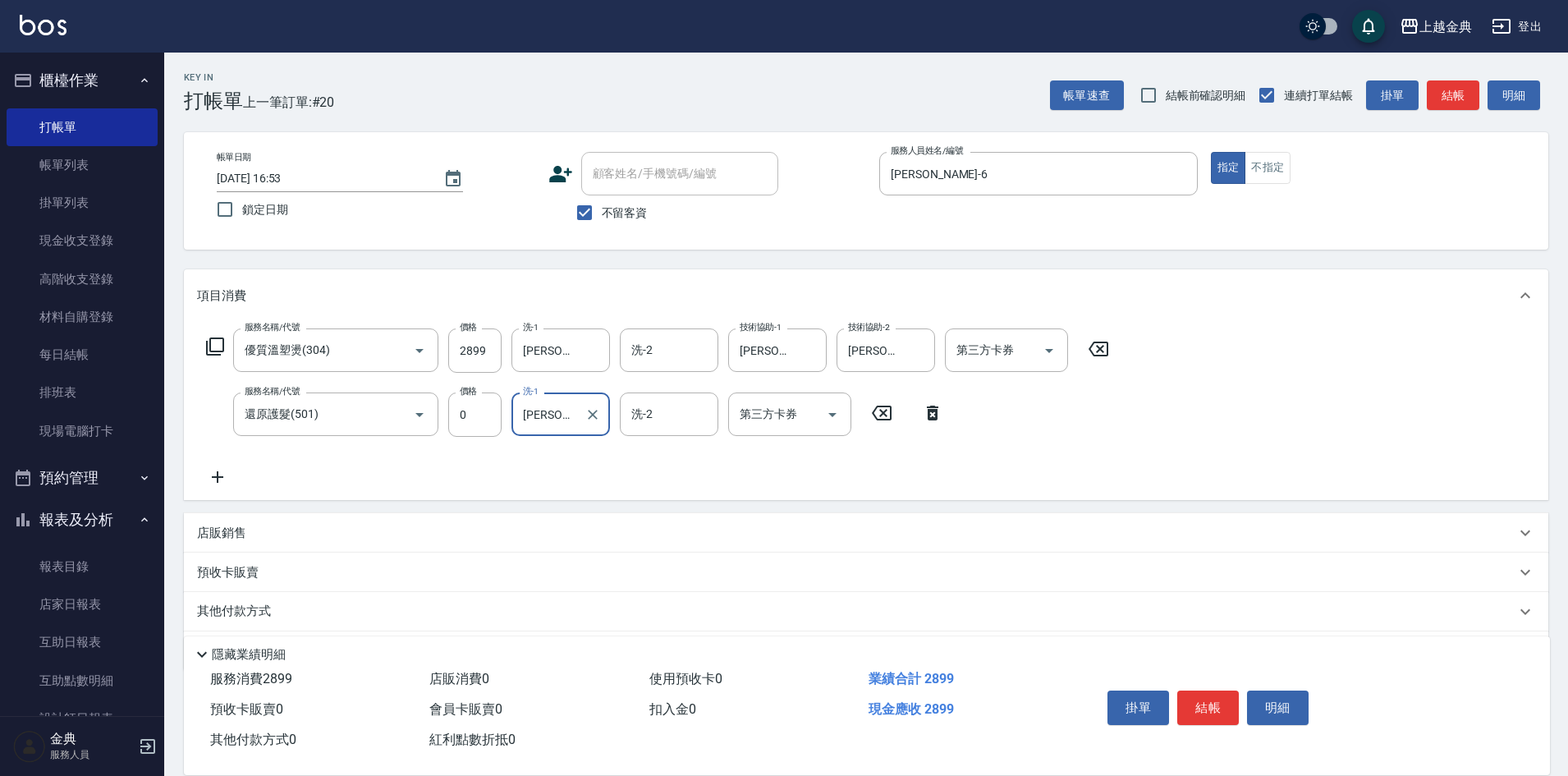
click at [251, 610] on p "其他付款方式" at bounding box center [238, 611] width 82 height 18
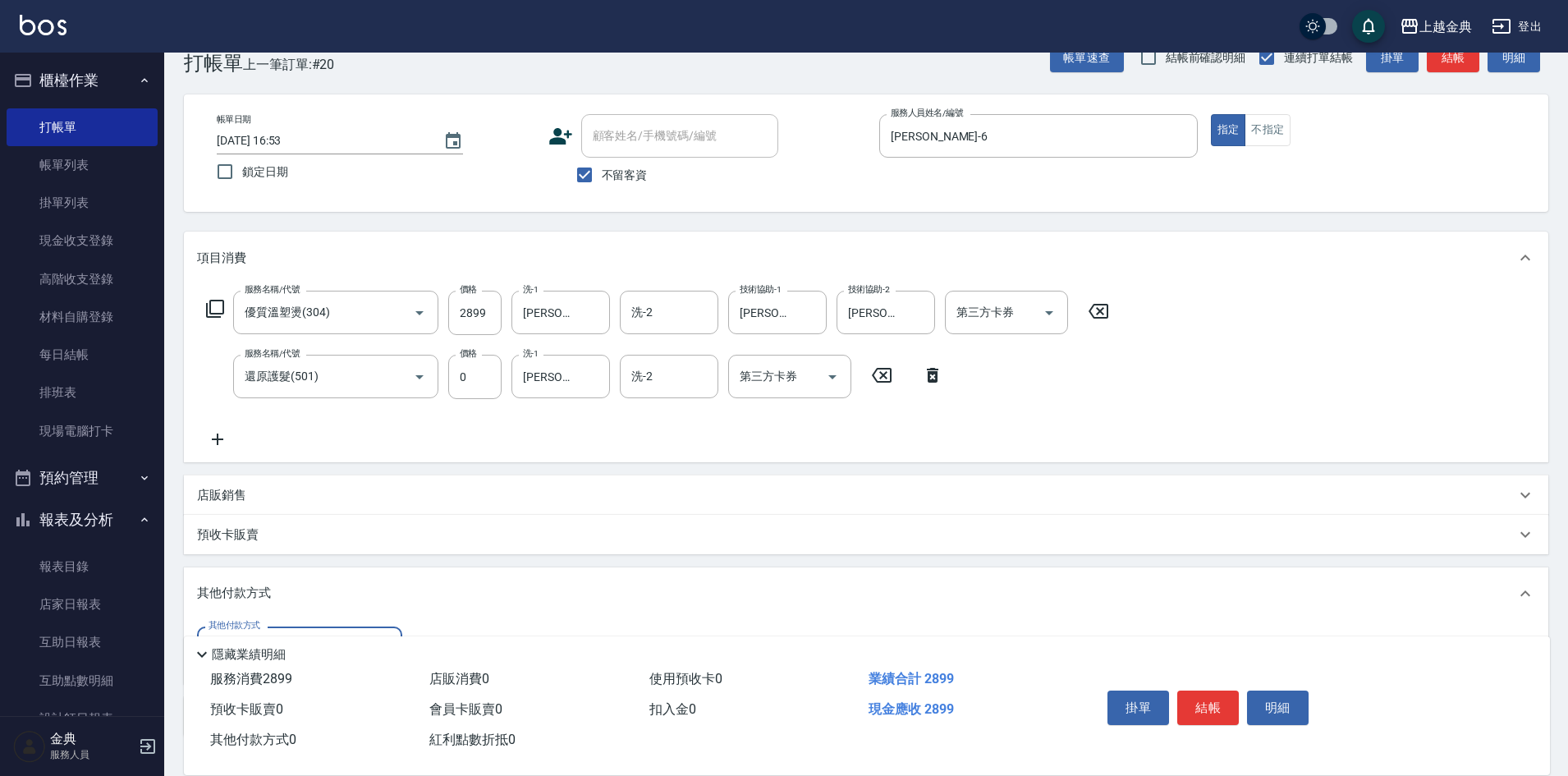
scroll to position [155, 0]
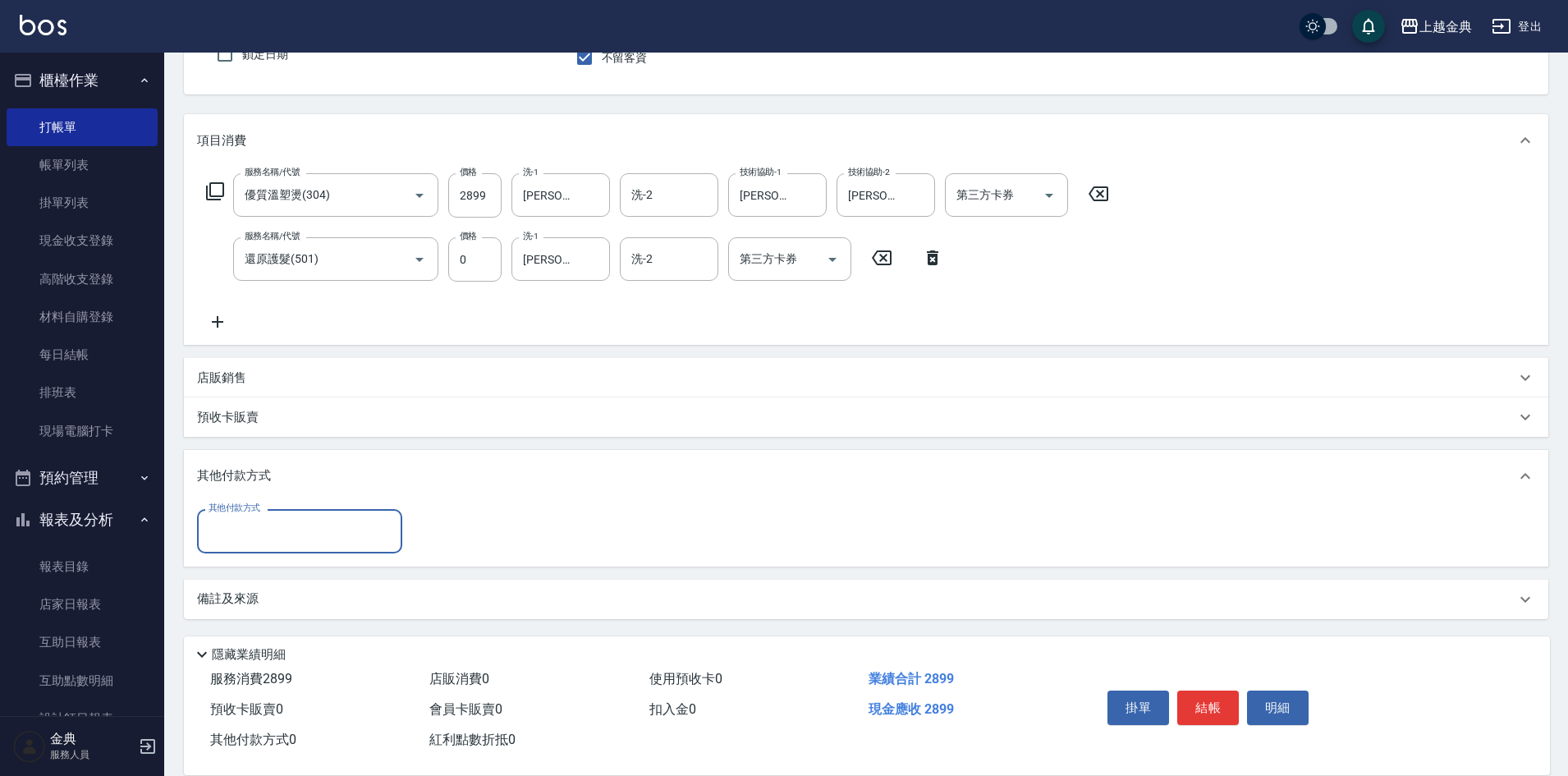
click at [260, 529] on input "其他付款方式" at bounding box center [299, 531] width 191 height 29
click at [264, 604] on span "信用卡" at bounding box center [299, 601] width 205 height 27
type input "信用卡"
type input "2899"
click at [1211, 698] on button "結帳" at bounding box center [1208, 708] width 62 height 35
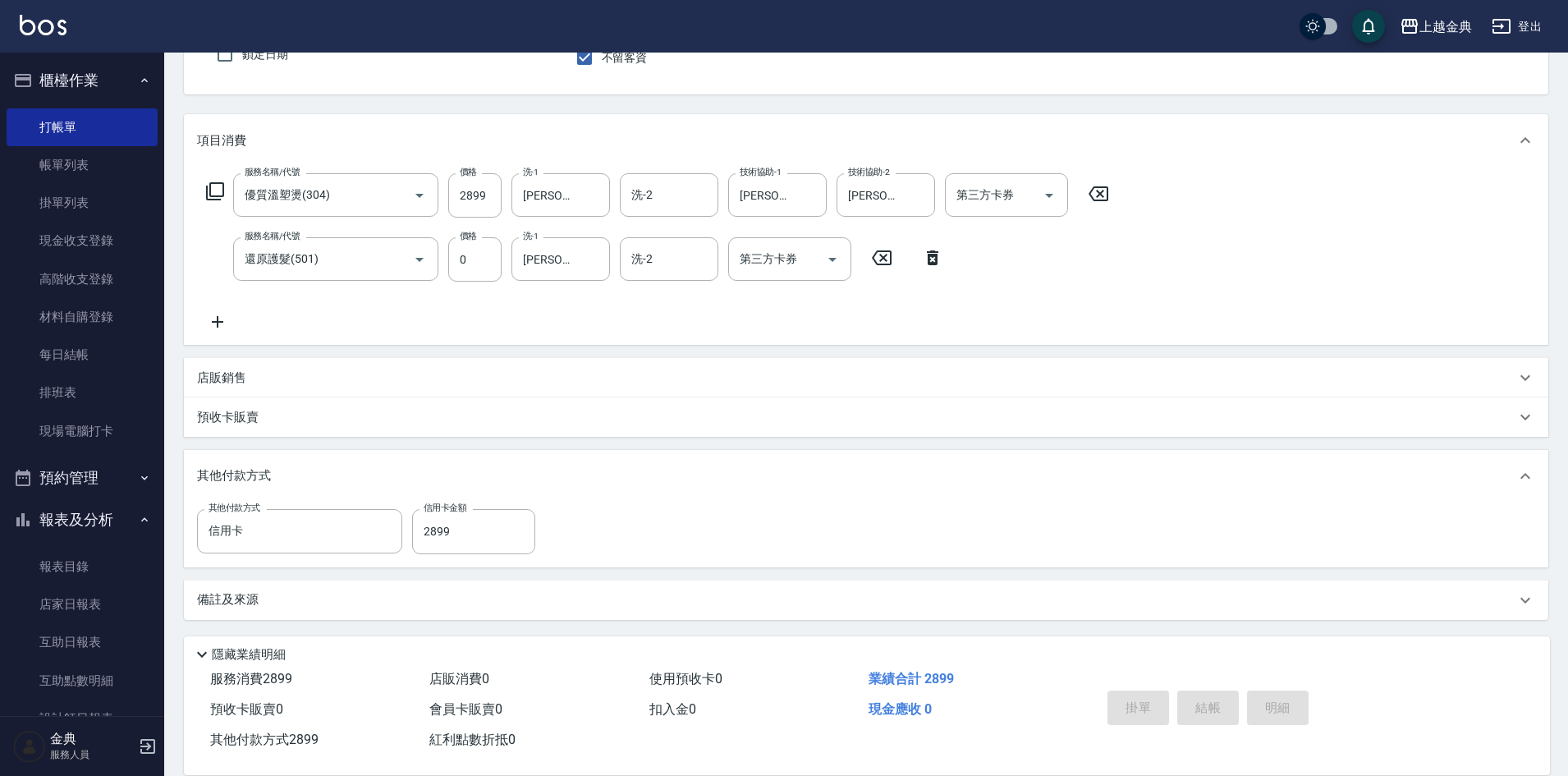
type input "[DATE] 16:54"
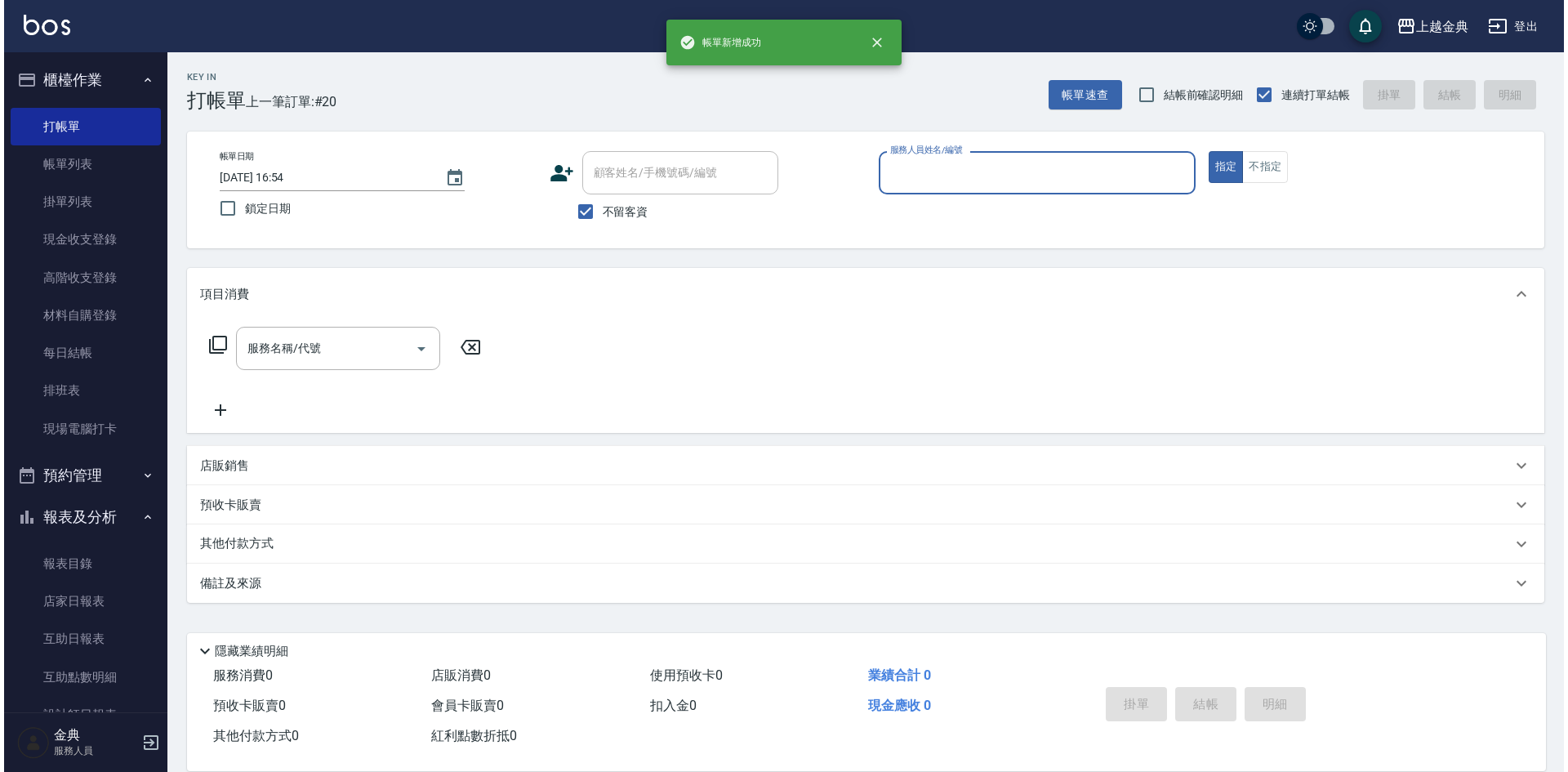
scroll to position [0, 0]
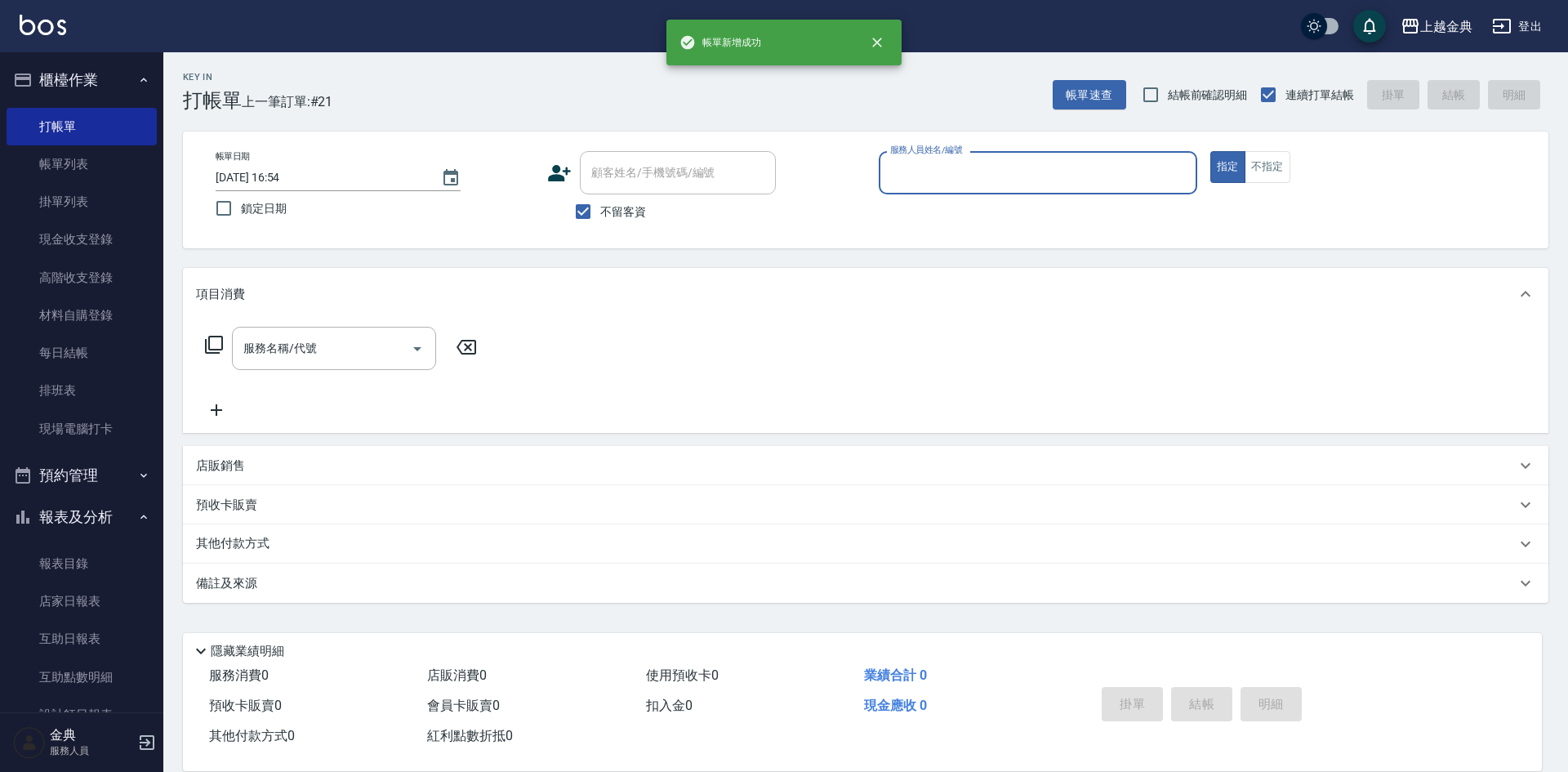
click at [970, 183] on input "服務人員姓名/編號" at bounding box center [1038, 172] width 303 height 29
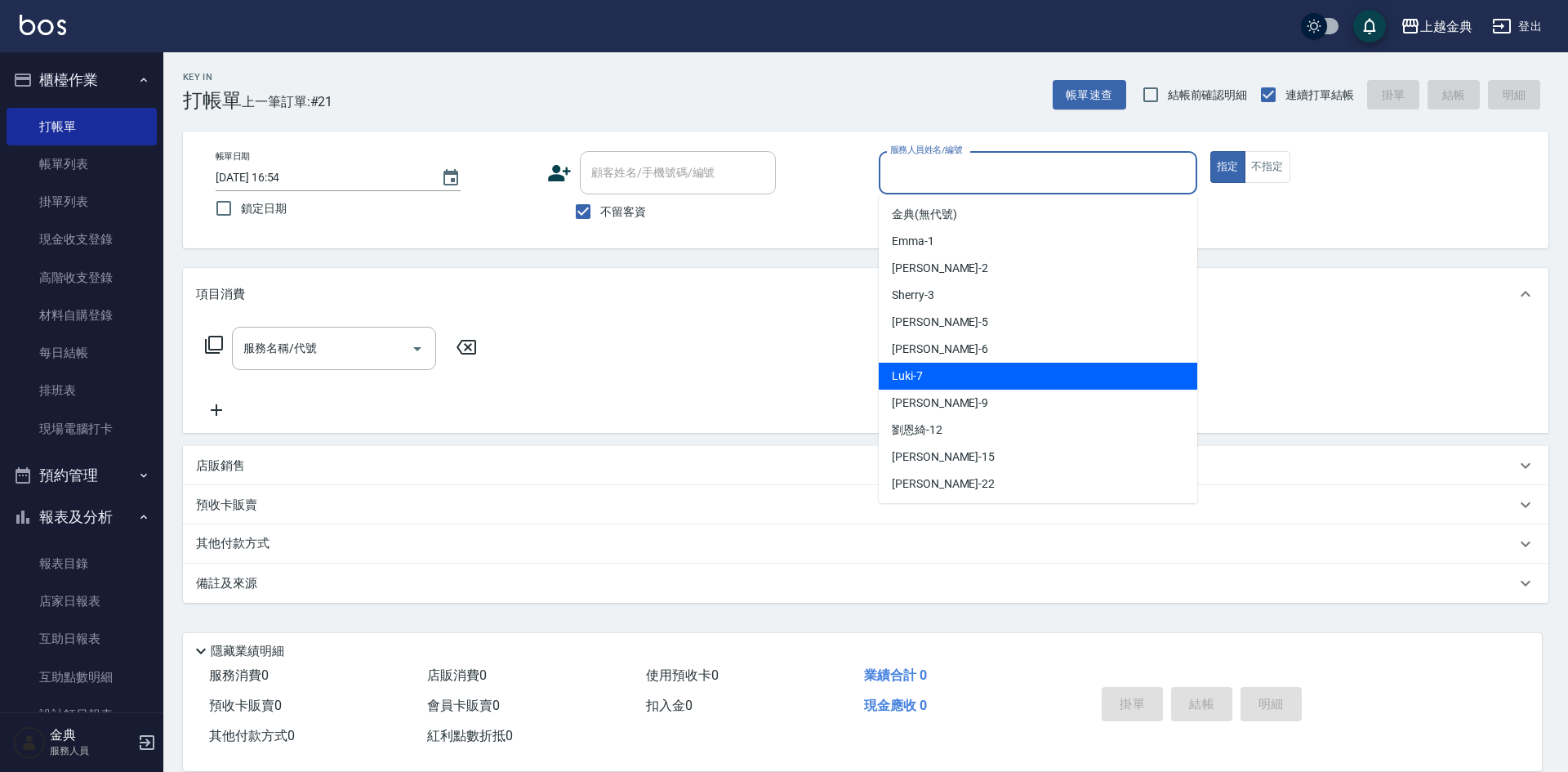
drag, startPoint x: 946, startPoint y: 376, endPoint x: 609, endPoint y: 395, distance: 337.5
click at [945, 377] on div "Luki -7" at bounding box center [1038, 376] width 319 height 27
type input "Luki-7"
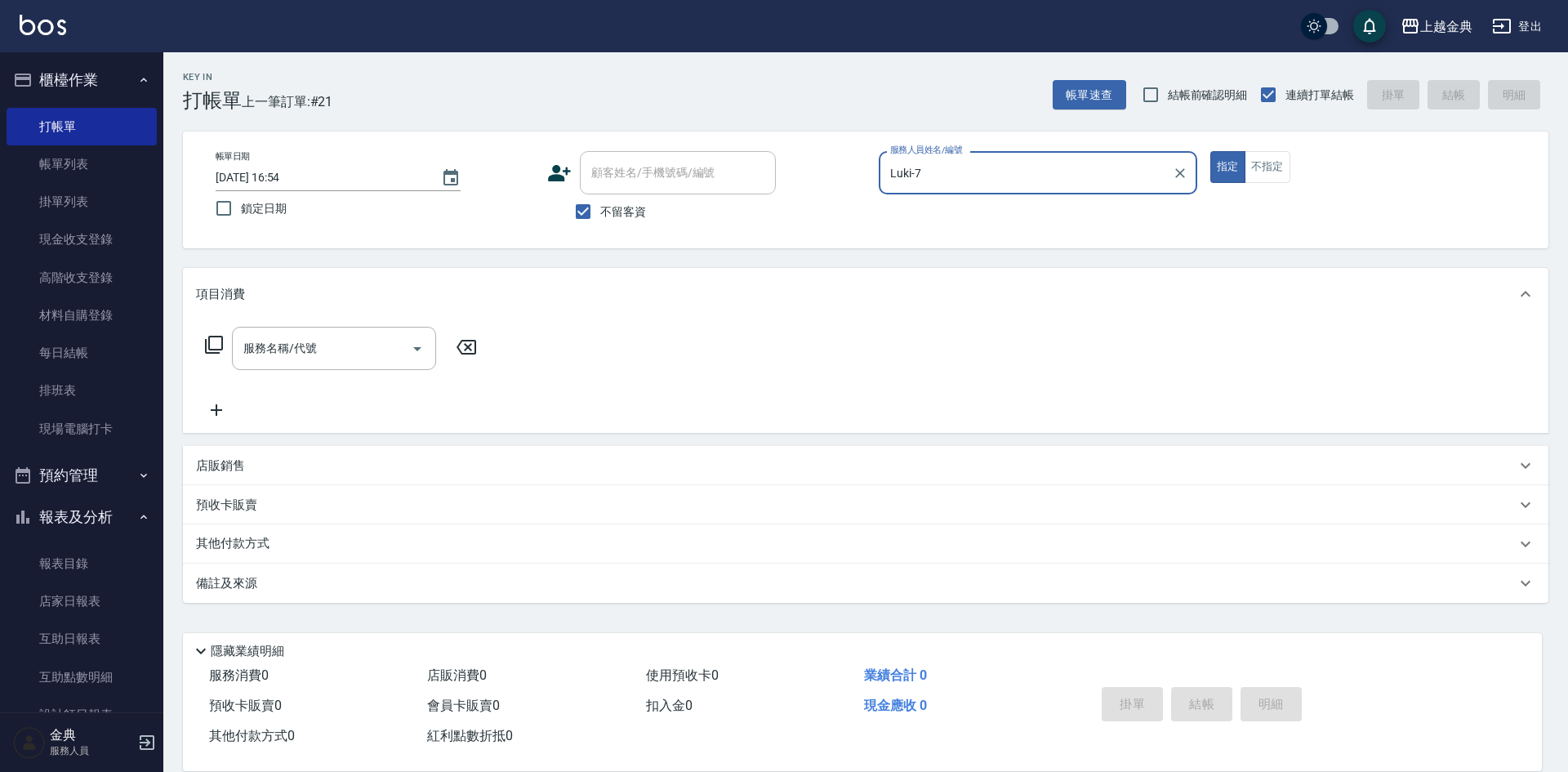
click at [203, 352] on div "服務名稱/代號 服務名稱/代號" at bounding box center [342, 348] width 291 height 43
click at [223, 346] on icon at bounding box center [213, 345] width 18 height 18
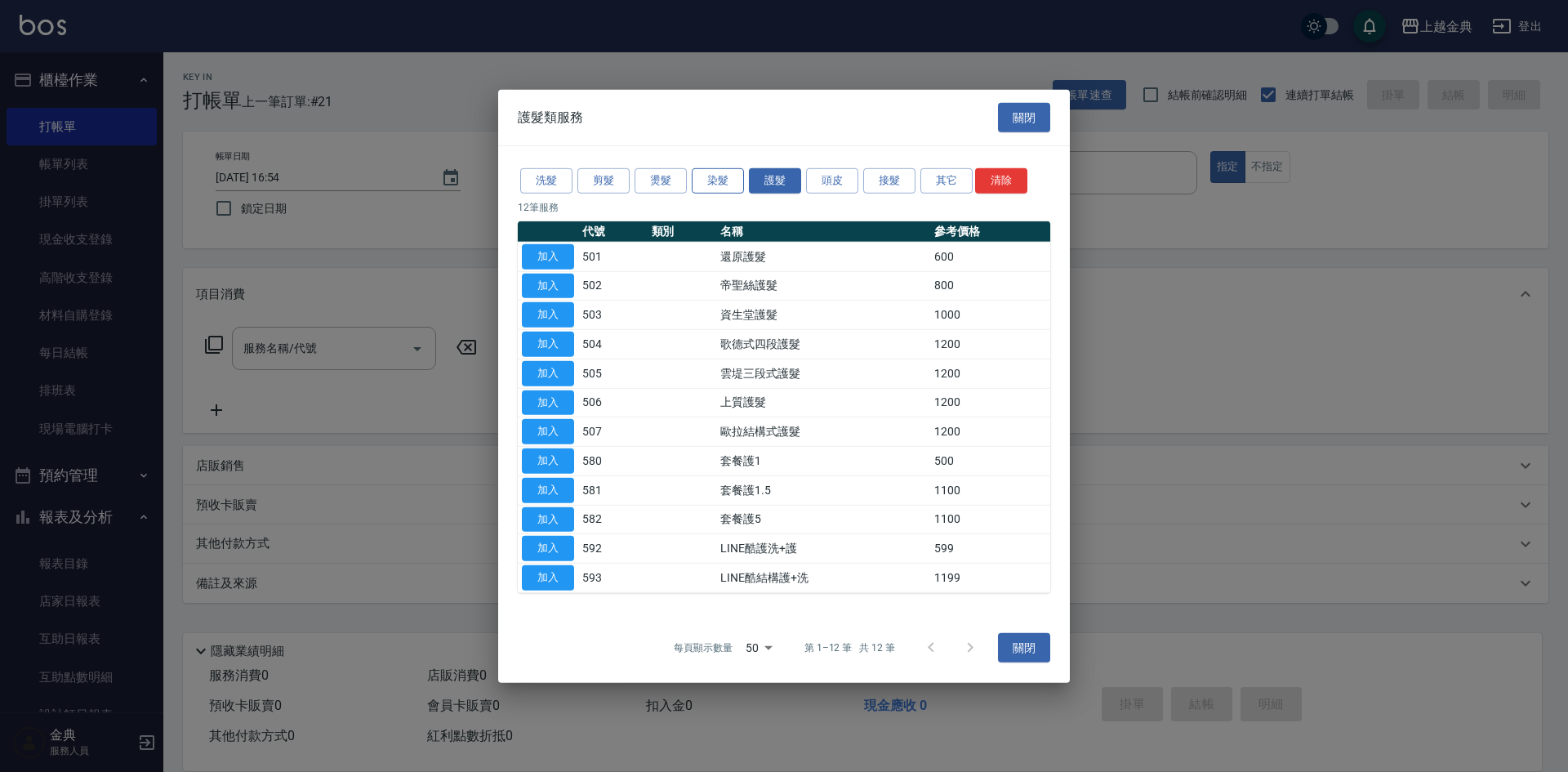
click at [721, 187] on button "染髮" at bounding box center [718, 181] width 53 height 25
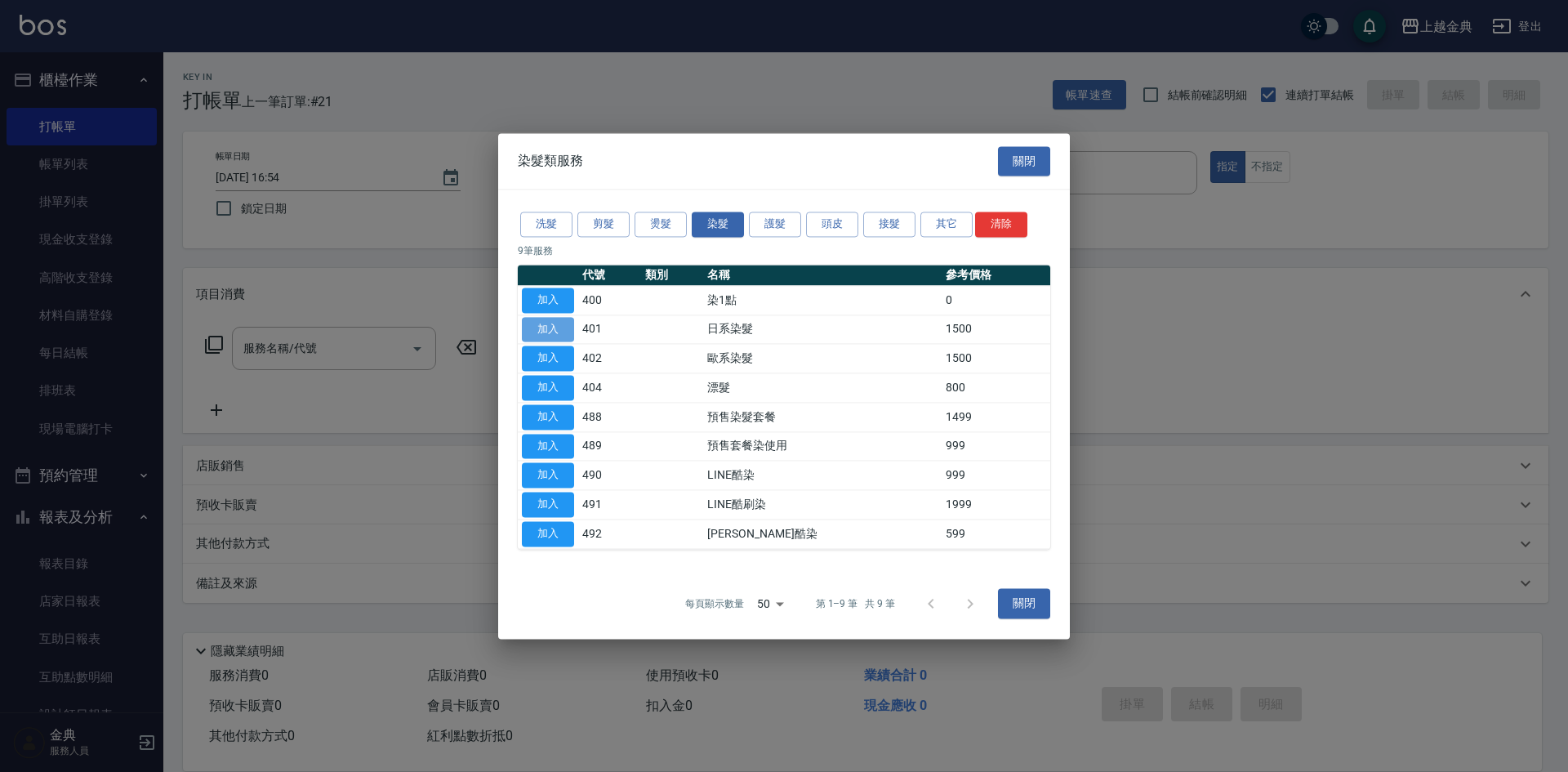
click at [554, 330] on button "加入" at bounding box center [548, 329] width 53 height 25
type input "日系染髮(401)"
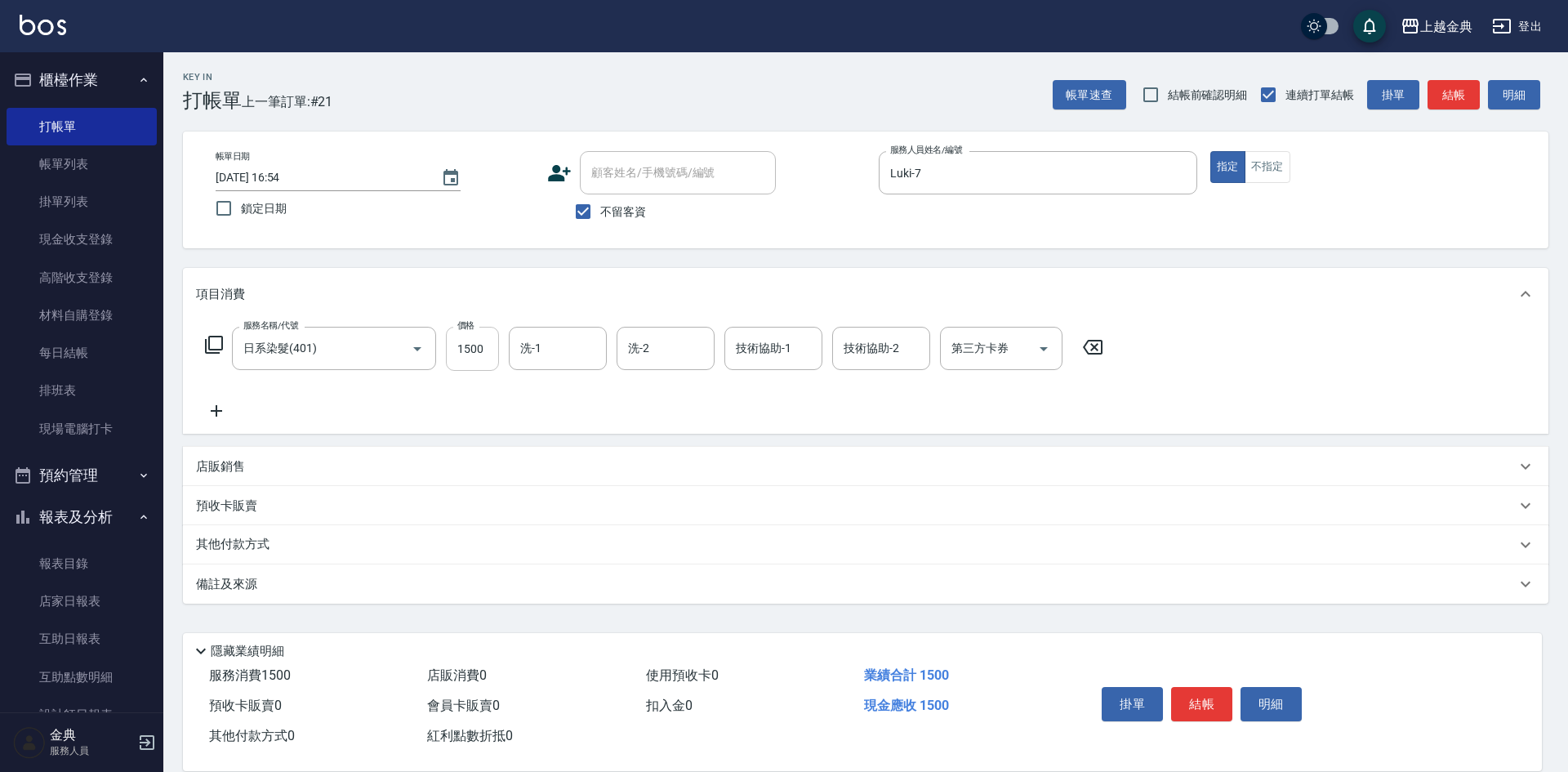
click at [460, 353] on input "1500" at bounding box center [472, 349] width 53 height 44
type input "2599"
click at [253, 545] on p "其他付款方式" at bounding box center [236, 545] width 81 height 18
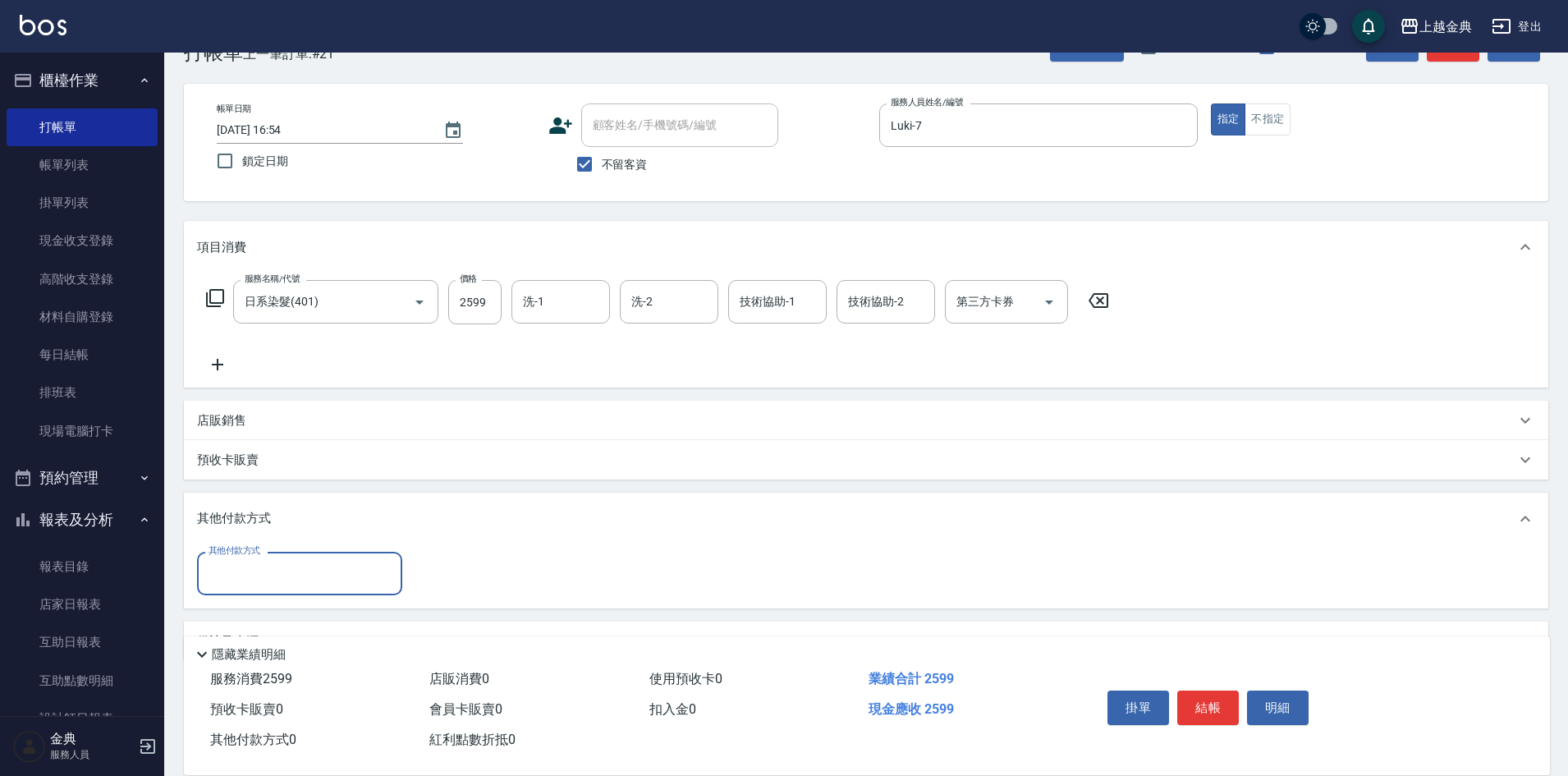
scroll to position [91, 0]
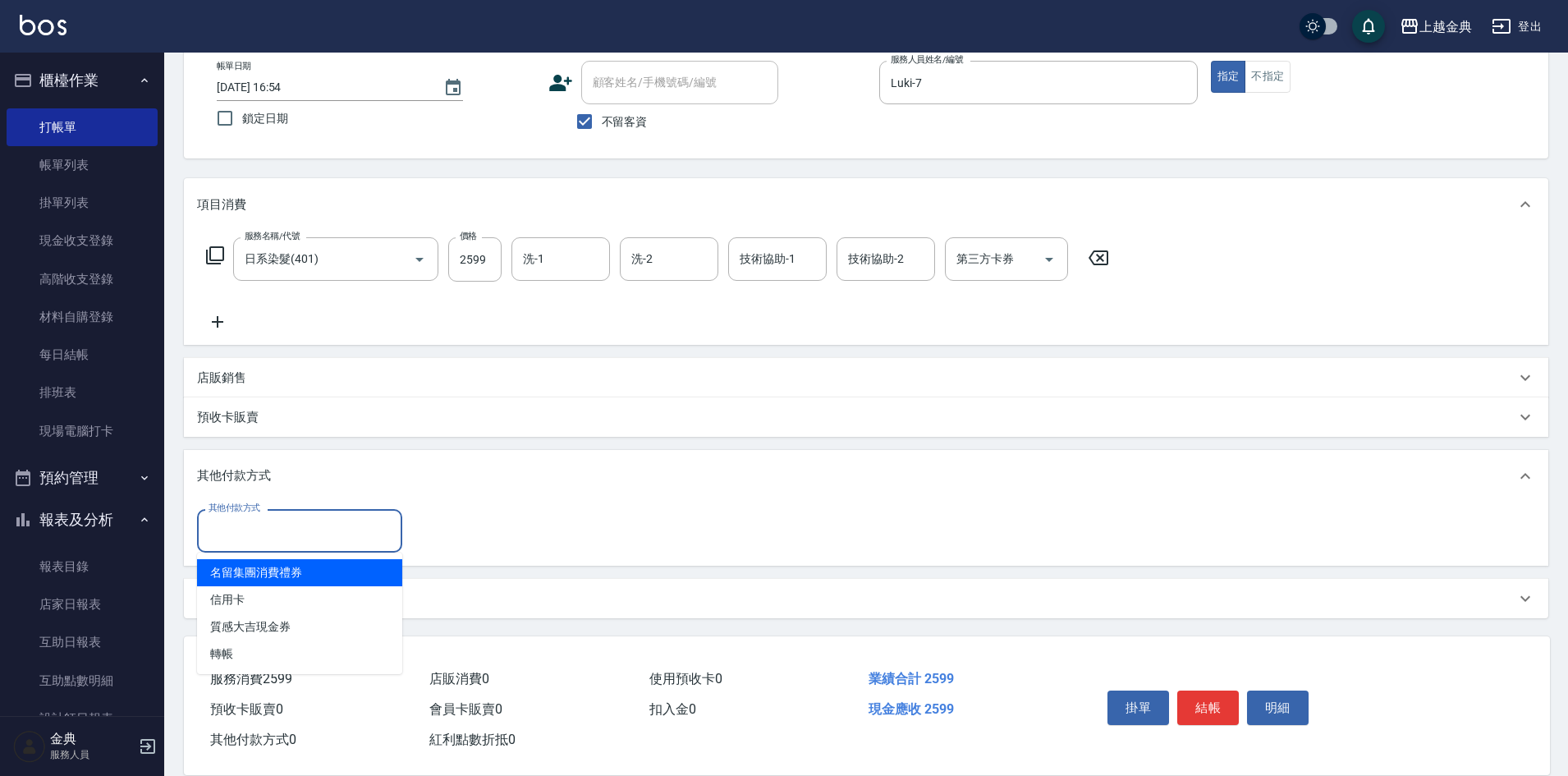
drag, startPoint x: 254, startPoint y: 534, endPoint x: 295, endPoint y: 590, distance: 69.4
click at [254, 534] on input "其他付款方式" at bounding box center [299, 531] width 191 height 29
click at [266, 595] on span "信用卡" at bounding box center [299, 600] width 205 height 27
type input "信用卡"
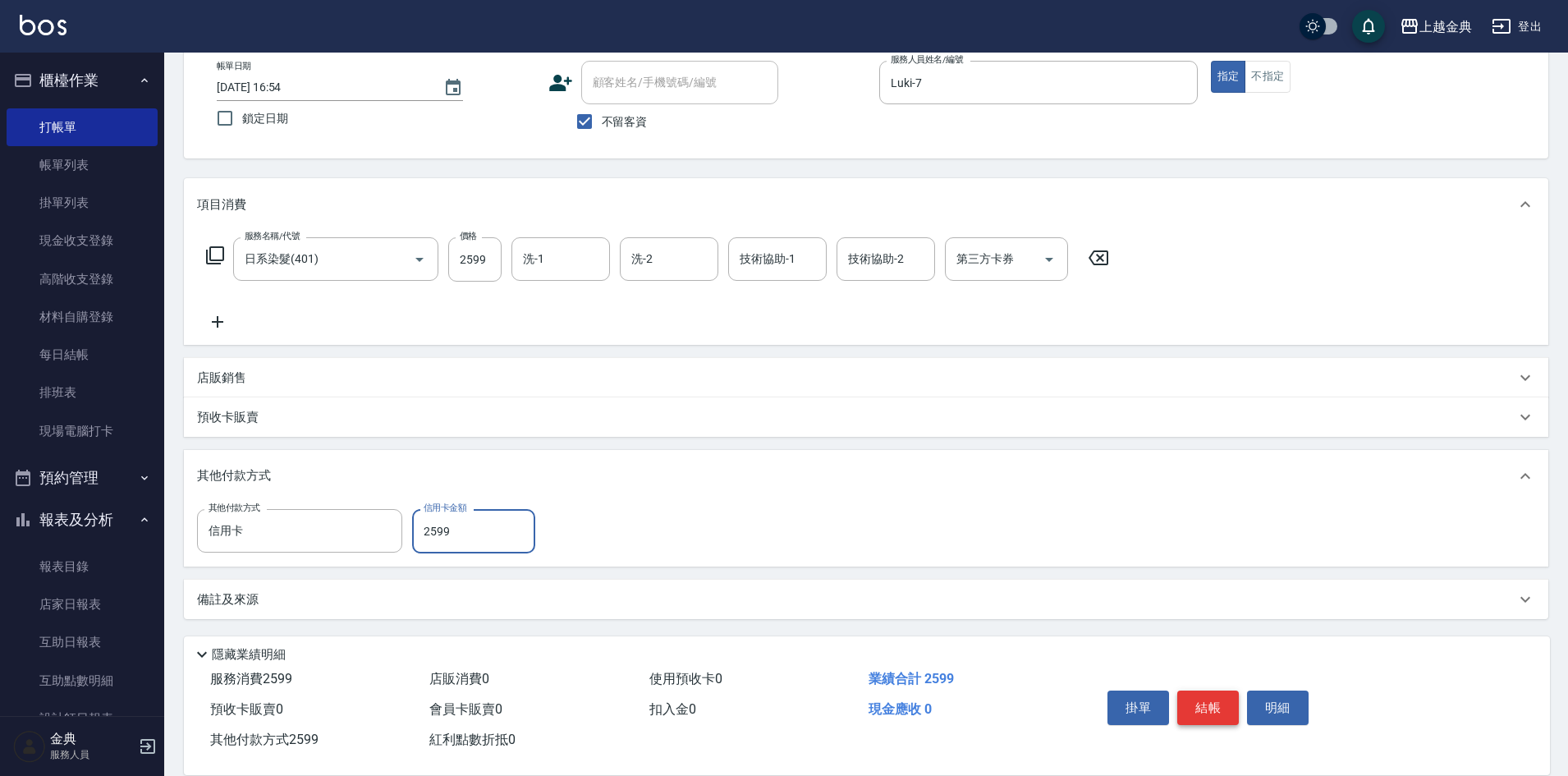
type input "2599"
click at [1213, 690] on button "結帳" at bounding box center [1208, 708] width 62 height 35
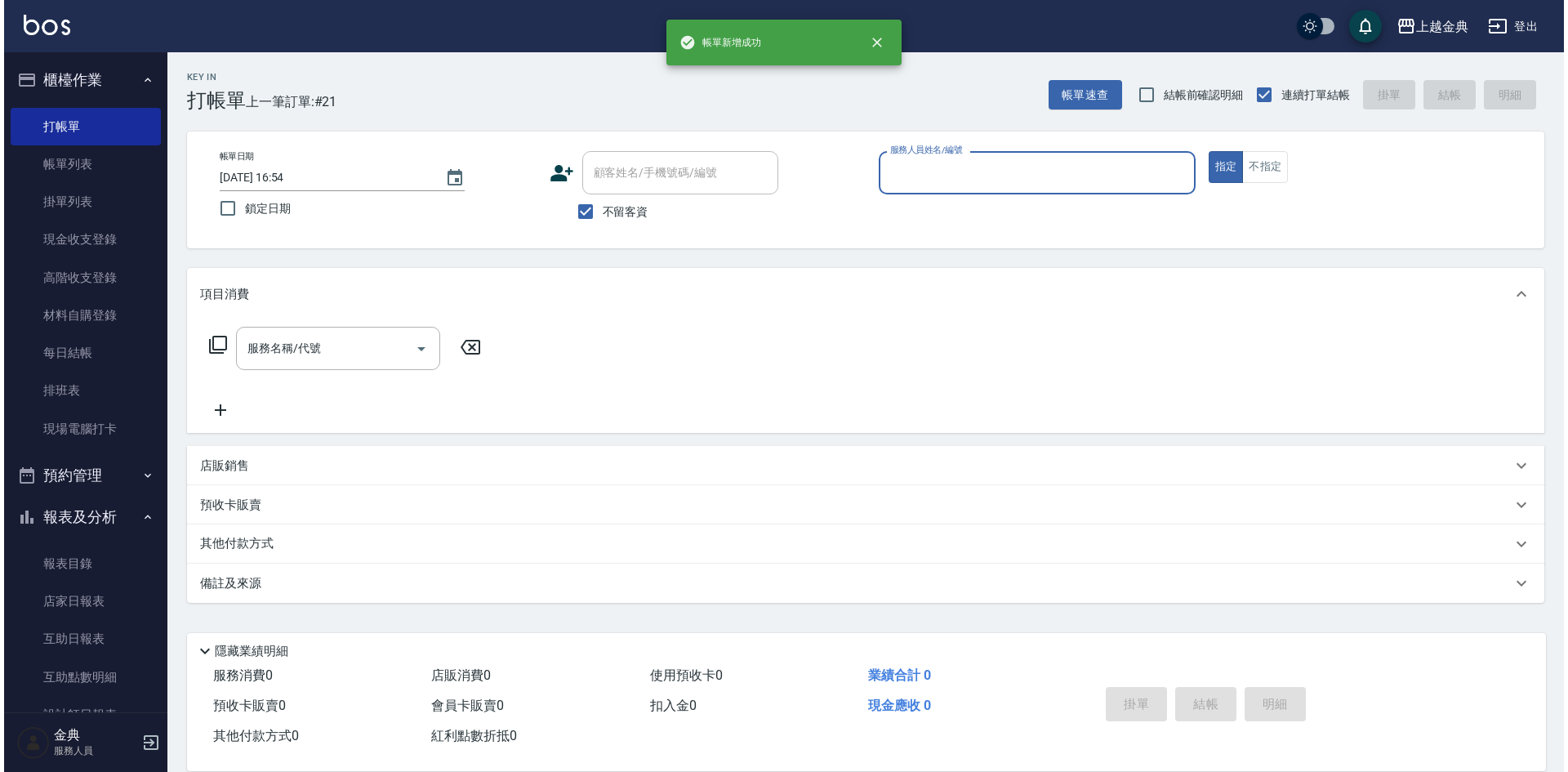
scroll to position [0, 0]
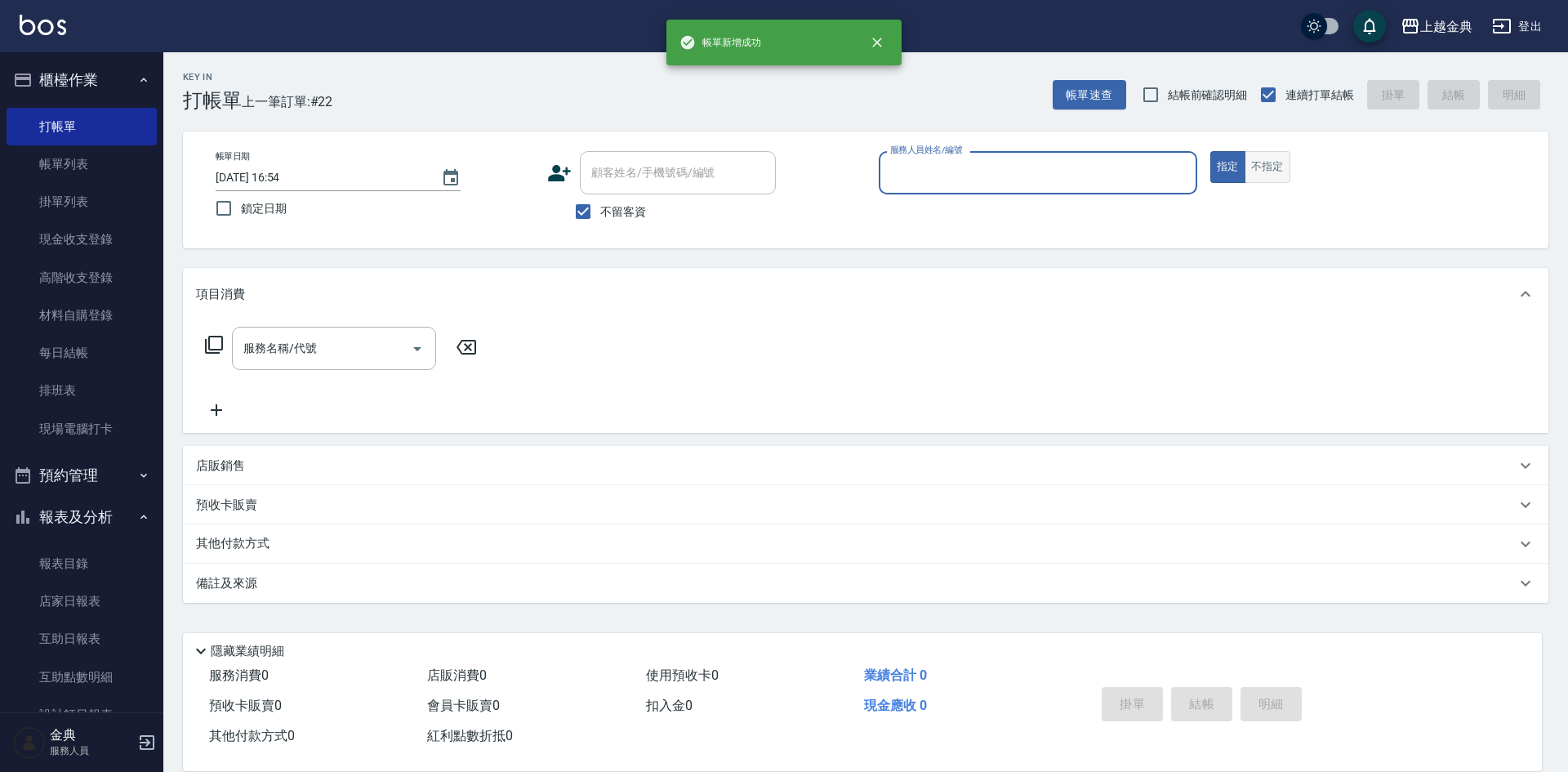
click at [1274, 164] on button "不指定" at bounding box center [1267, 167] width 46 height 32
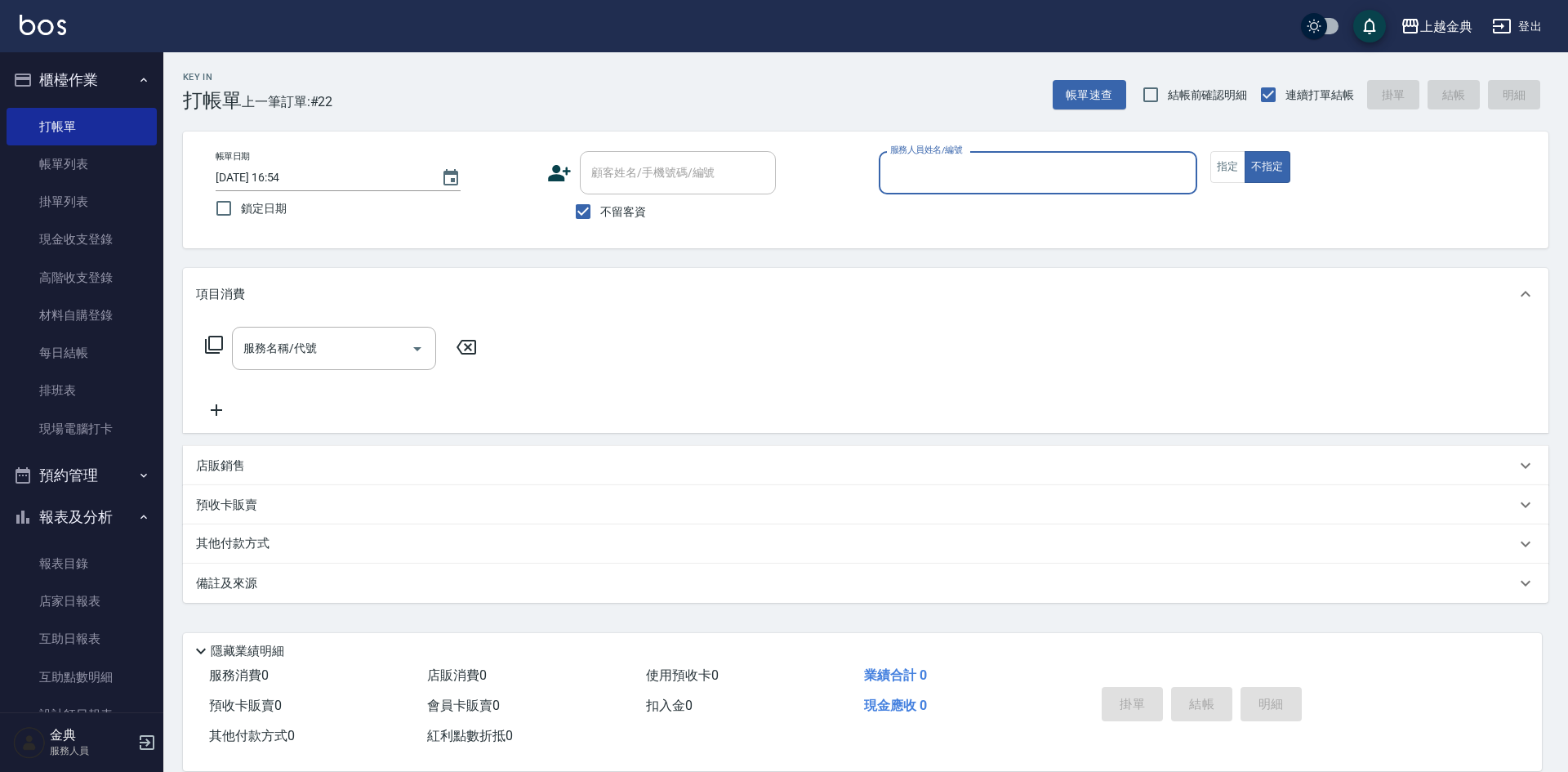
click at [1110, 164] on input "服務人員姓名/編號" at bounding box center [1038, 172] width 303 height 29
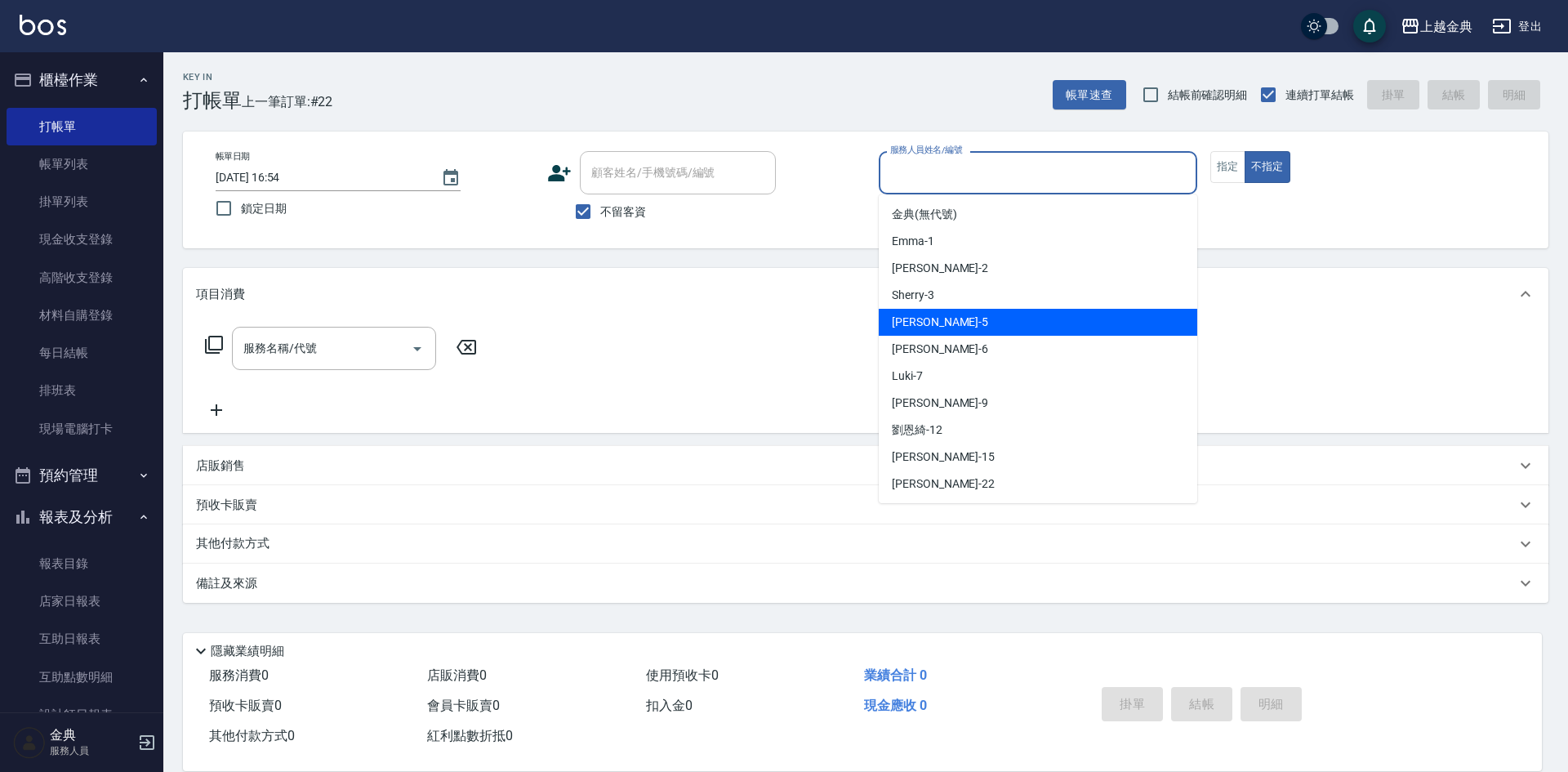
click at [967, 326] on div "[PERSON_NAME] -5" at bounding box center [1038, 322] width 319 height 27
type input "[PERSON_NAME]-5"
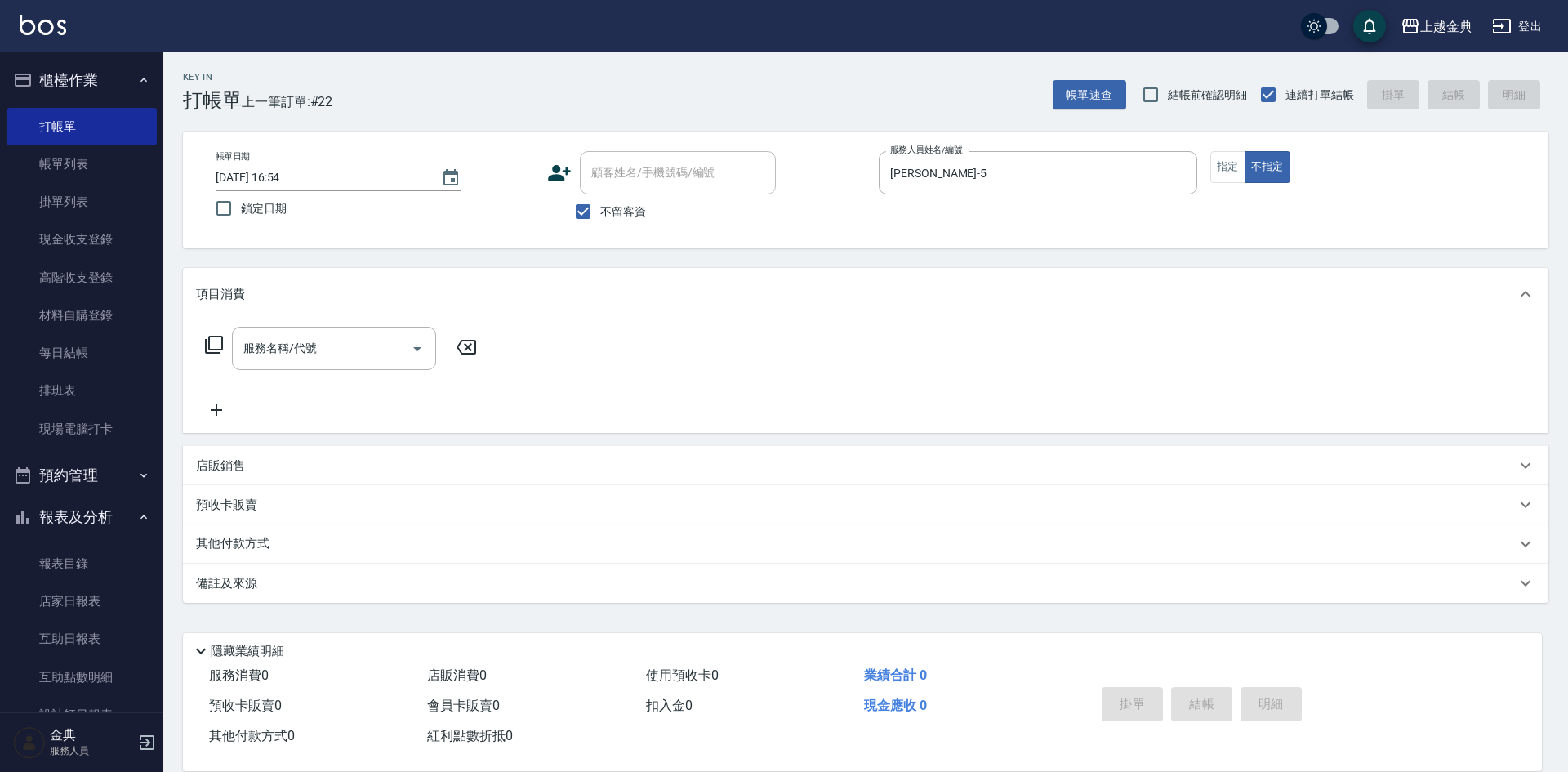
click at [217, 341] on icon at bounding box center [213, 345] width 19 height 19
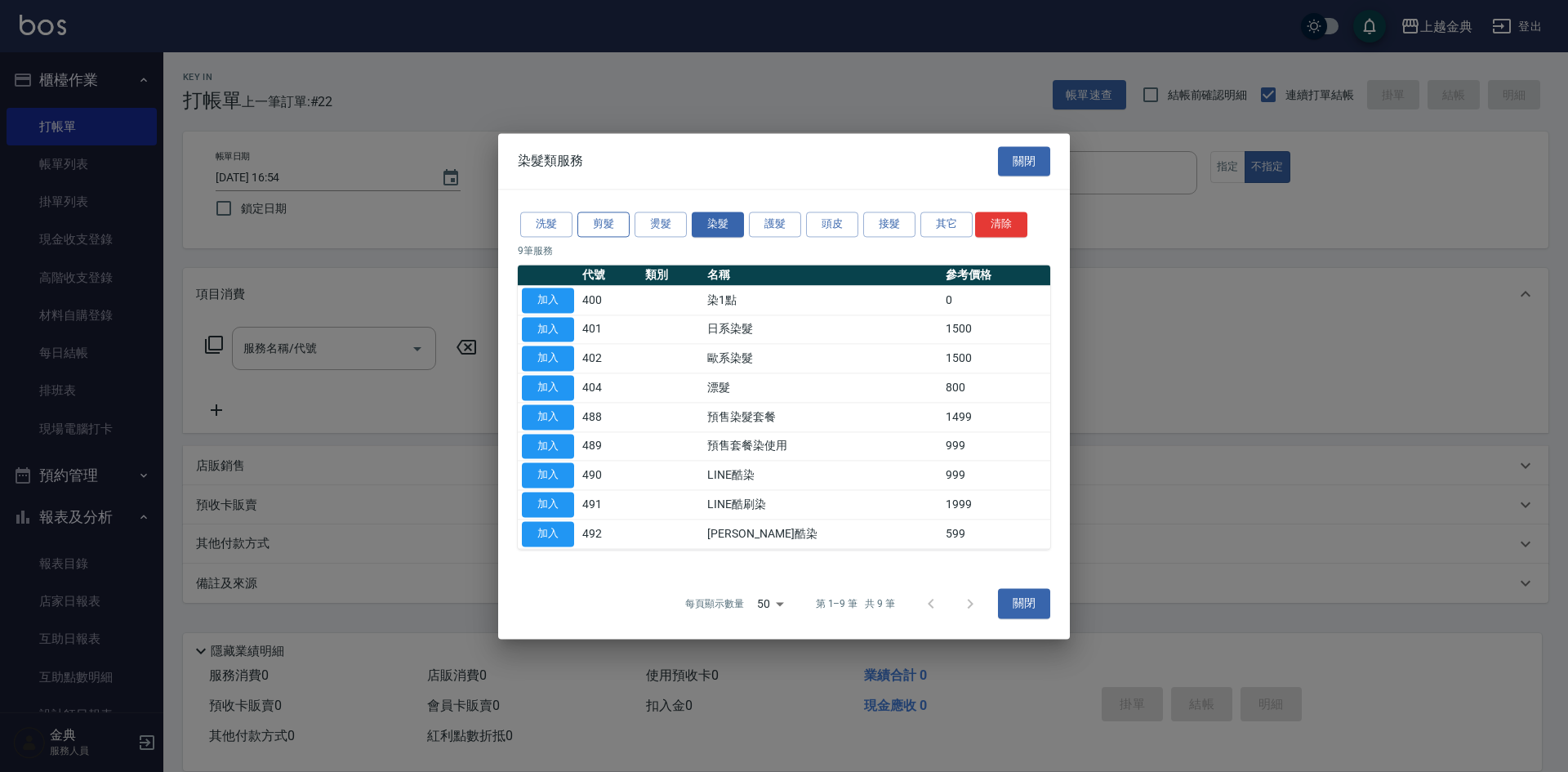
click at [613, 231] on button "剪髮" at bounding box center [603, 224] width 53 height 25
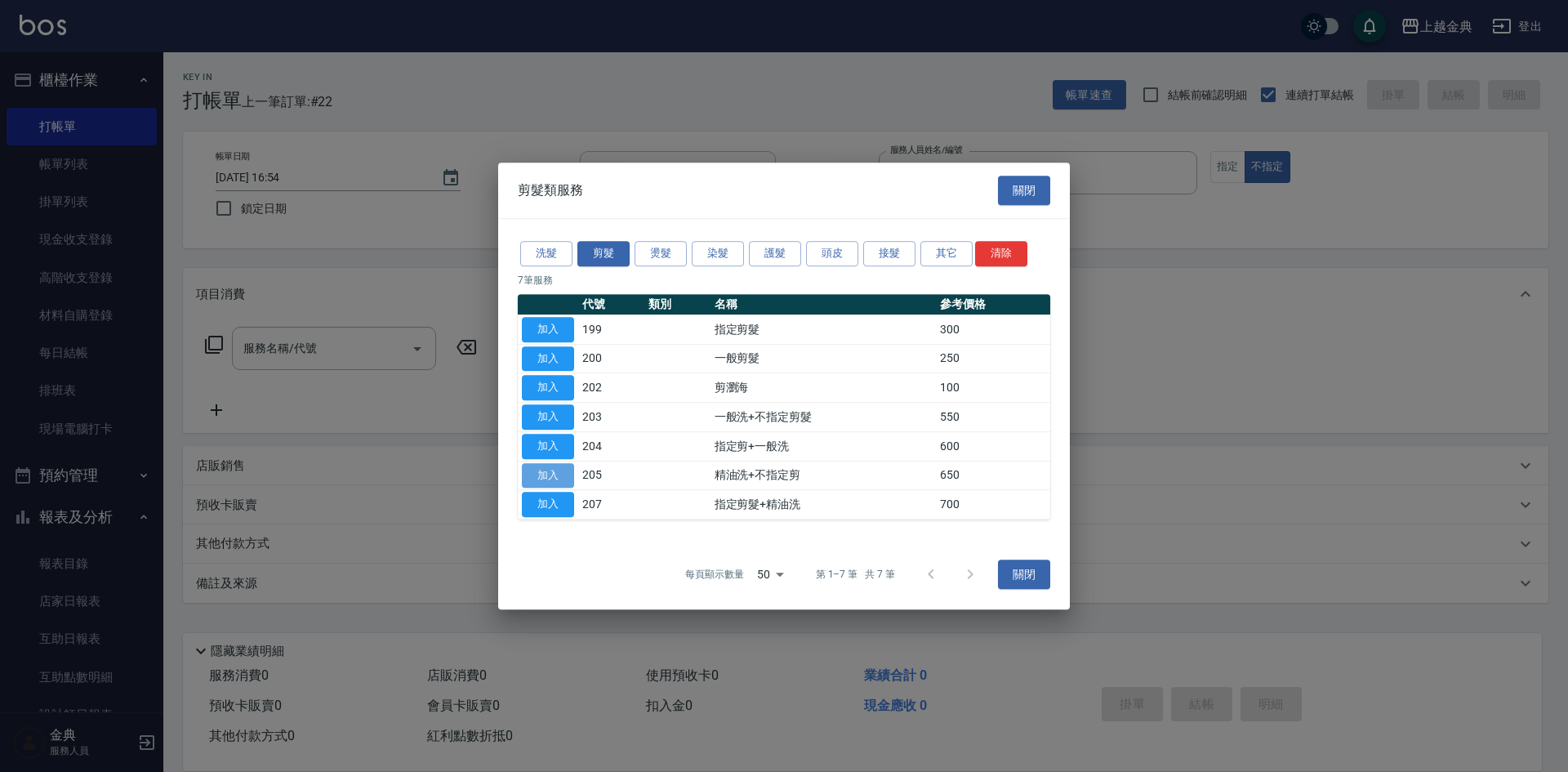
click at [565, 481] on button "加入" at bounding box center [548, 476] width 53 height 25
type input "精油洗+不指定剪(205)"
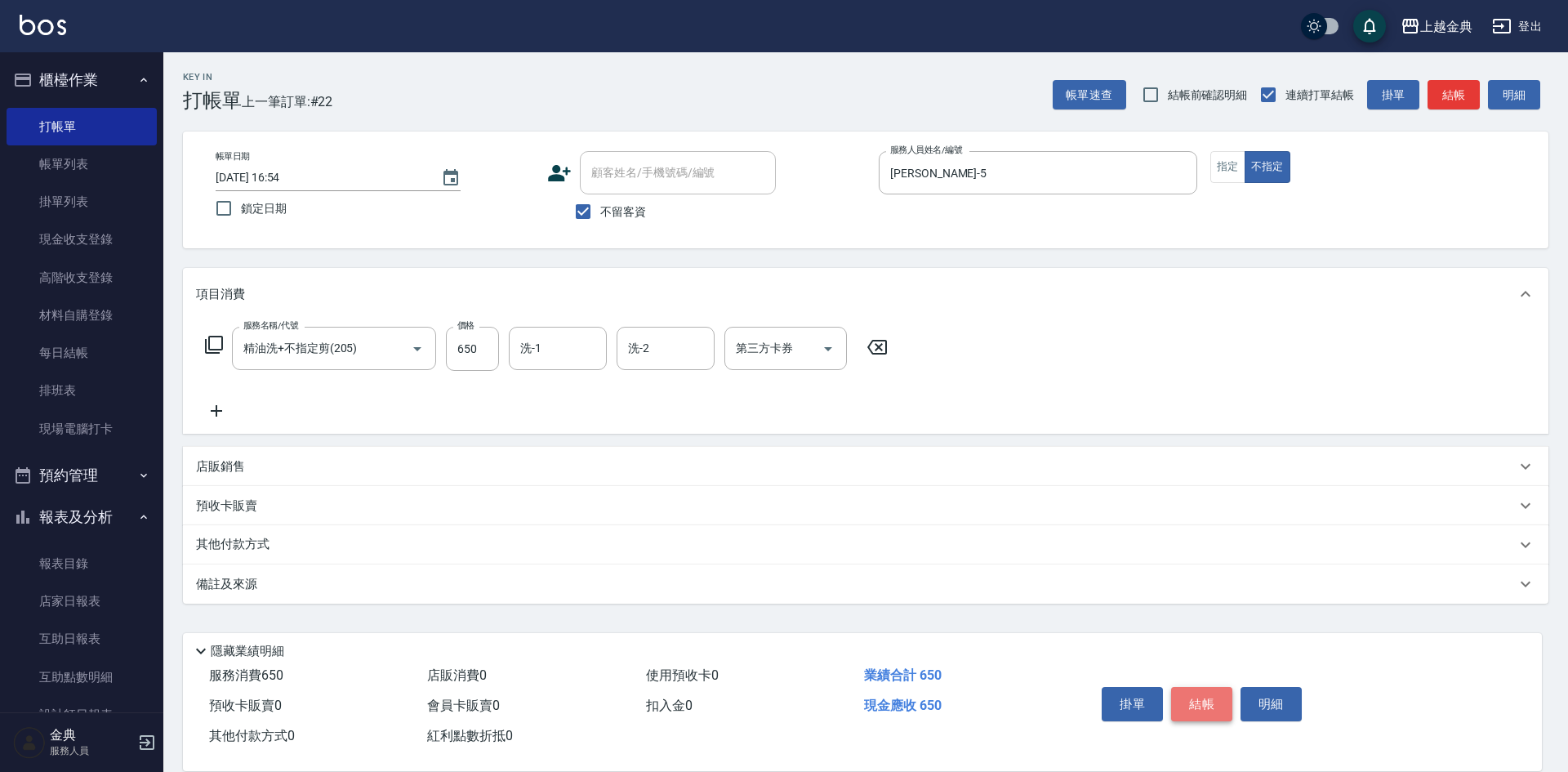
click at [1198, 691] on button "結帳" at bounding box center [1201, 704] width 61 height 34
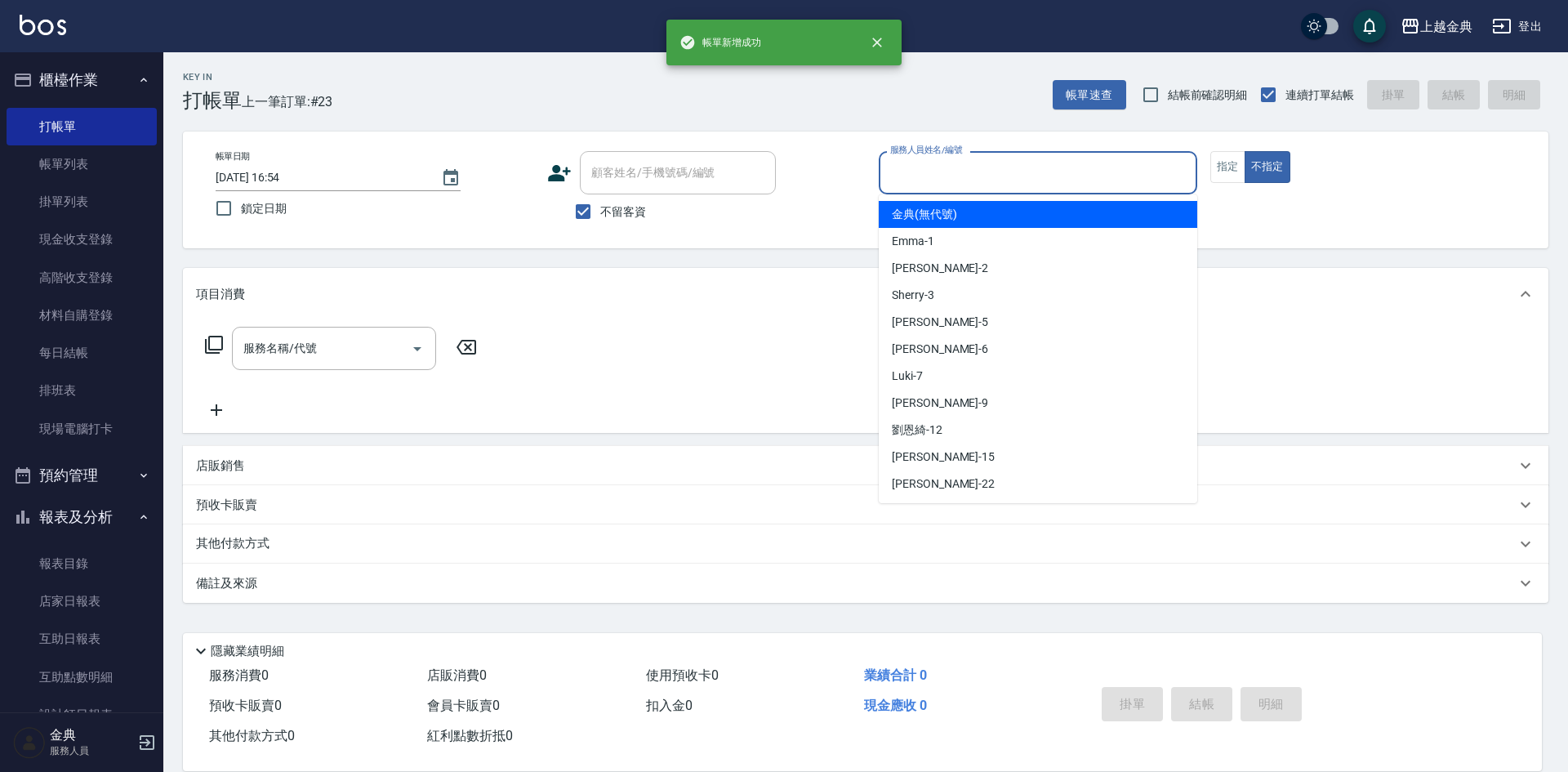
click at [1058, 167] on input "服務人員姓名/編號" at bounding box center [1038, 172] width 303 height 29
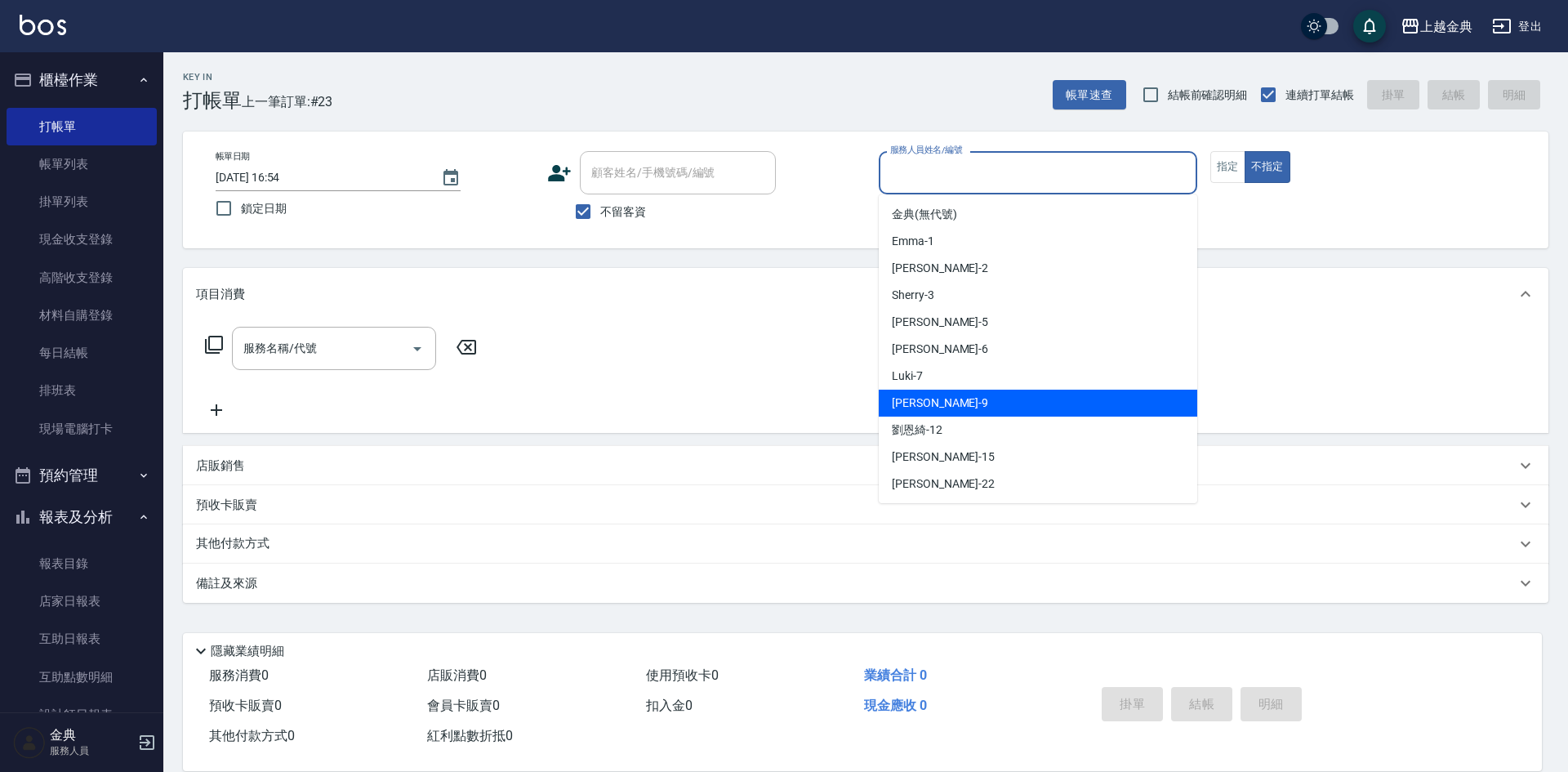
click at [1005, 402] on div "[PERSON_NAME] -9" at bounding box center [1038, 403] width 319 height 27
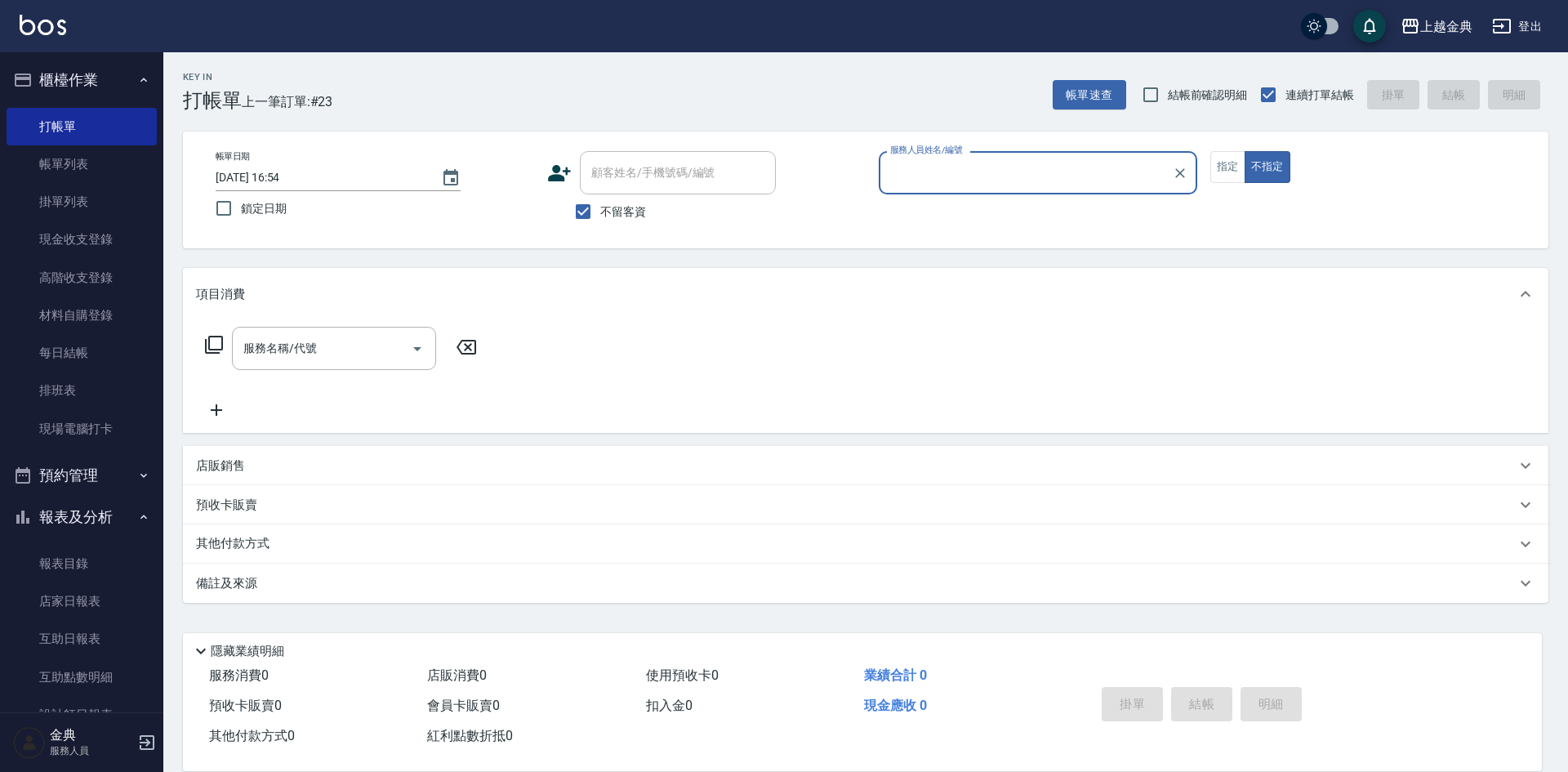
type input "[PERSON_NAME]-9"
click at [210, 346] on icon at bounding box center [213, 345] width 18 height 18
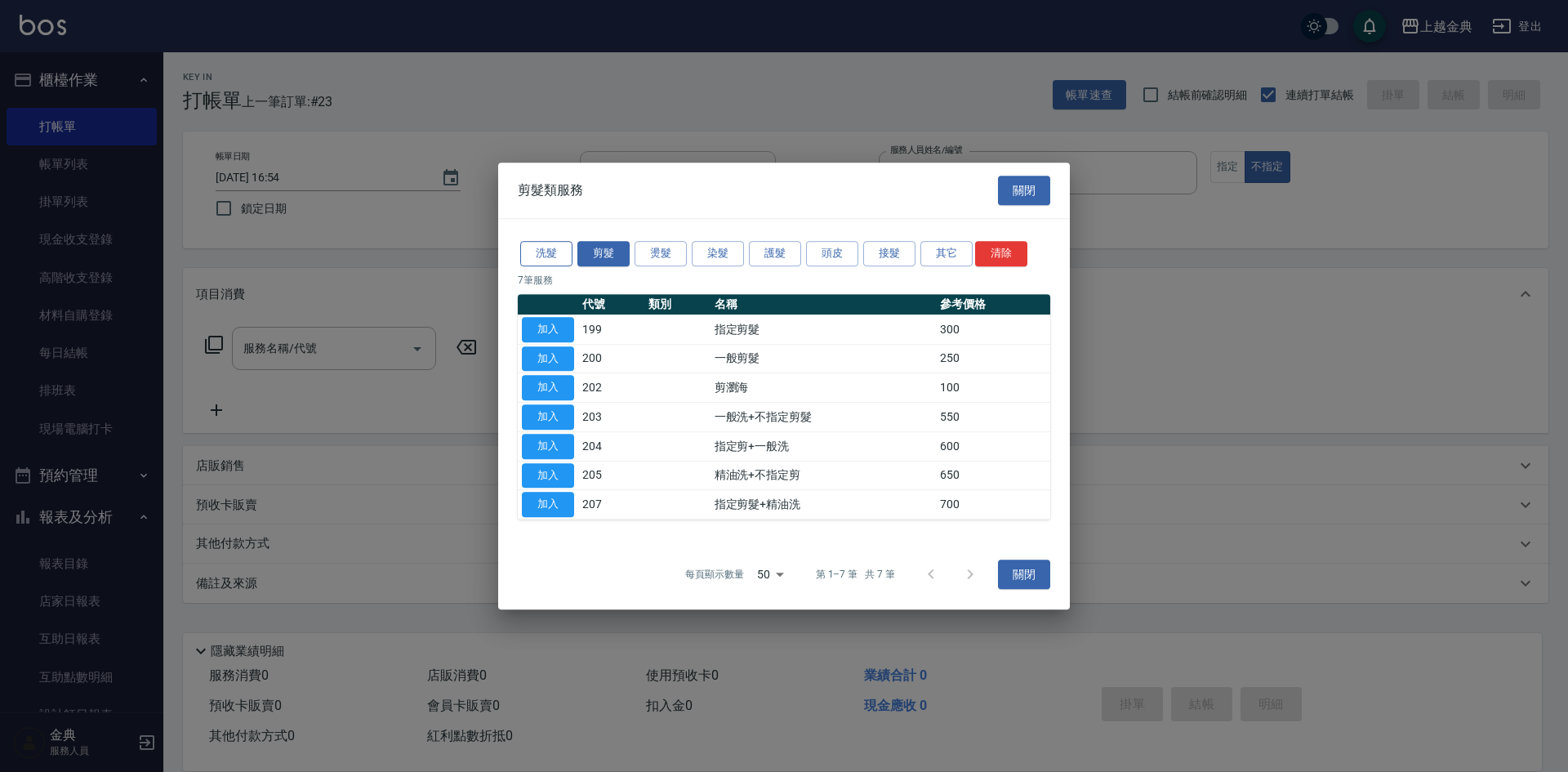
click at [559, 249] on button "洗髮" at bounding box center [546, 254] width 53 height 25
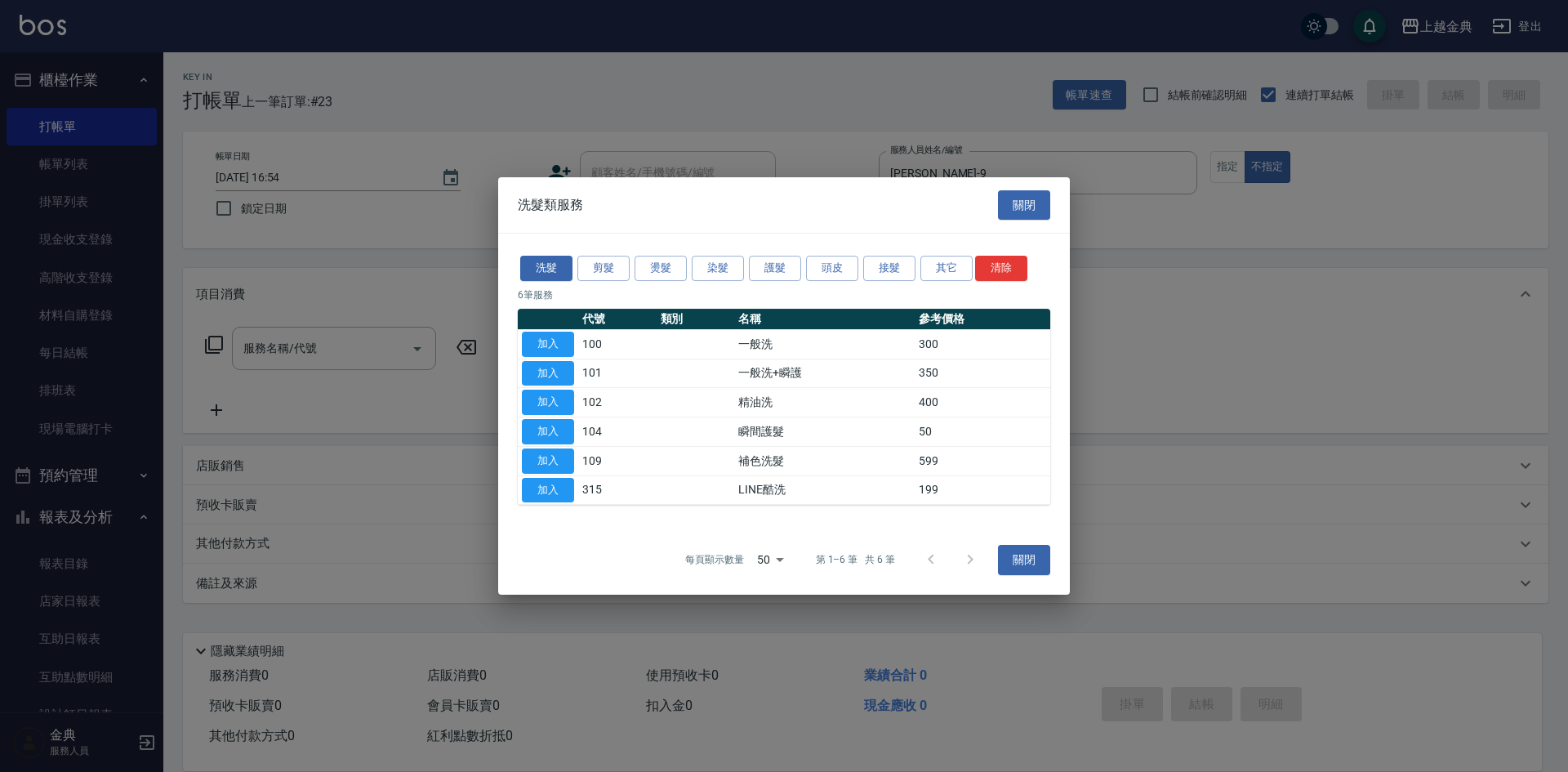
drag, startPoint x: 552, startPoint y: 395, endPoint x: 660, endPoint y: 464, distance: 128.2
click at [553, 396] on button "加入" at bounding box center [548, 402] width 53 height 25
type input "精油洗(102)"
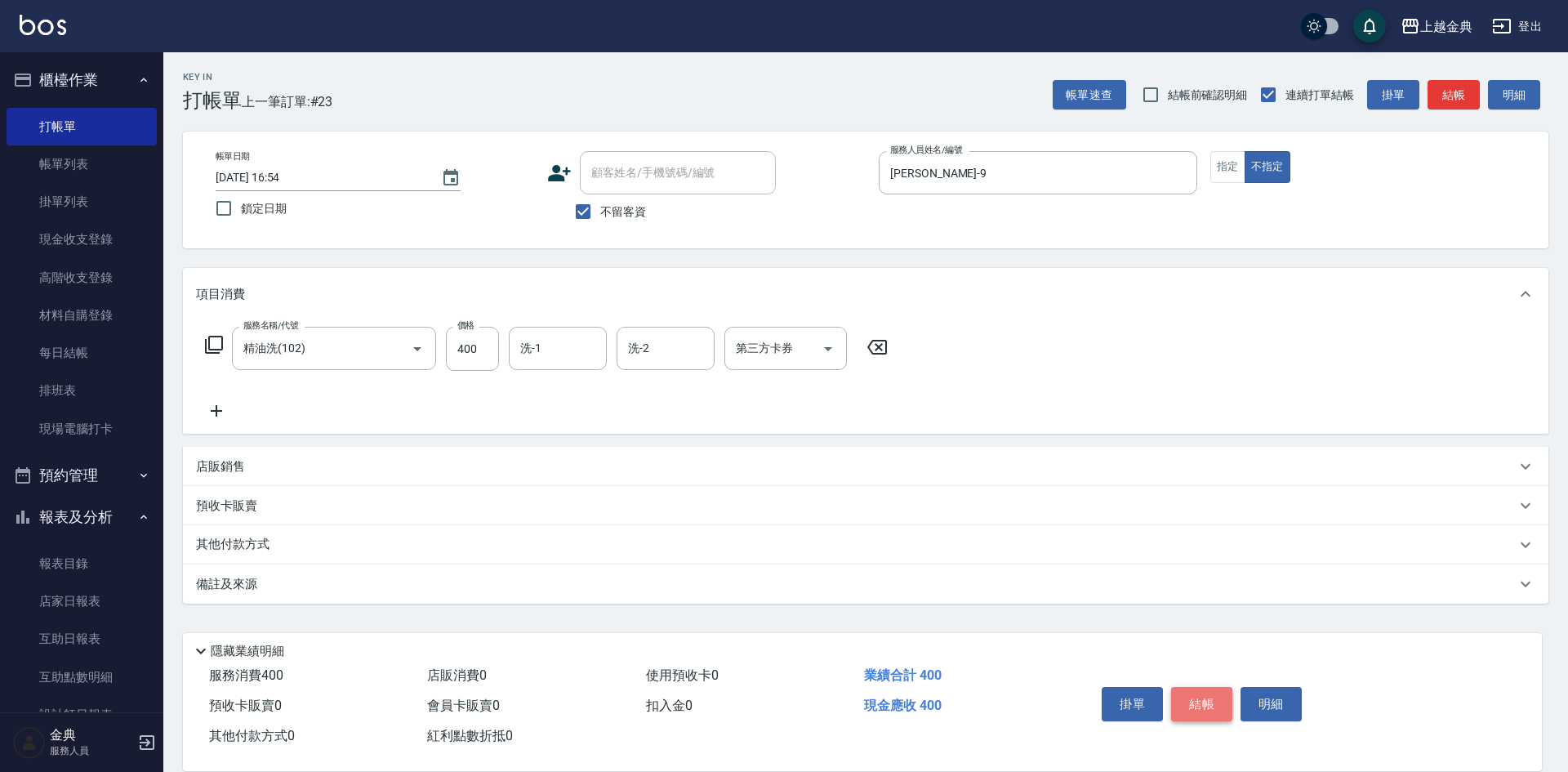
click at [1209, 700] on button "結帳" at bounding box center [1201, 704] width 61 height 34
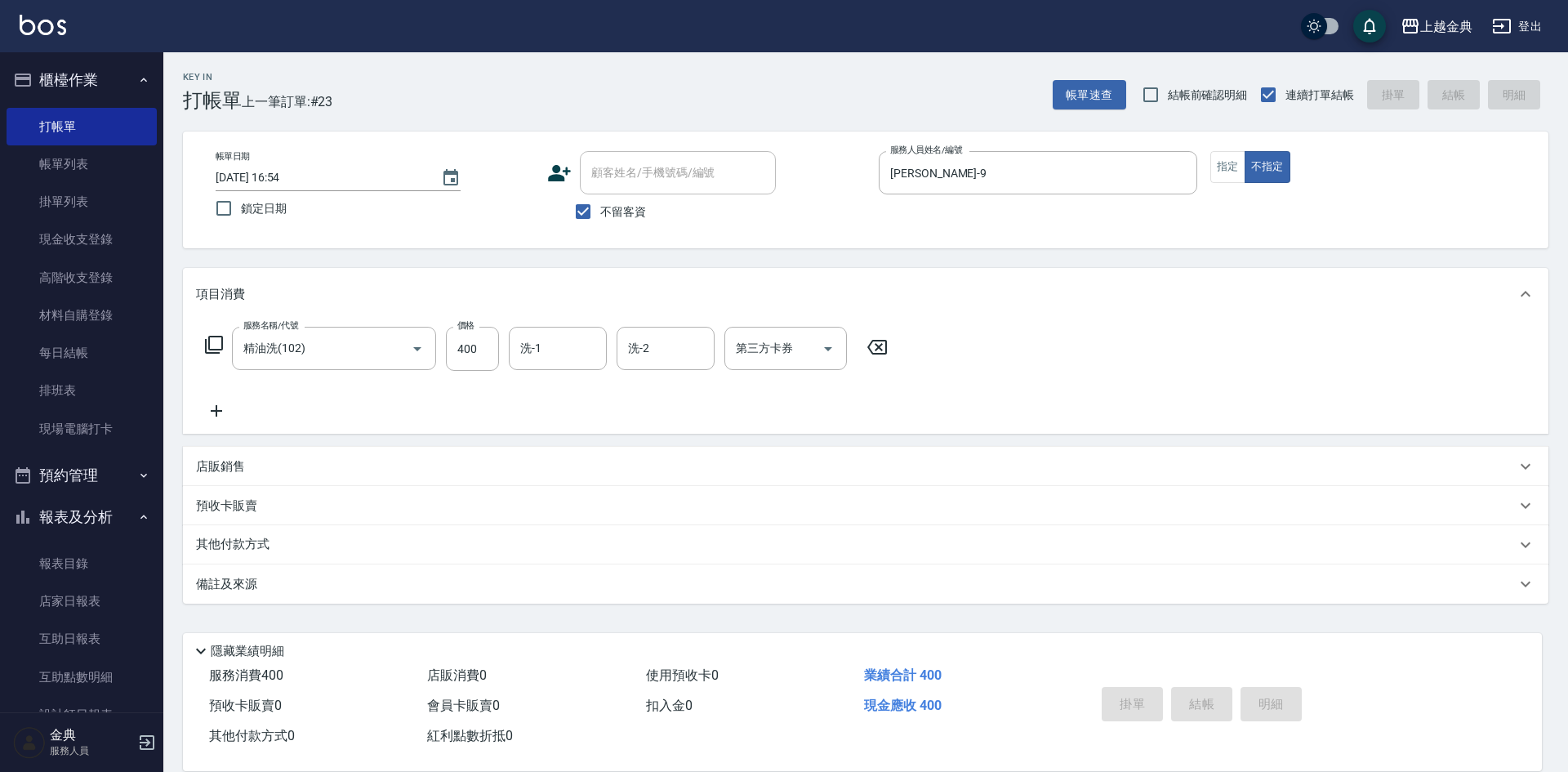
type input "[DATE] 16:55"
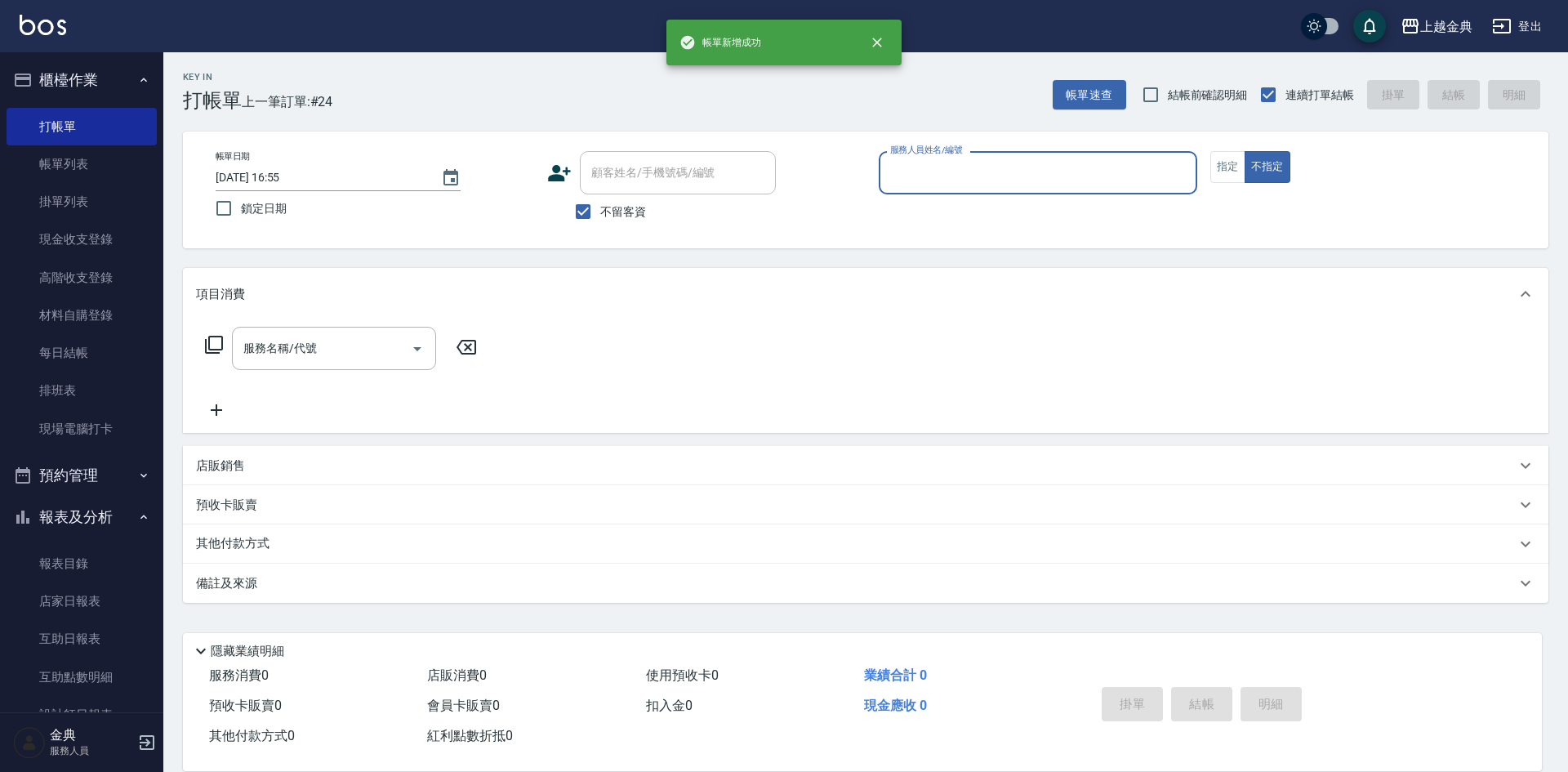
click at [926, 175] on input "服務人員姓名/編號" at bounding box center [1038, 172] width 303 height 29
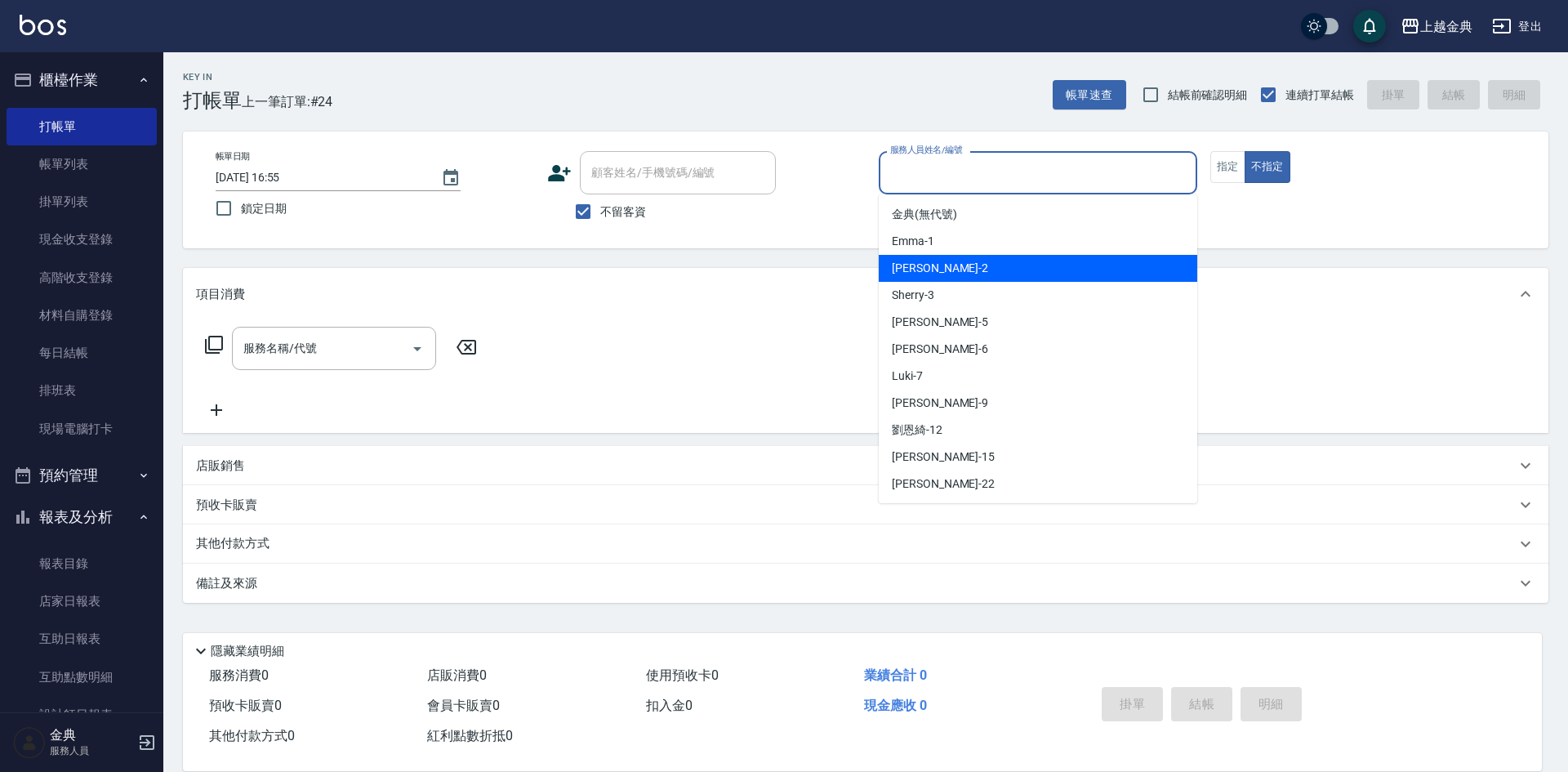
click at [961, 270] on div "Cindy -2" at bounding box center [1038, 268] width 319 height 27
type input "Cindy-2"
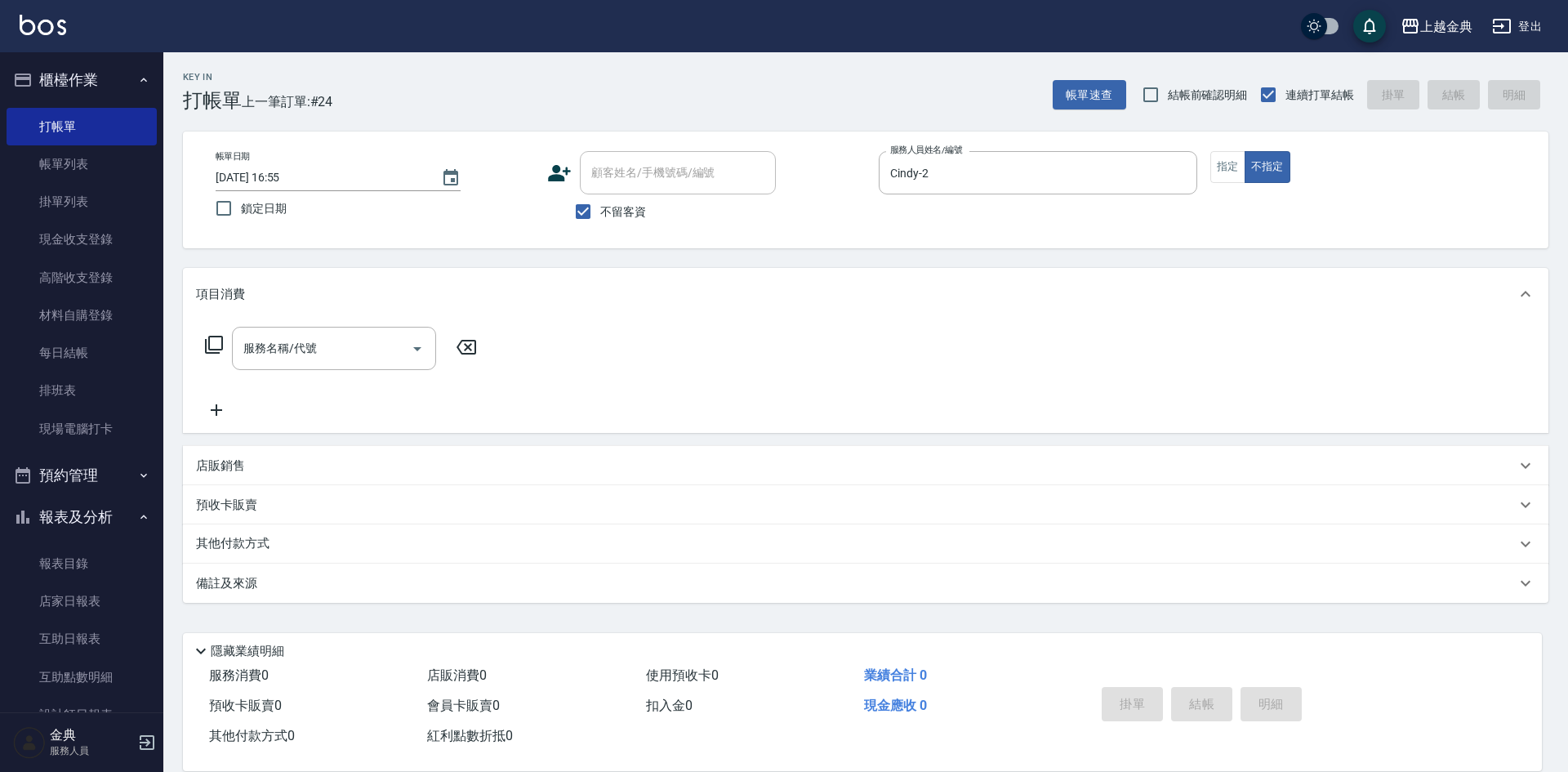
click at [209, 343] on icon at bounding box center [213, 345] width 18 height 18
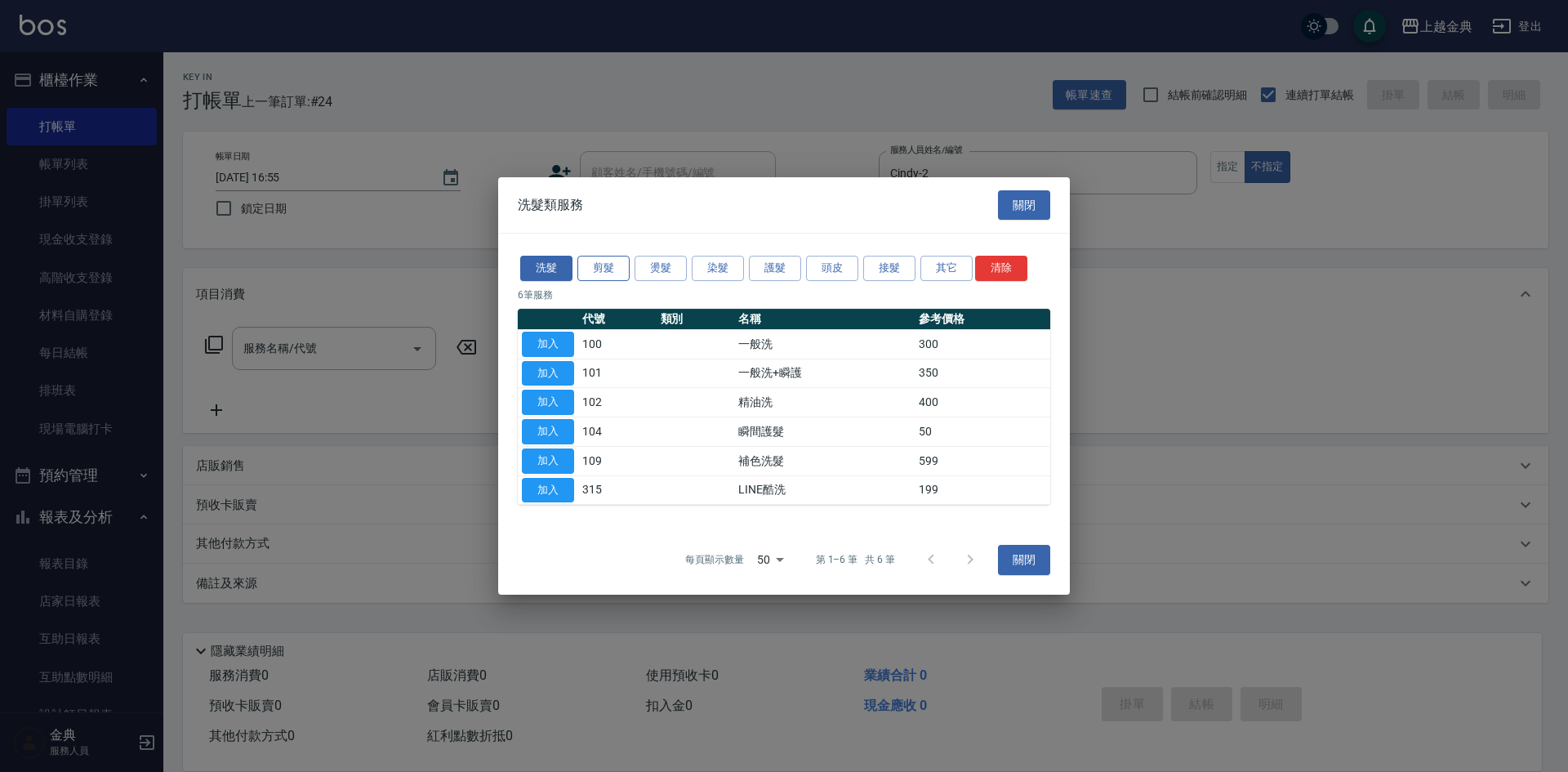
click at [601, 269] on button "剪髮" at bounding box center [603, 268] width 53 height 25
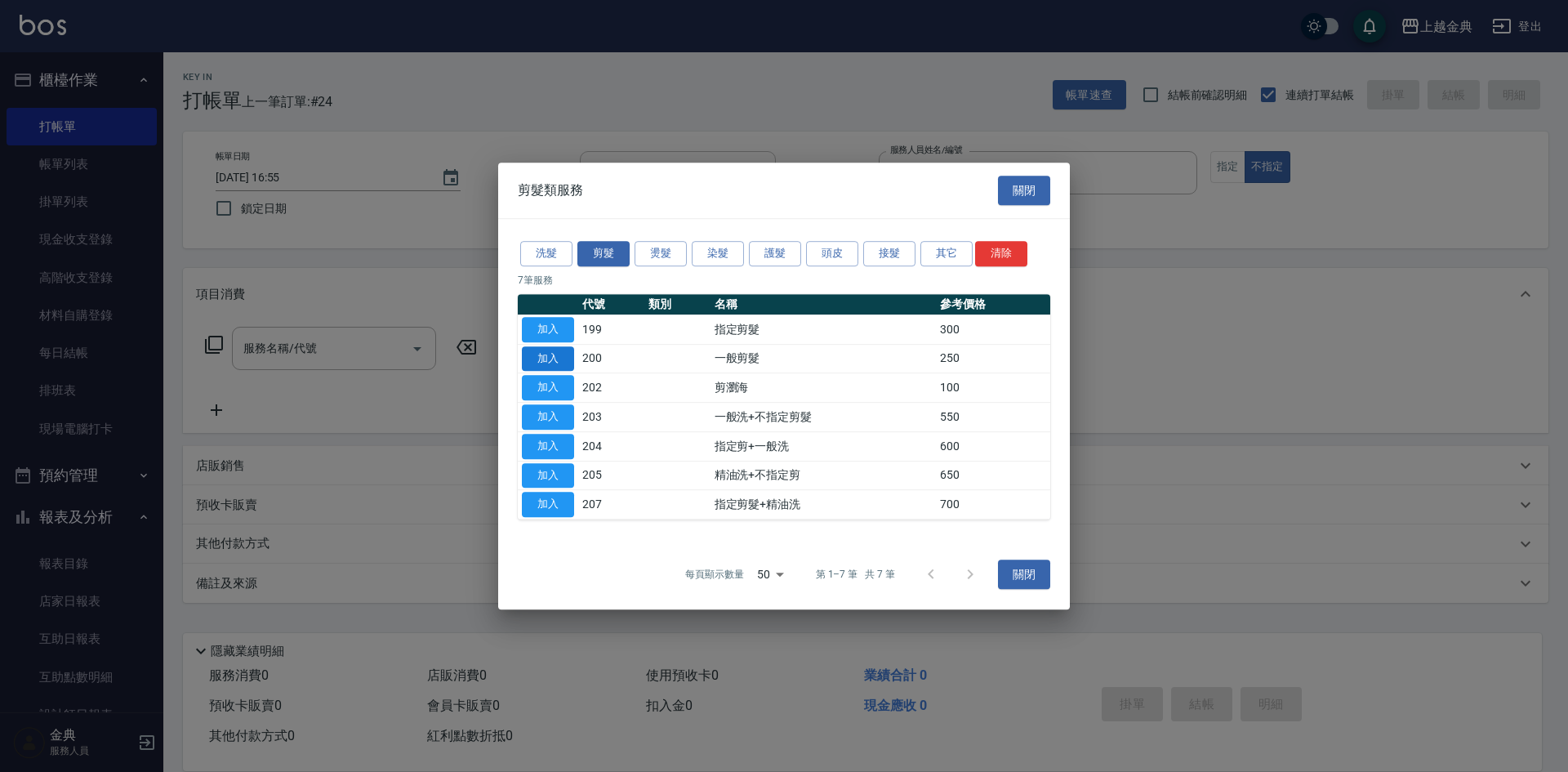
click at [542, 356] on button "加入" at bounding box center [548, 359] width 53 height 25
type input "一般剪髮(200)"
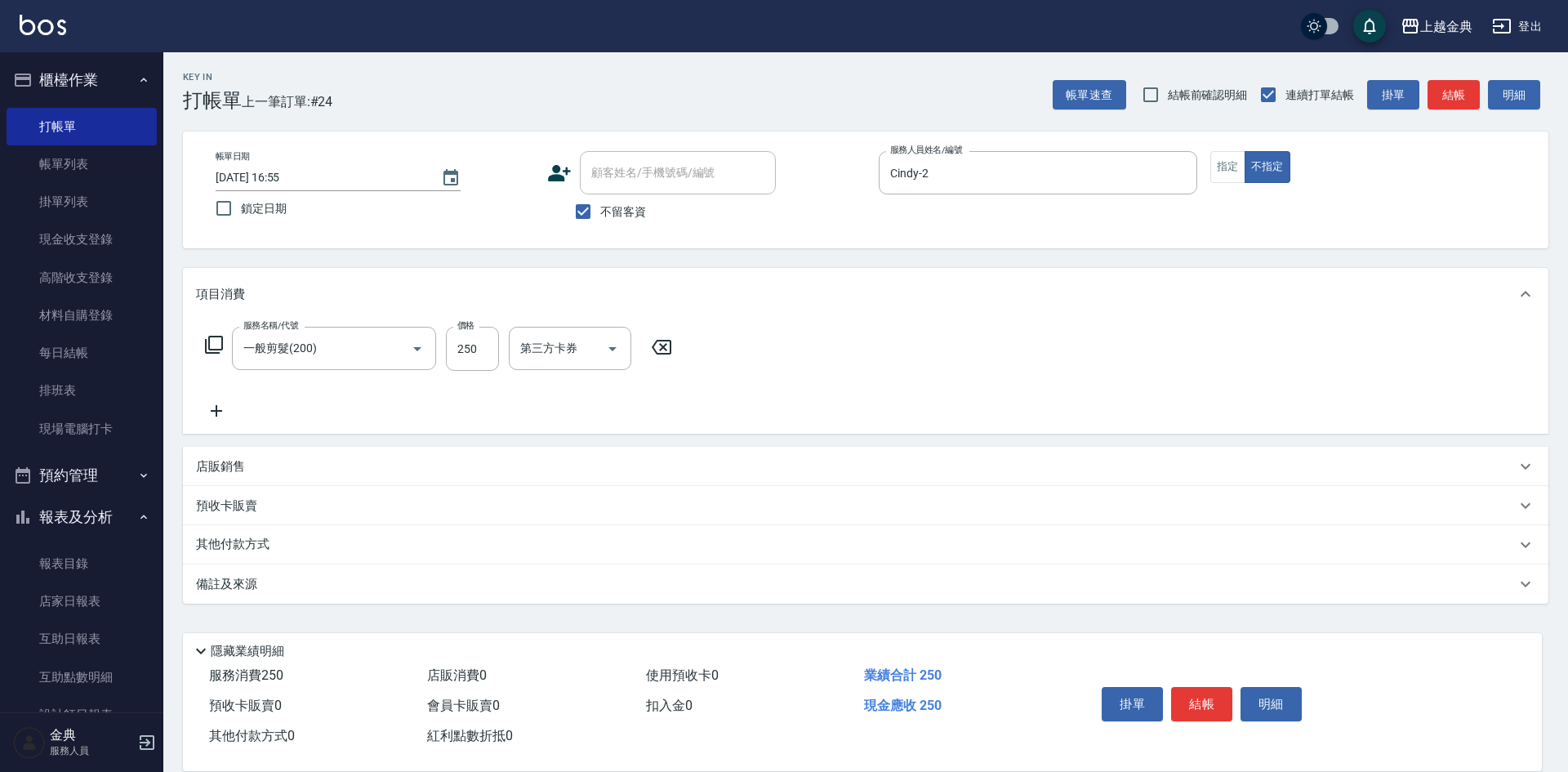
click at [219, 346] on icon at bounding box center [213, 345] width 19 height 19
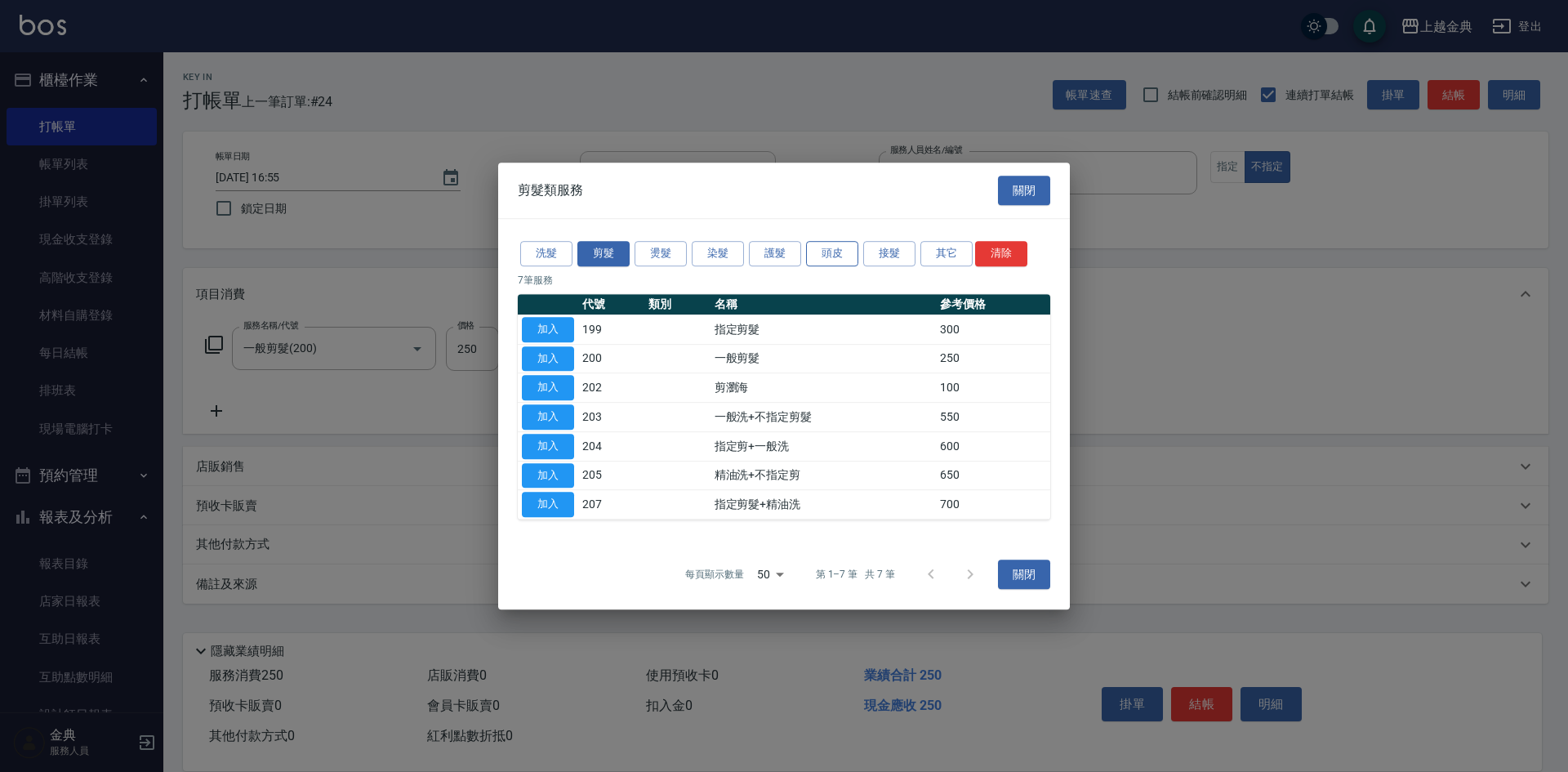
click at [822, 249] on button "頭皮" at bounding box center [832, 254] width 53 height 25
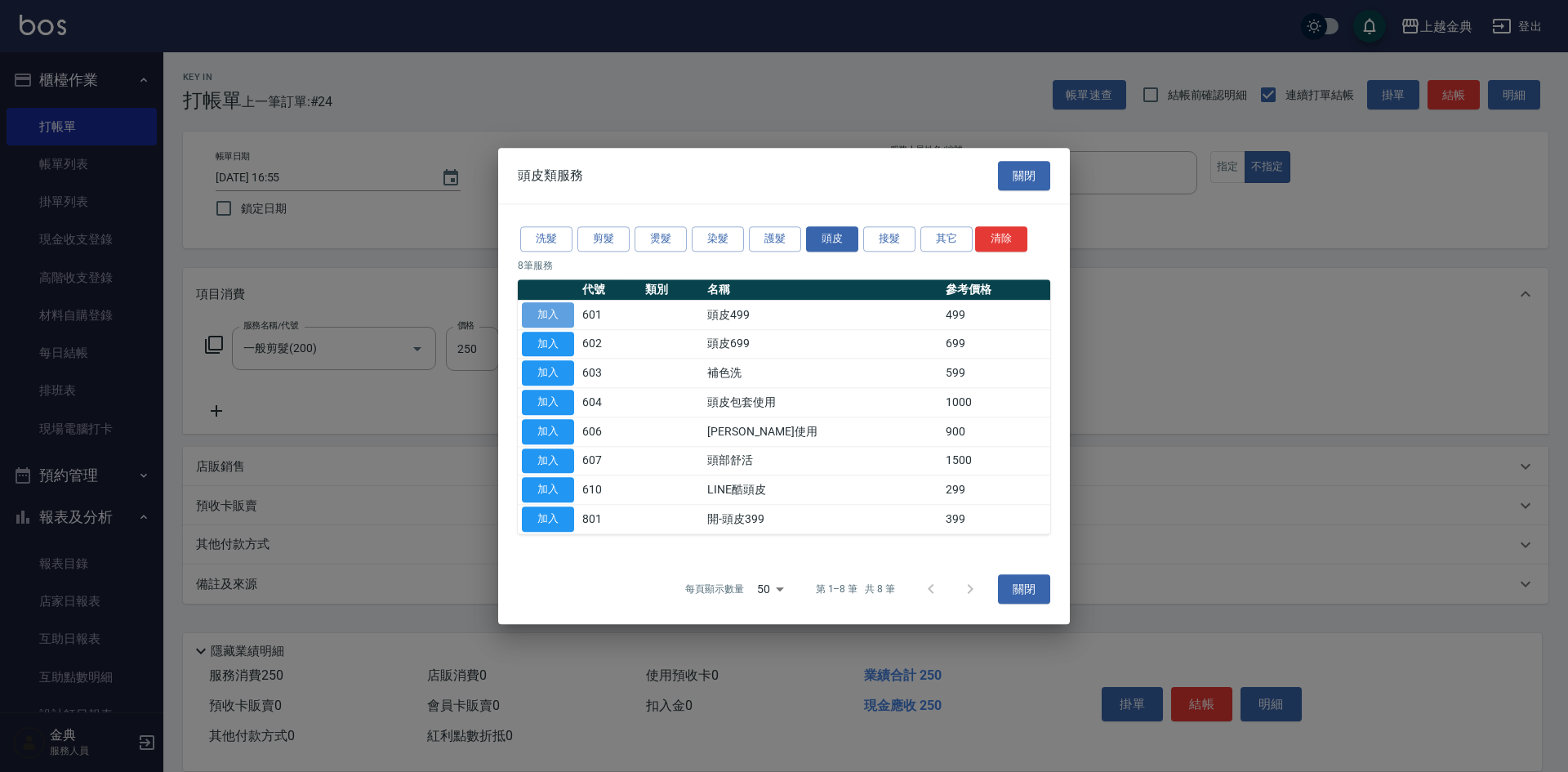
click at [554, 307] on button "加入" at bounding box center [548, 315] width 53 height 25
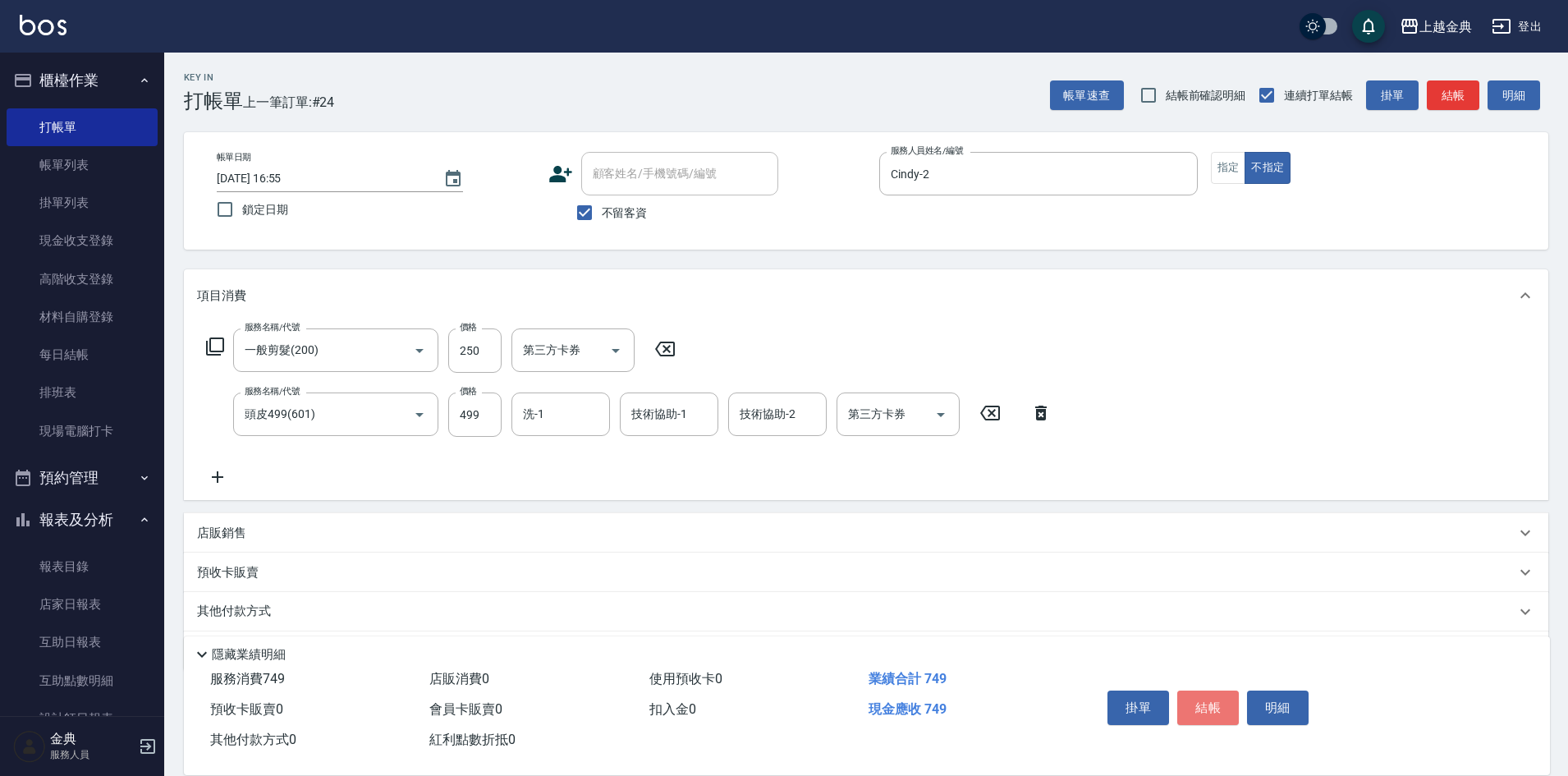
drag, startPoint x: 1210, startPoint y: 695, endPoint x: 1210, endPoint y: 685, distance: 10.0
click at [1210, 694] on button "結帳" at bounding box center [1208, 708] width 62 height 35
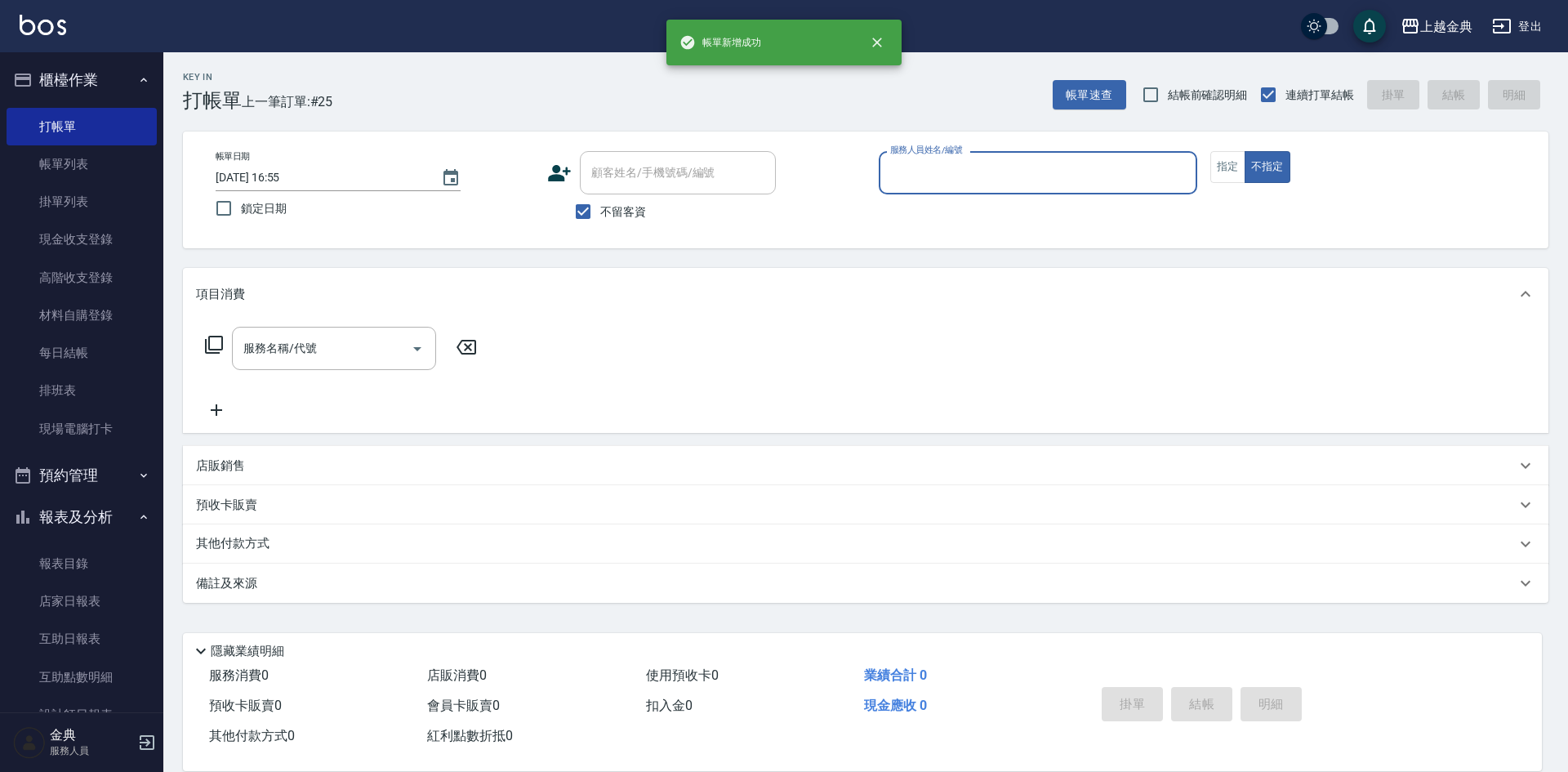
click at [1042, 170] on input "服務人員姓名/編號" at bounding box center [1038, 172] width 303 height 29
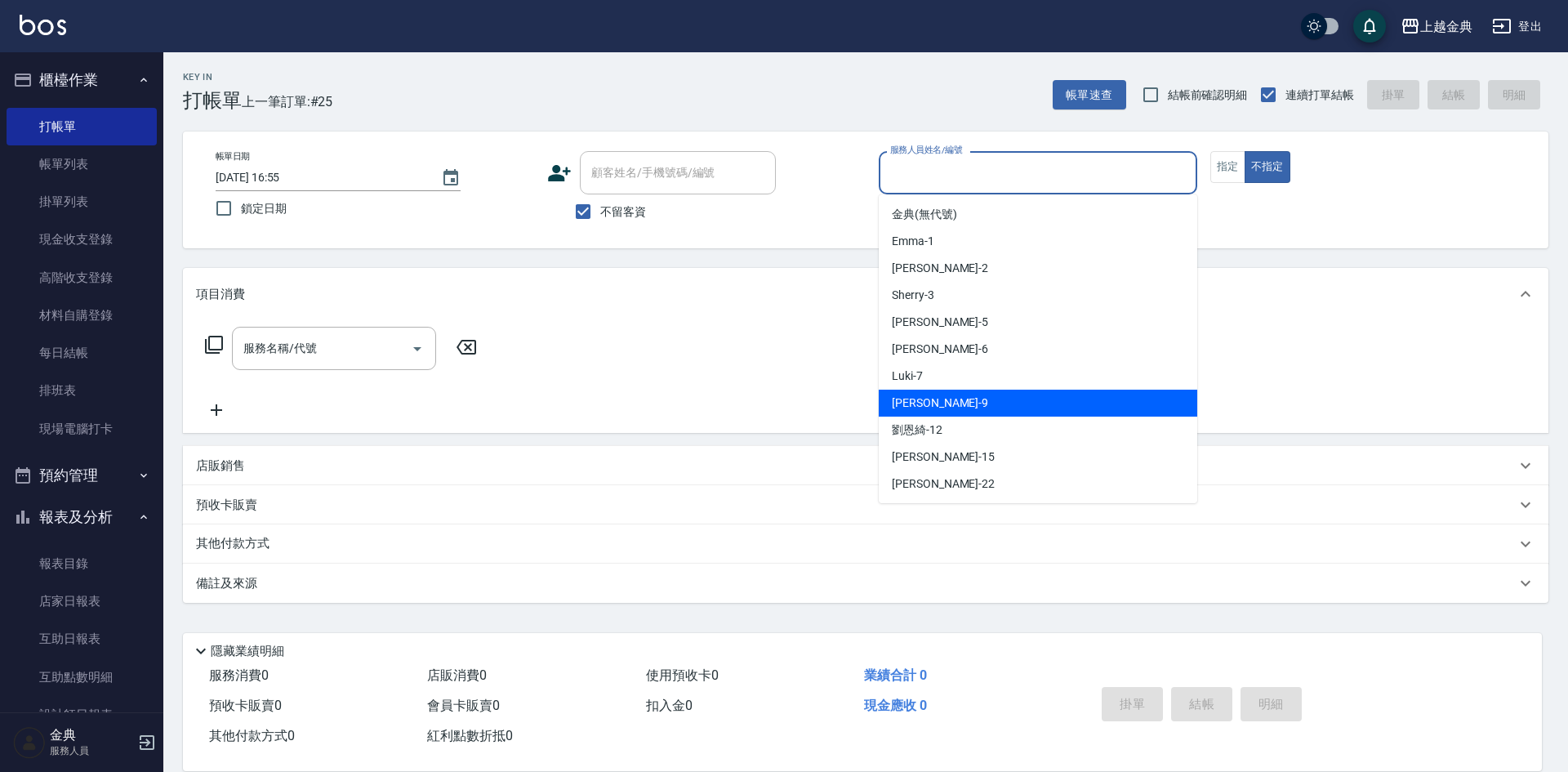
drag, startPoint x: 995, startPoint y: 403, endPoint x: 180, endPoint y: 322, distance: 819.0
click at [992, 403] on div "[PERSON_NAME] -9" at bounding box center [1038, 403] width 319 height 27
type input "[PERSON_NAME]-9"
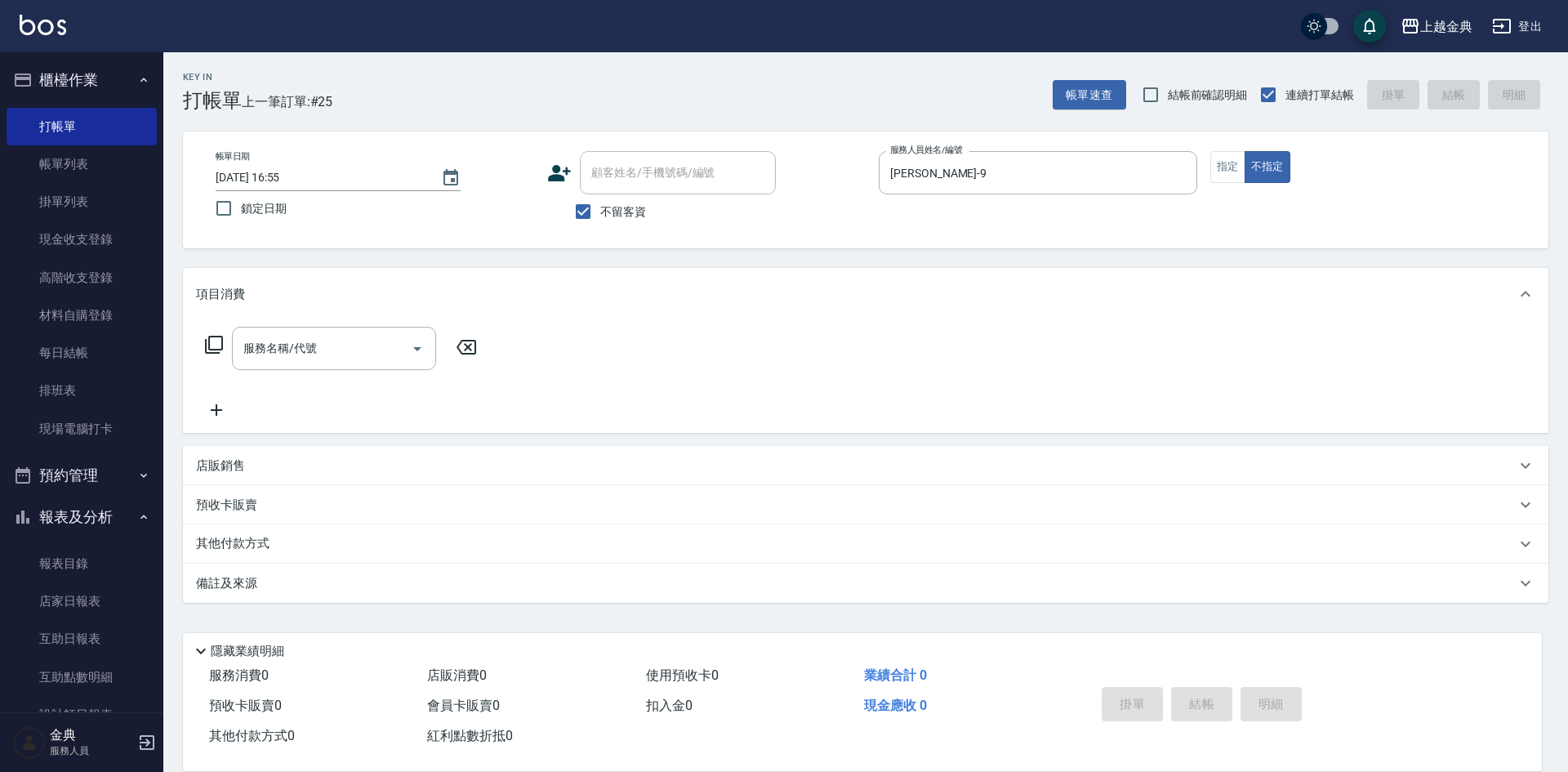
click at [206, 347] on icon at bounding box center [213, 345] width 18 height 18
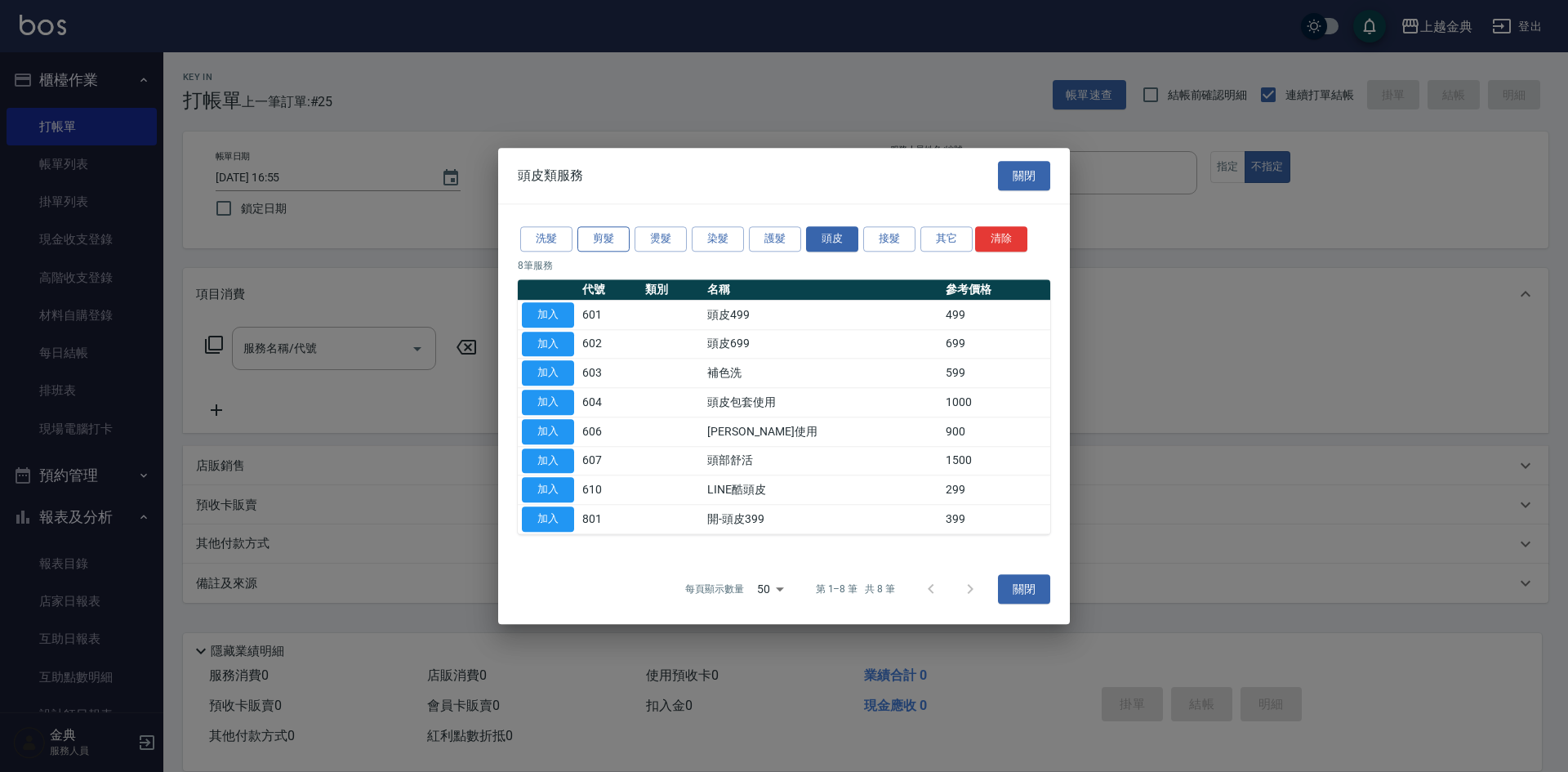
click at [603, 231] on button "剪髮" at bounding box center [603, 238] width 53 height 25
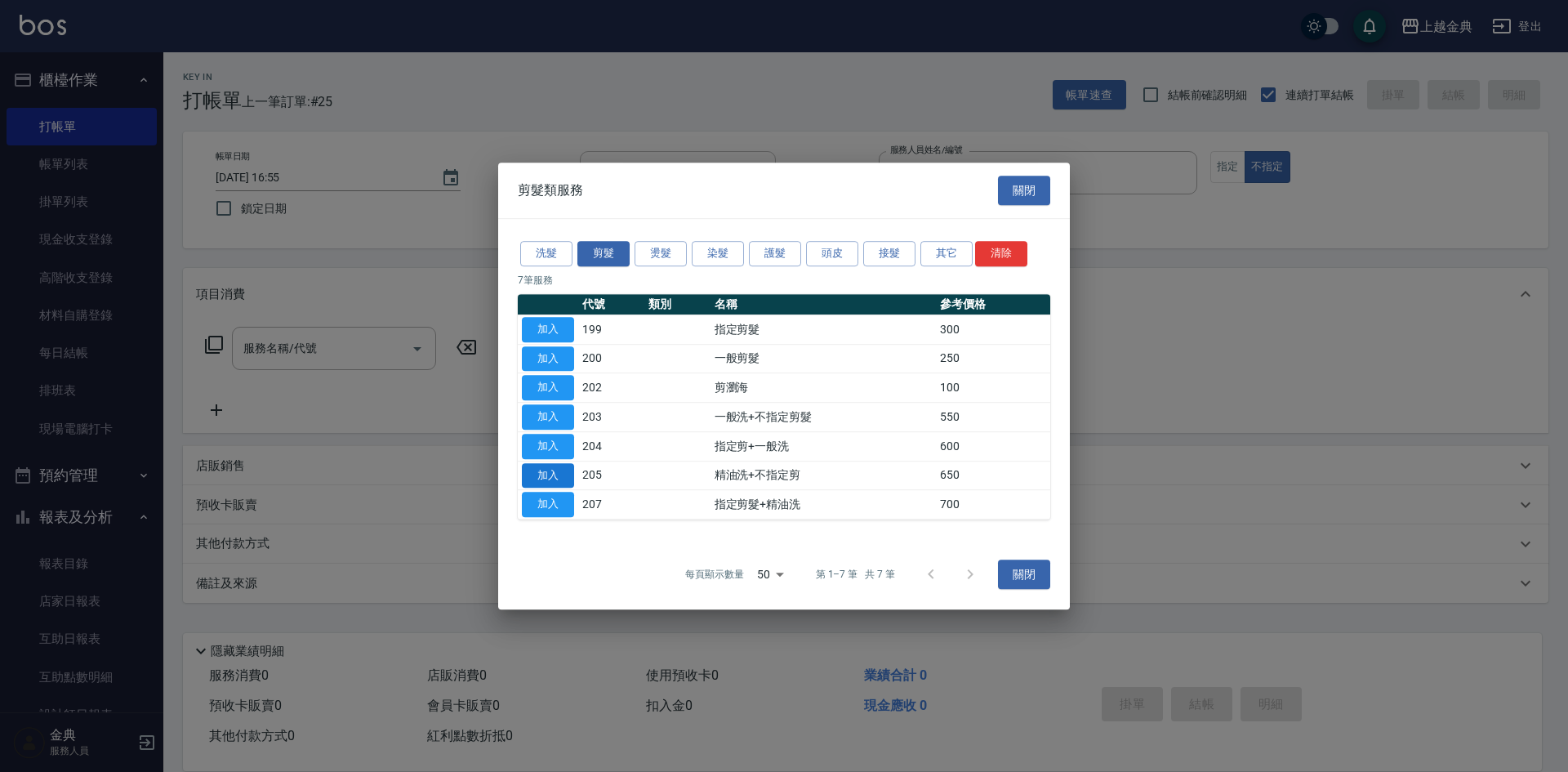
click at [544, 463] on tbody "加入 199 指定剪髮 300 加入 200 一般剪髮 250 加入 202 剪瀏海 100 加入 203 一般洗+不指定剪髮 550 加入 204 指定剪+…" at bounding box center [784, 416] width 532 height 204
click at [547, 473] on button "加入" at bounding box center [548, 476] width 53 height 25
type input "精油洗+不指定剪(205)"
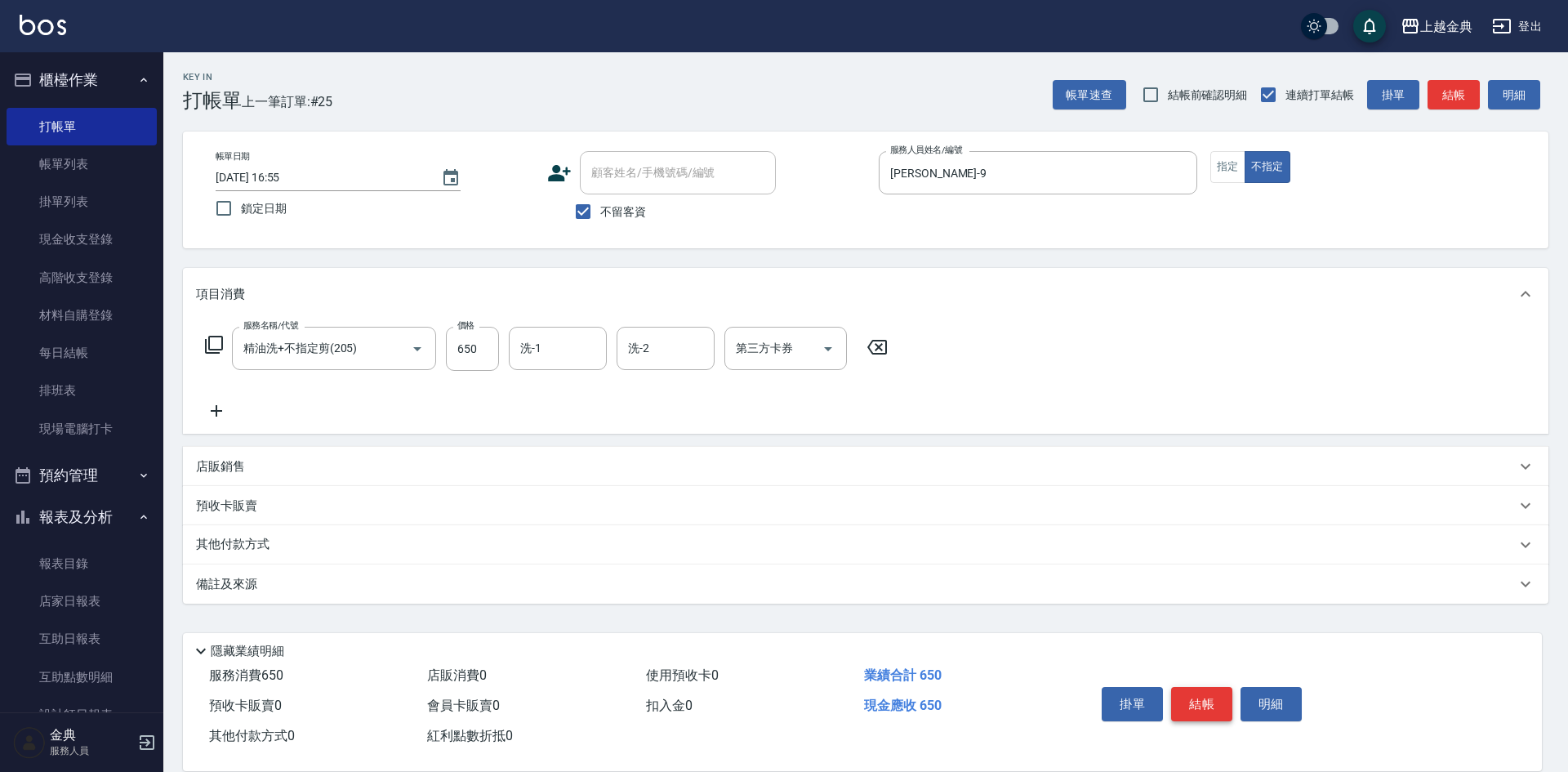
click at [1194, 687] on button "結帳" at bounding box center [1201, 704] width 61 height 34
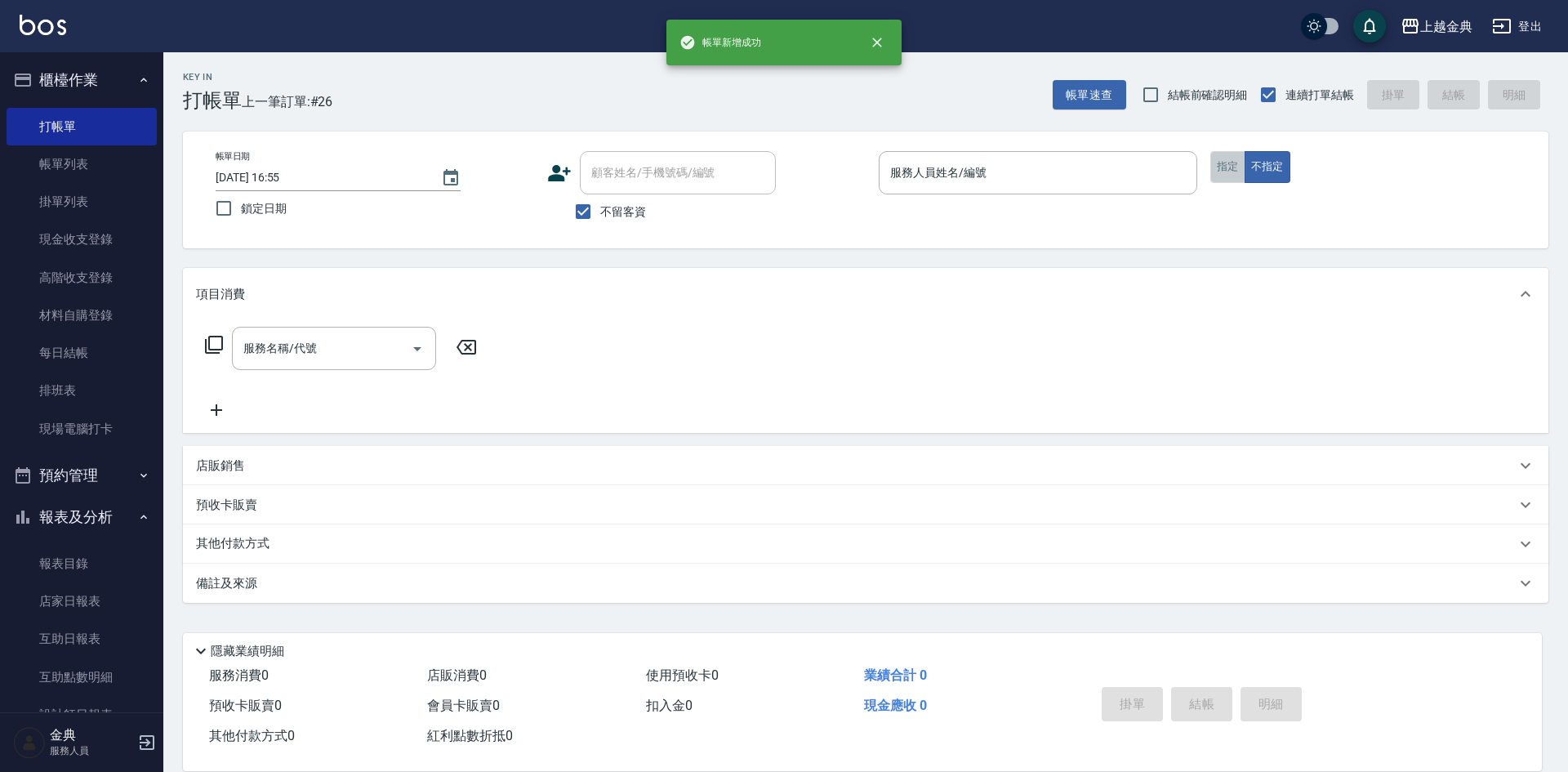
click at [1242, 159] on button "指定" at bounding box center [1227, 167] width 35 height 32
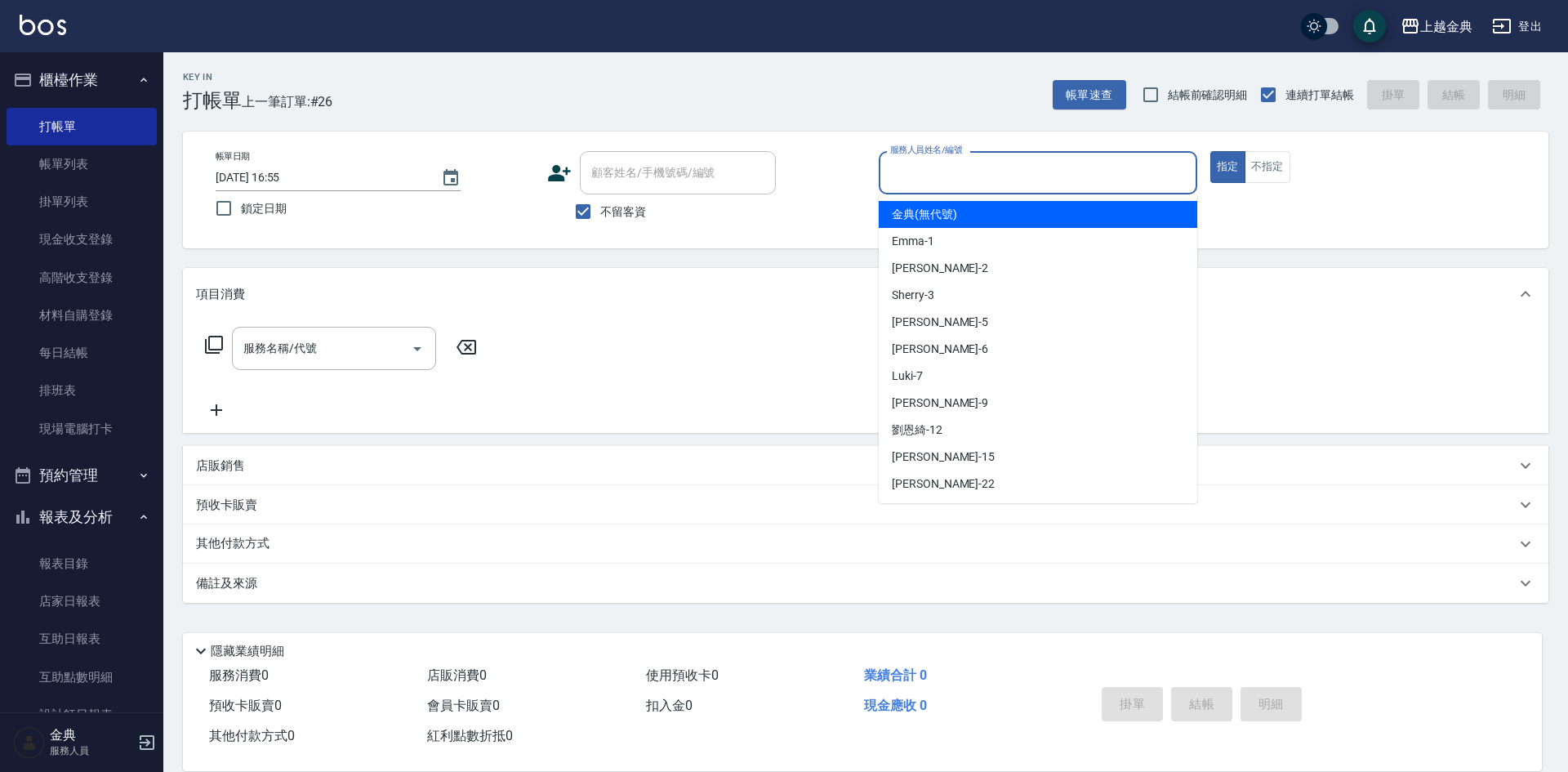
click at [1135, 163] on input "服務人員姓名/編號" at bounding box center [1038, 172] width 303 height 29
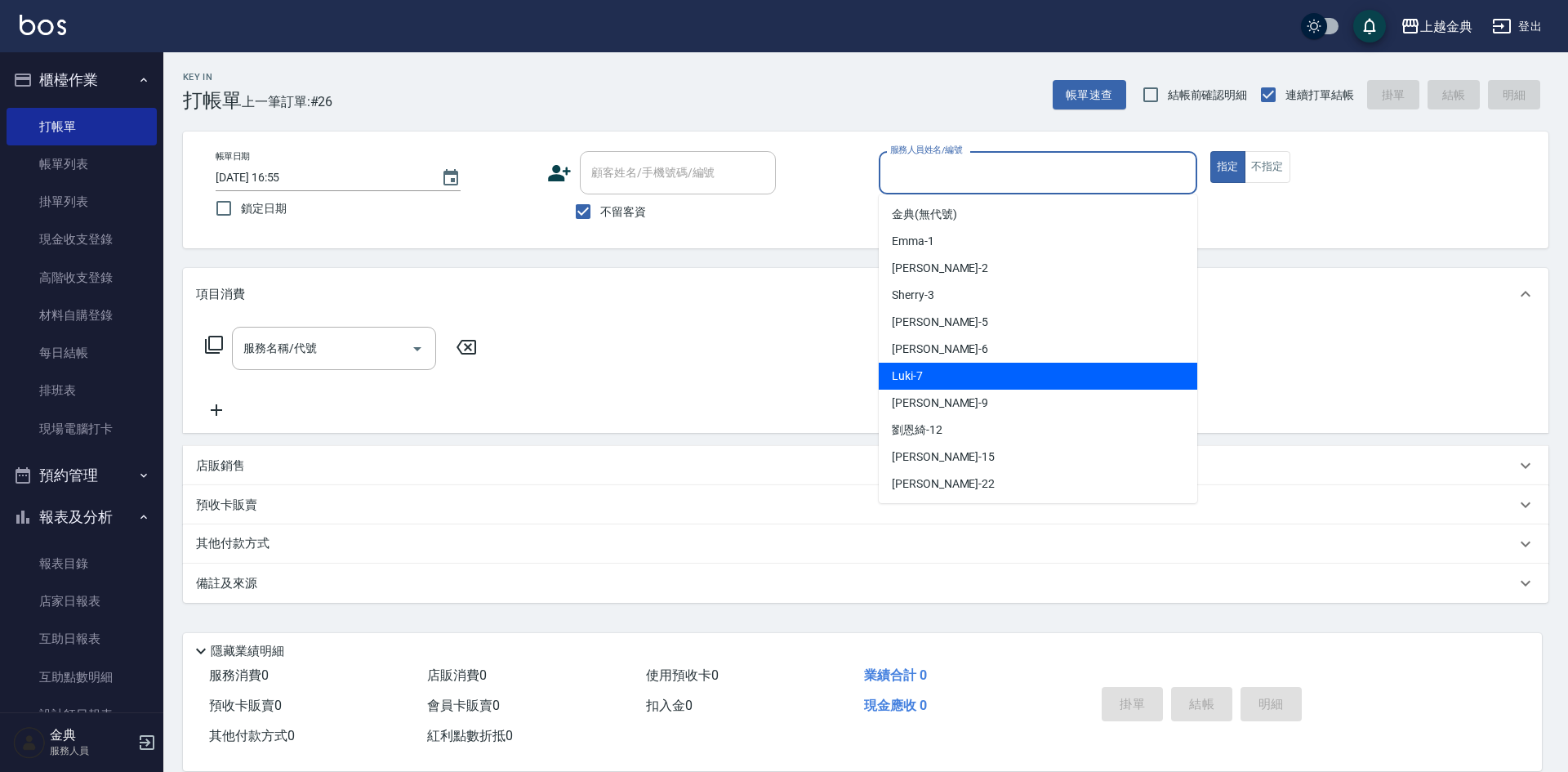
click at [1031, 363] on div "Luki -7" at bounding box center [1038, 376] width 319 height 27
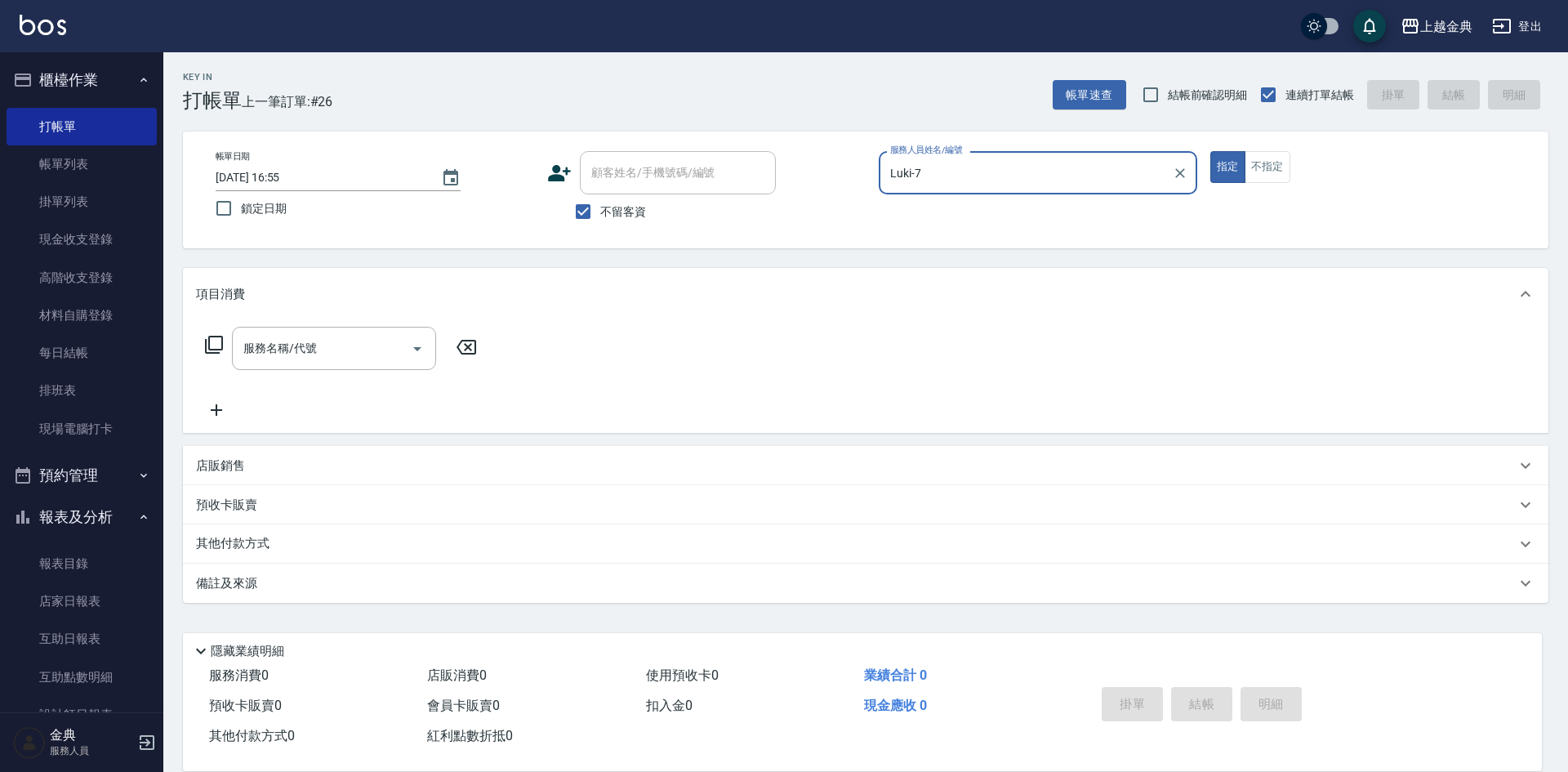
click at [981, 165] on input "Luki-7" at bounding box center [1026, 172] width 280 height 29
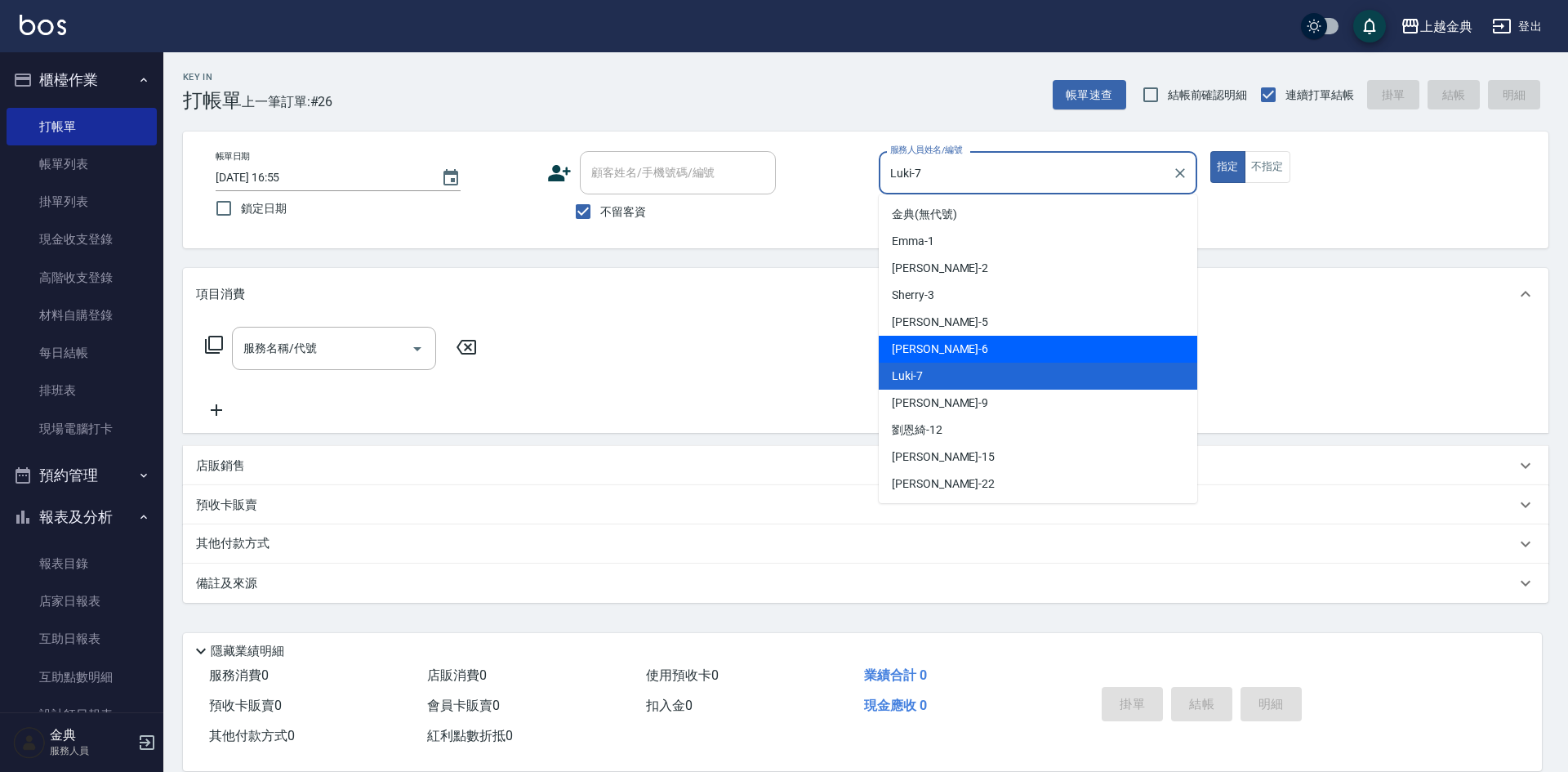
click at [991, 341] on div "[PERSON_NAME] -6" at bounding box center [1038, 350] width 319 height 27
type input "[PERSON_NAME]-6"
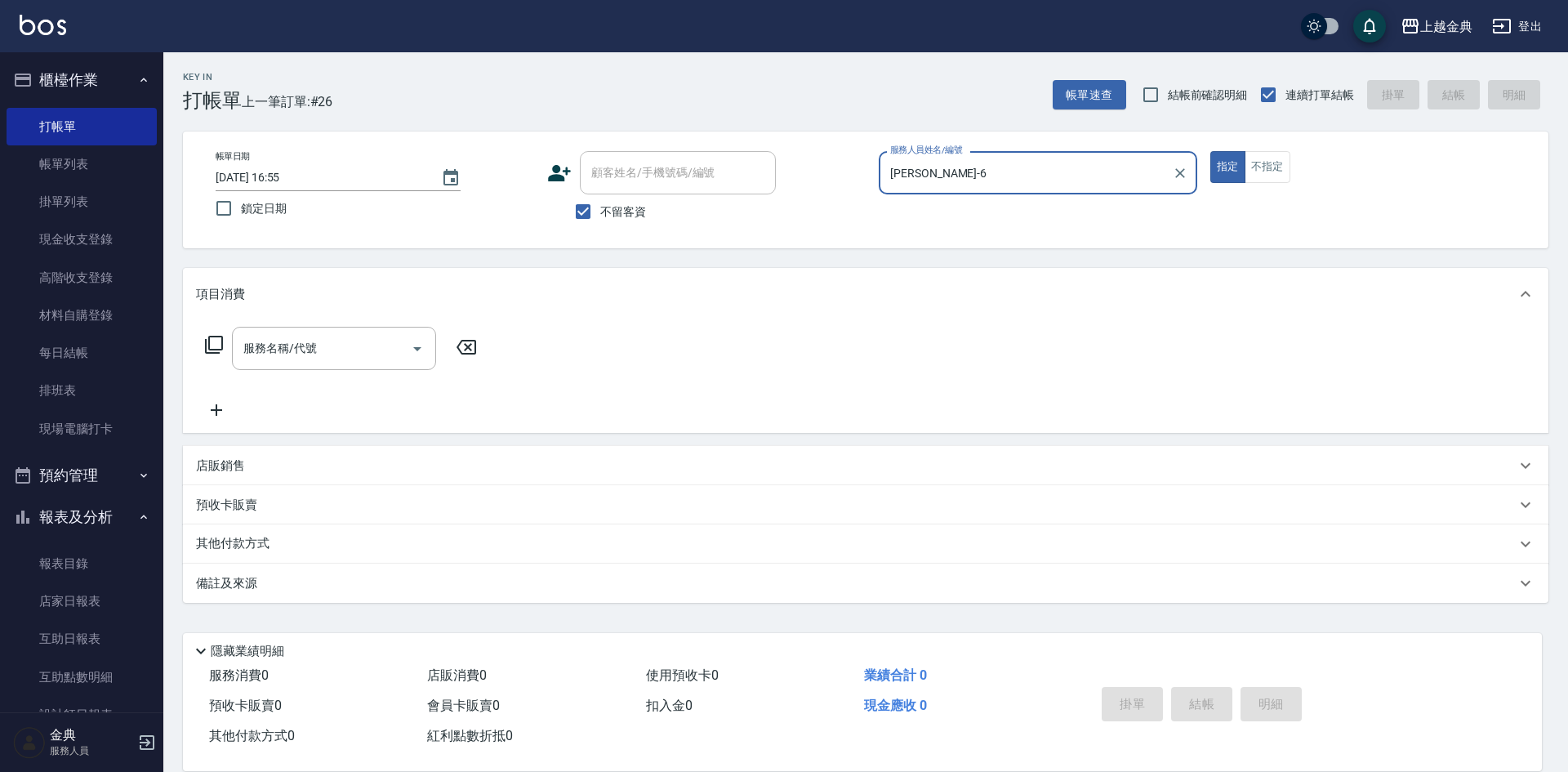
click at [210, 346] on icon at bounding box center [213, 345] width 18 height 18
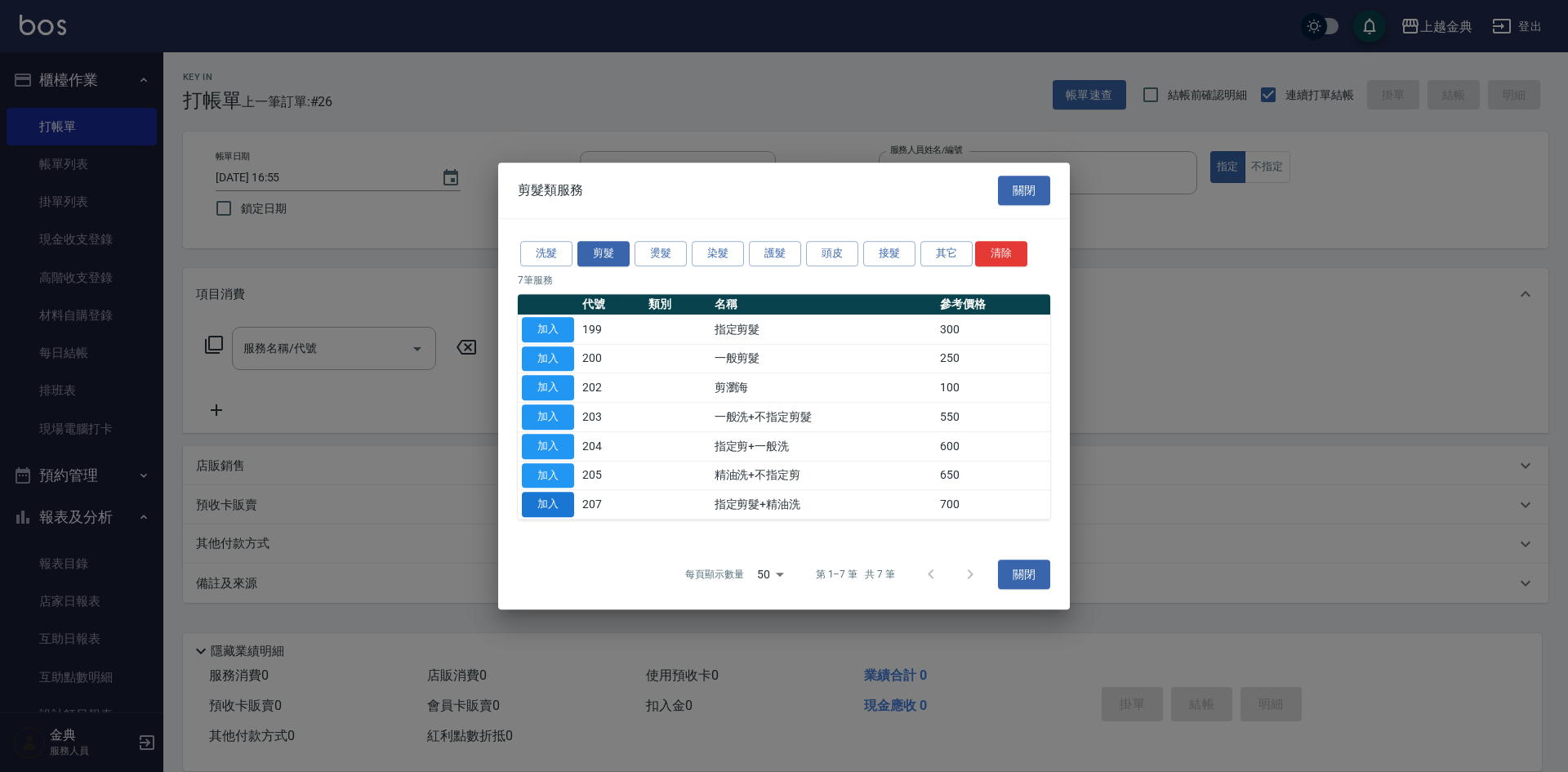
click at [557, 497] on button "加入" at bounding box center [548, 505] width 53 height 25
type input "指定剪髮+精油洗(207)"
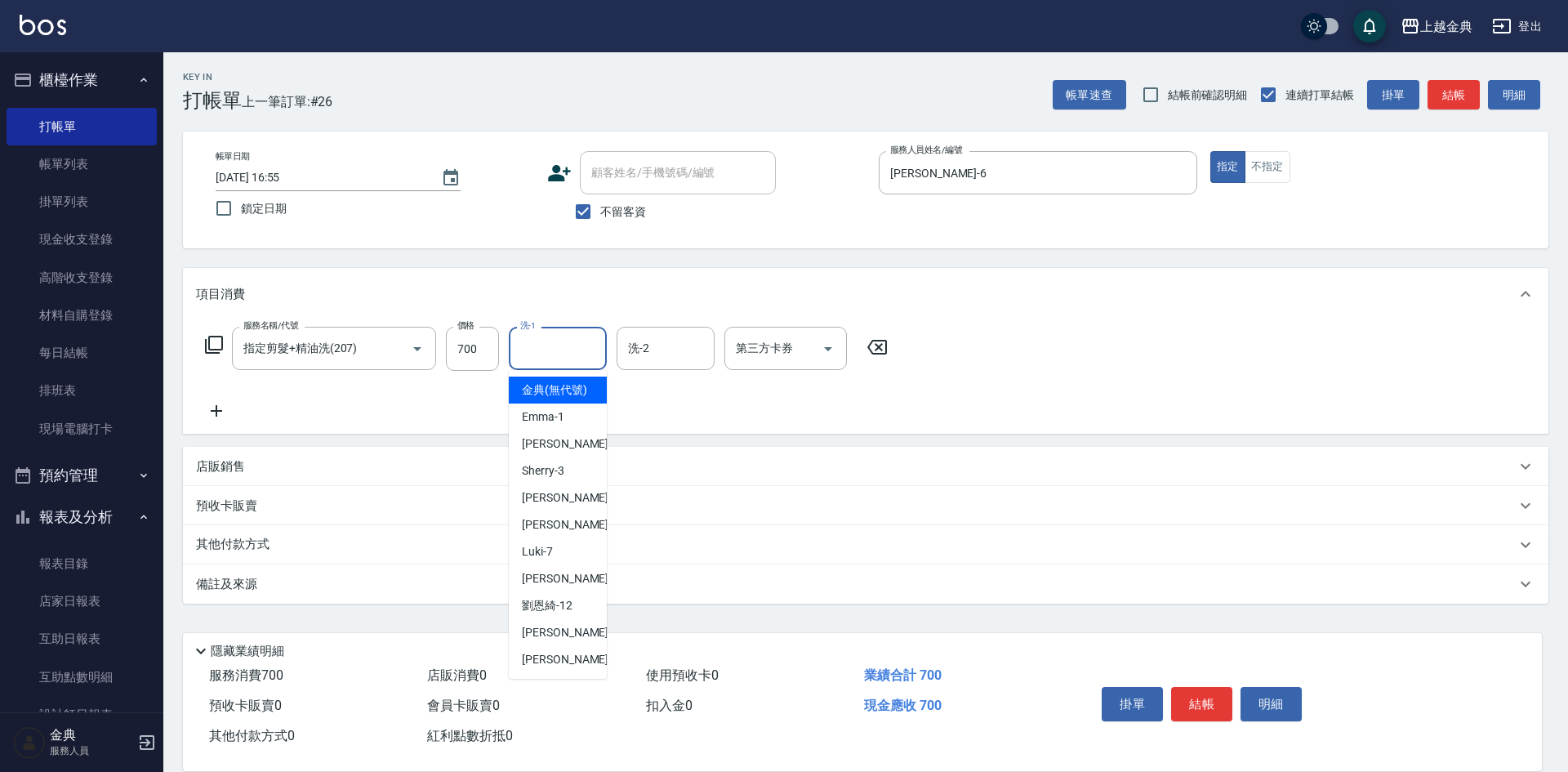
click at [533, 361] on input "洗-1" at bounding box center [557, 349] width 83 height 29
click at [564, 615] on span "[PERSON_NAME]-12" at bounding box center [547, 606] width 51 height 17
type input "[PERSON_NAME]-12"
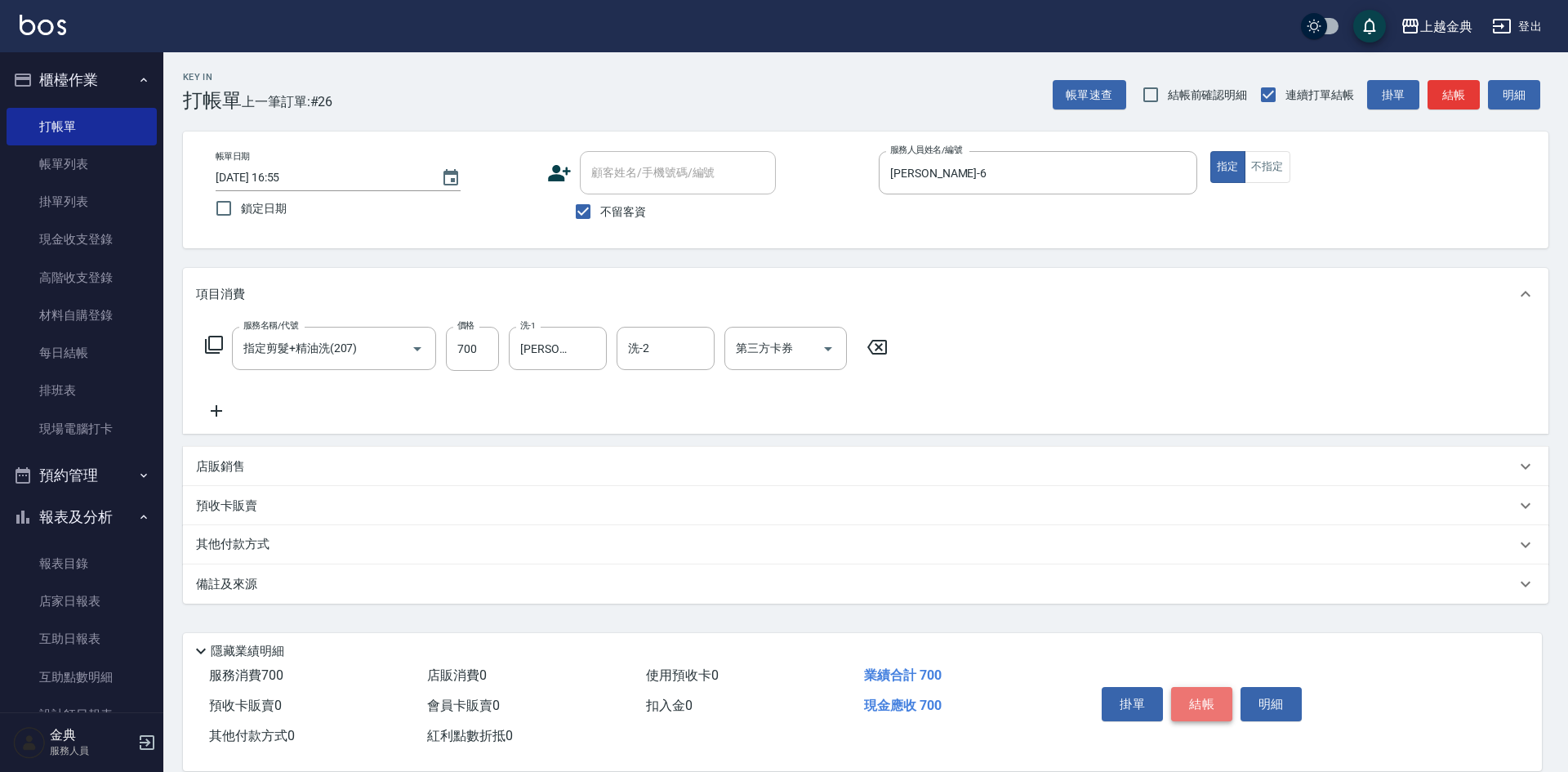
click at [1200, 692] on button "結帳" at bounding box center [1201, 704] width 61 height 34
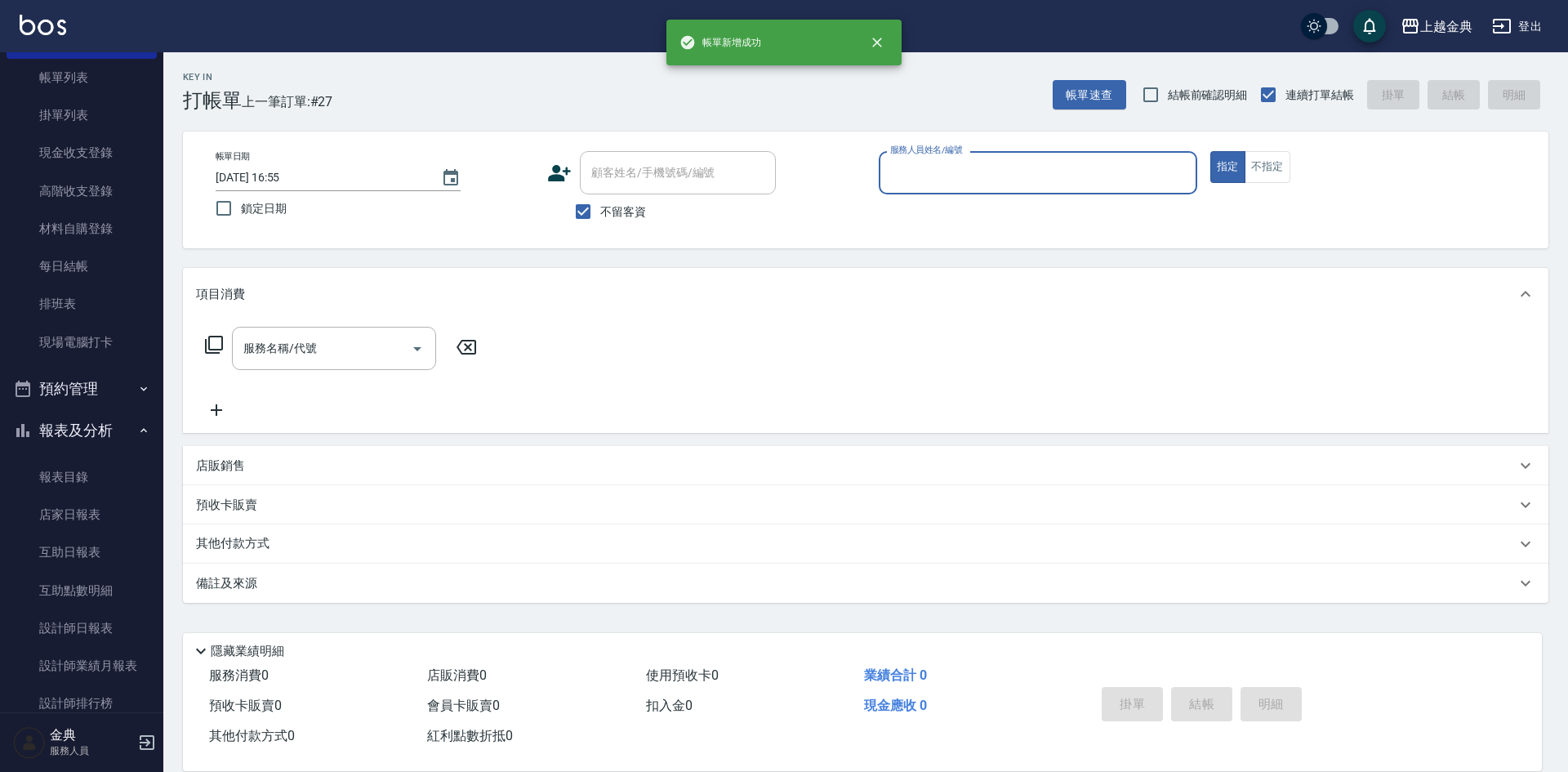
scroll to position [164, 0]
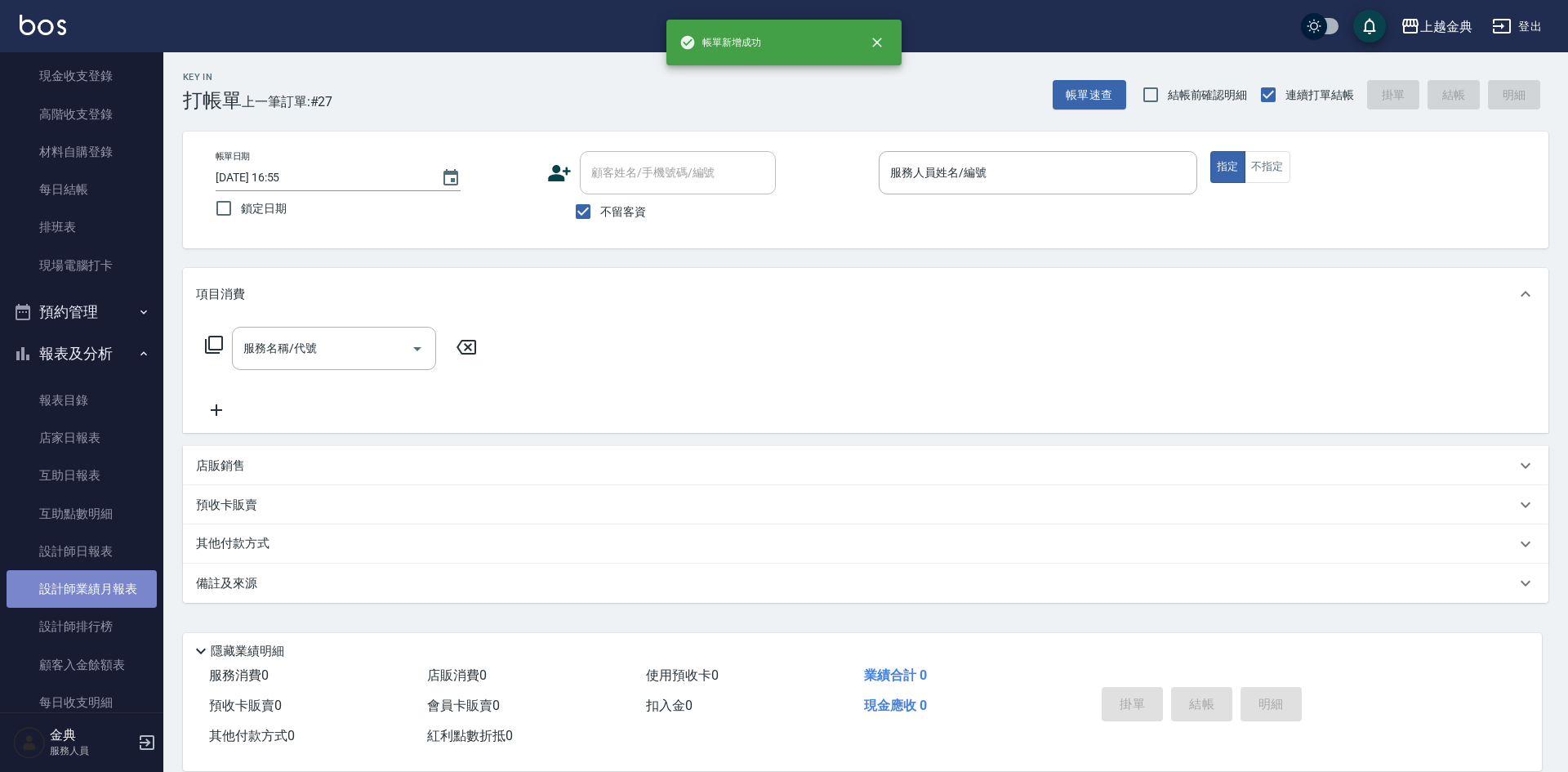
click at [95, 577] on link "設計師業績月報表" at bounding box center [81, 588] width 150 height 37
